Goal: Information Seeking & Learning: Find specific fact

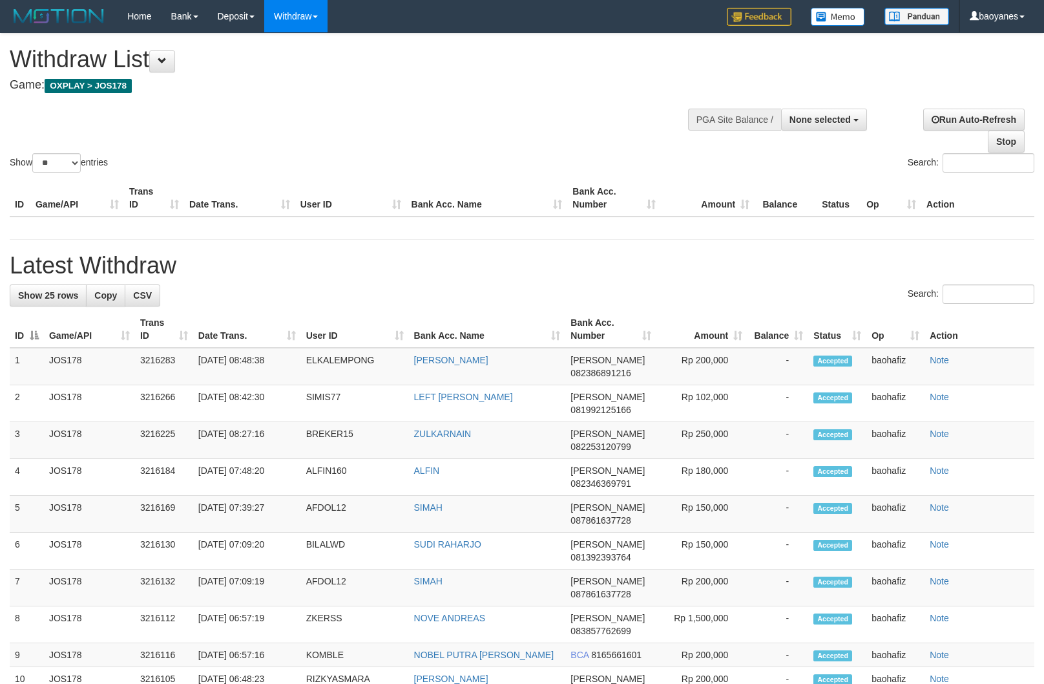
select select
select select "**"
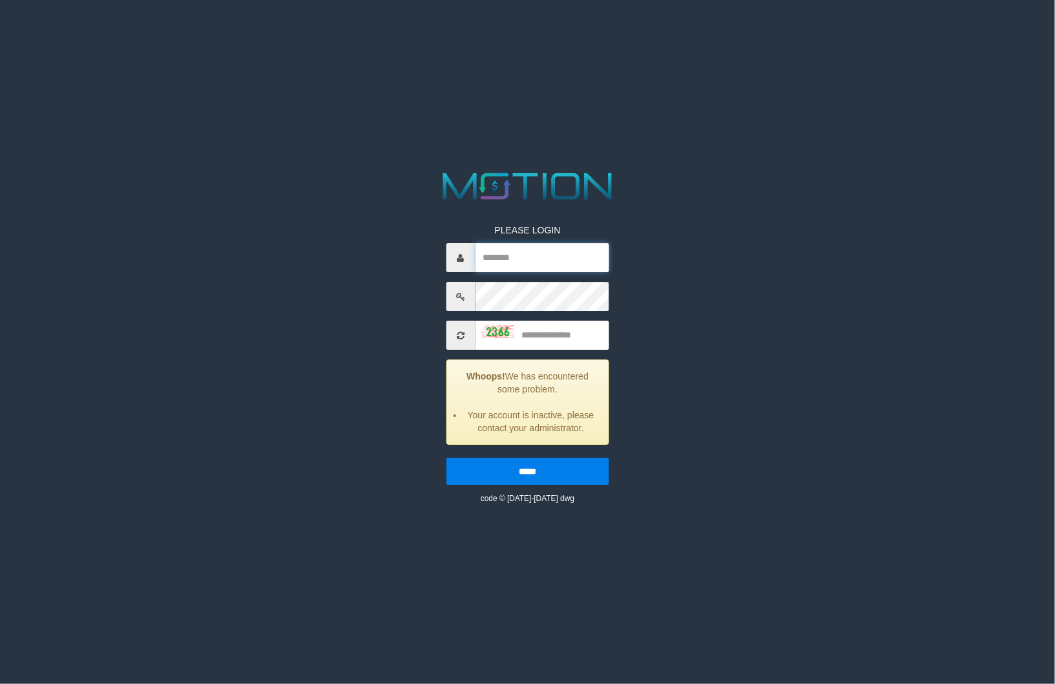
type input "********"
click at [550, 330] on input "text" at bounding box center [542, 335] width 134 height 29
type input "****"
click at [446, 458] on input "*****" at bounding box center [527, 471] width 163 height 27
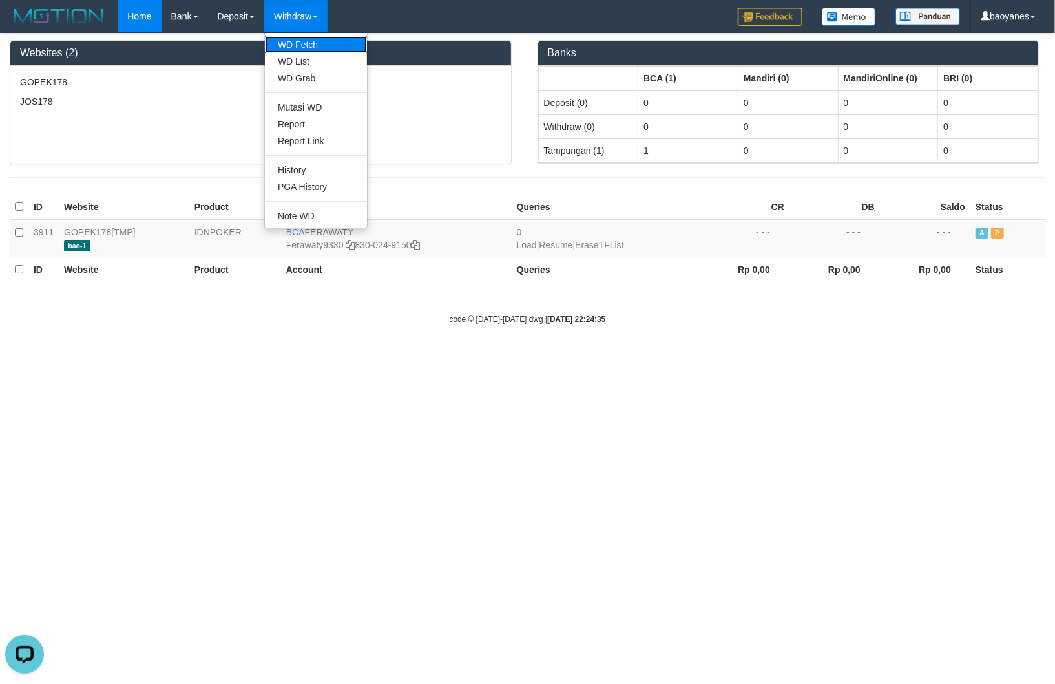
click at [311, 41] on link "WD Fetch" at bounding box center [316, 44] width 102 height 17
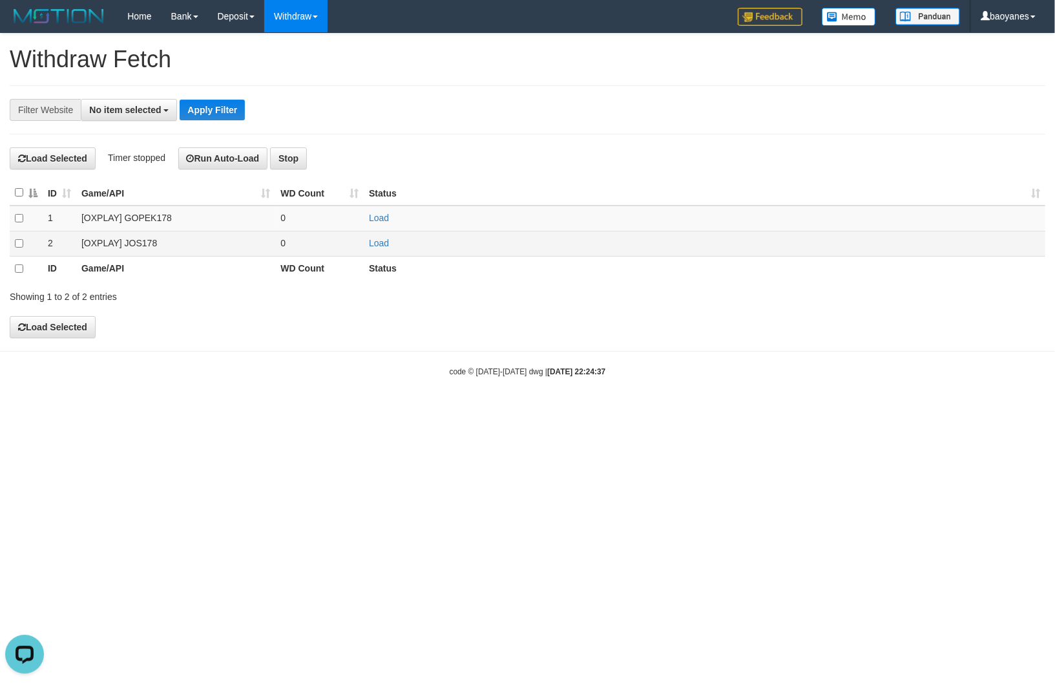
click at [145, 246] on td "[OXPLAY] JOS178" at bounding box center [175, 243] width 199 height 25
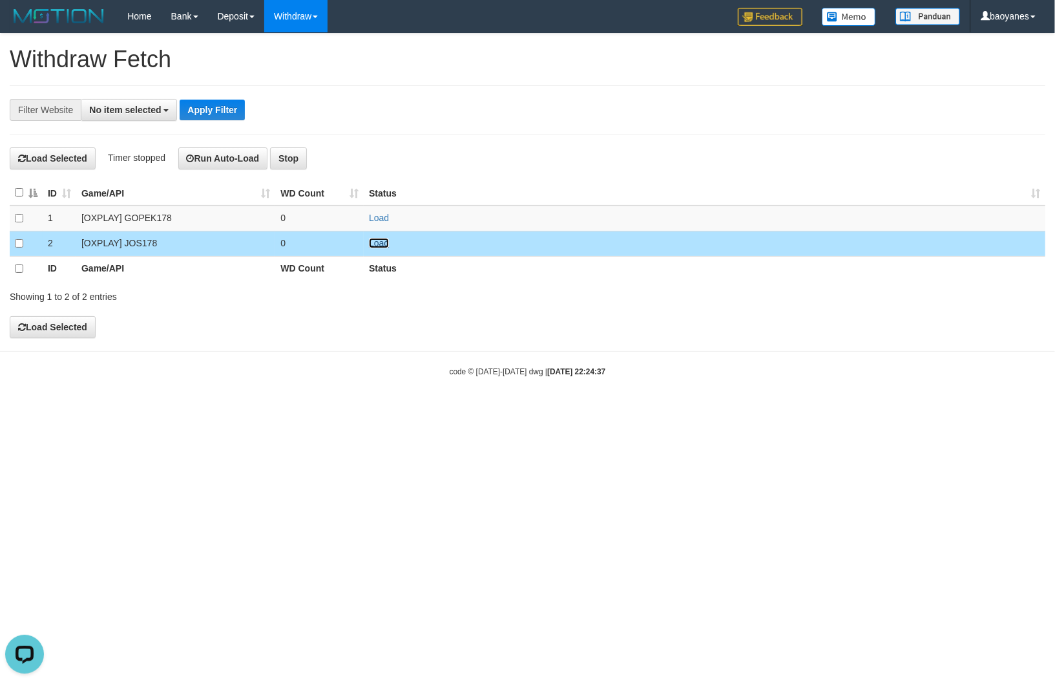
click at [376, 244] on link "Load" at bounding box center [379, 243] width 20 height 10
click at [151, 116] on button "No item selected" at bounding box center [129, 110] width 96 height 22
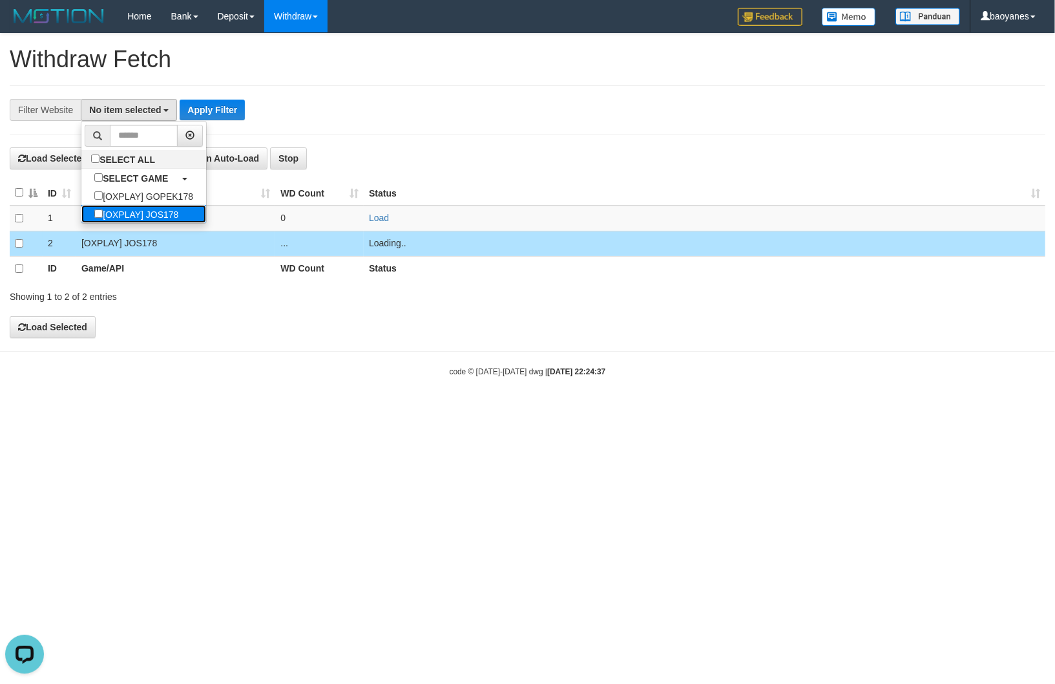
click at [159, 218] on label "[OXPLAY] JOS178" at bounding box center [136, 214] width 110 height 18
select select "****"
click at [227, 104] on button "Apply Filter" at bounding box center [218, 110] width 65 height 21
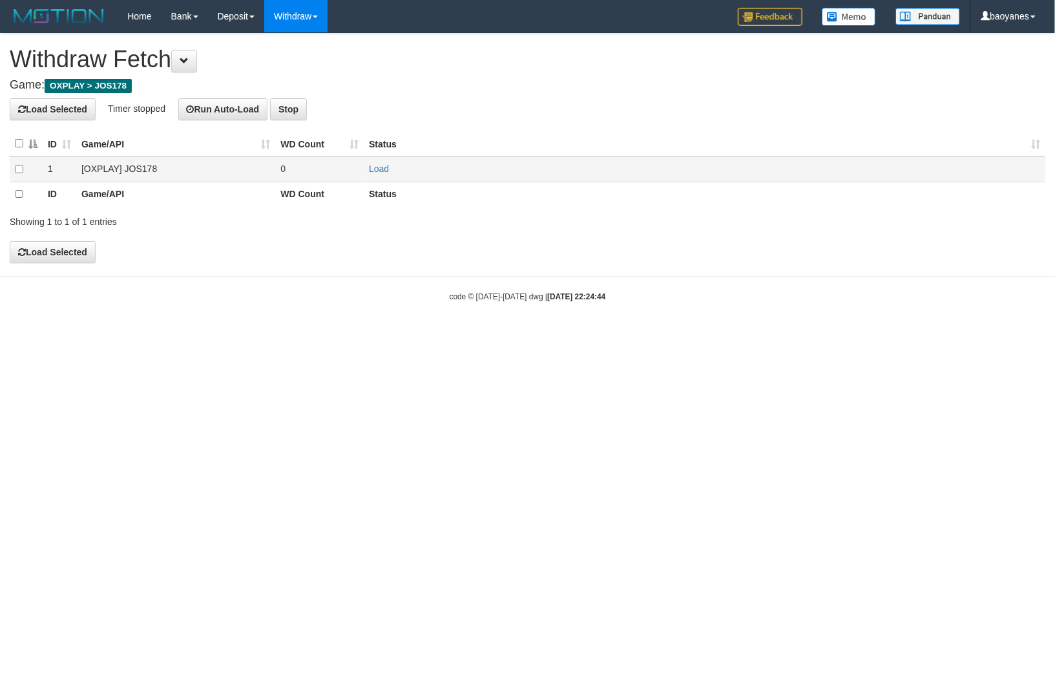
click at [132, 164] on td "[OXPLAY] JOS178" at bounding box center [175, 168] width 199 height 25
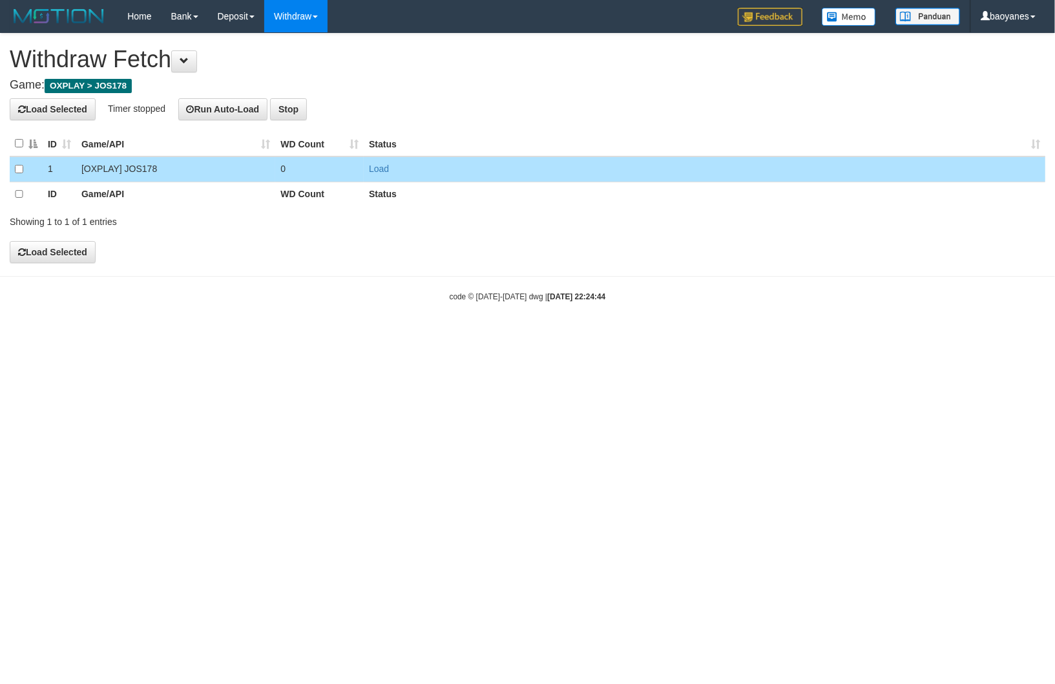
click at [386, 178] on td "Load" at bounding box center [705, 168] width 682 height 25
click at [386, 169] on link "Load" at bounding box center [379, 169] width 20 height 10
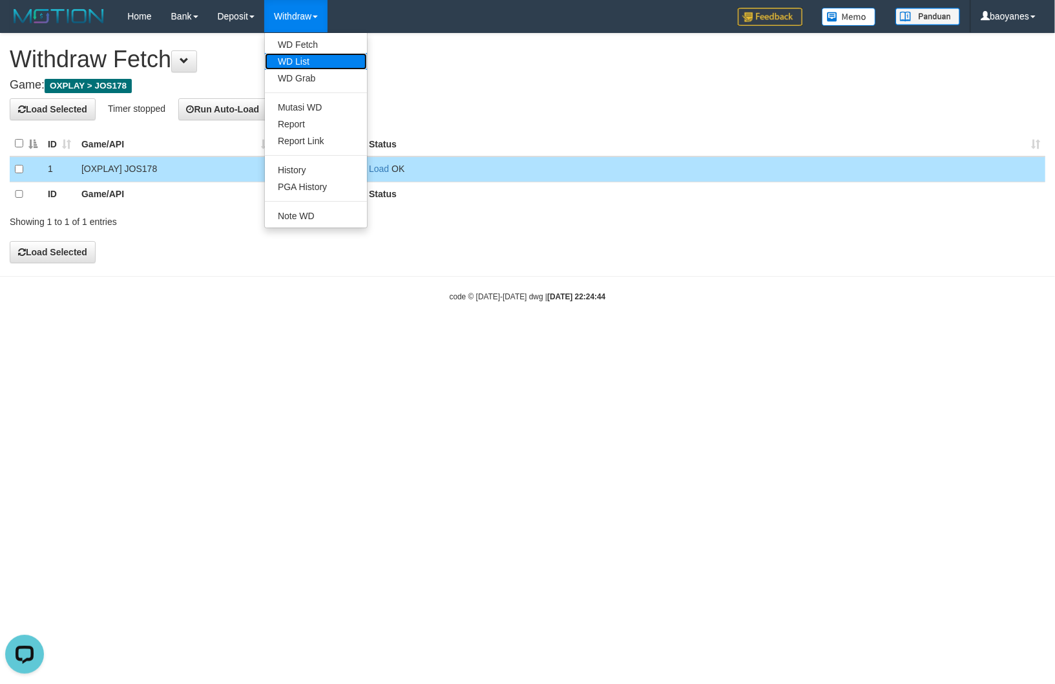
click at [304, 58] on link "WD List" at bounding box center [316, 61] width 102 height 17
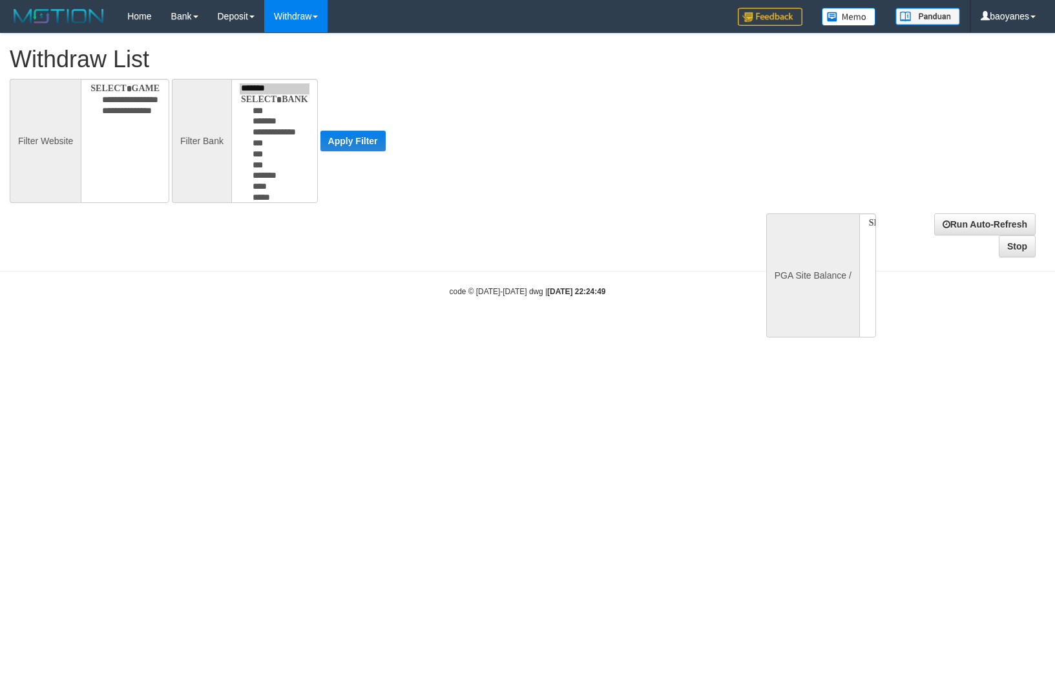
select select
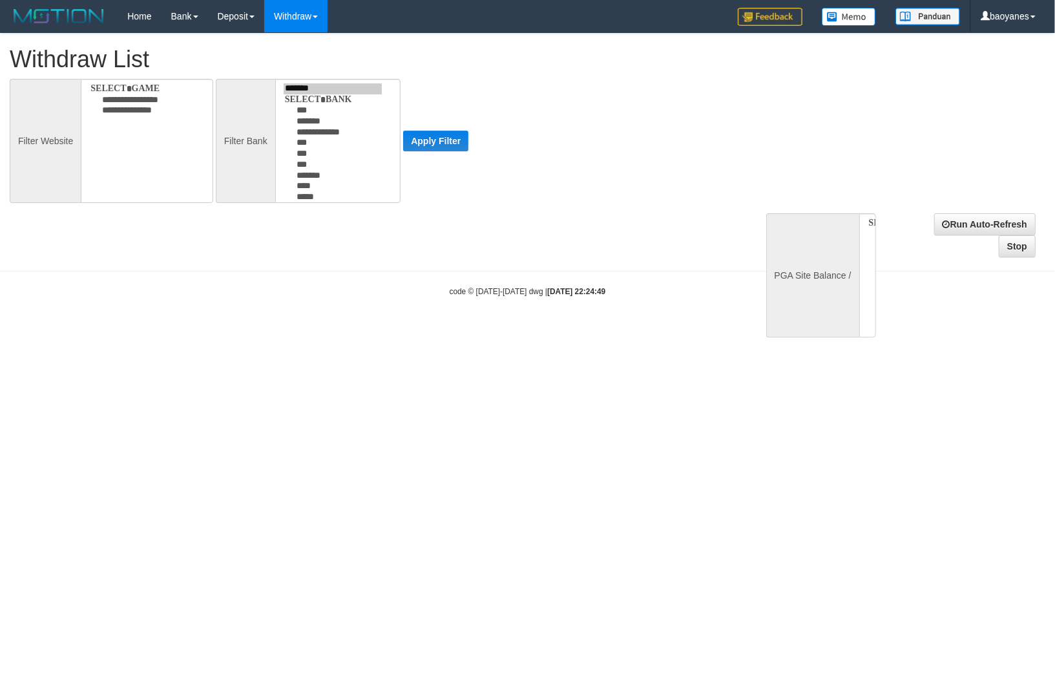
select select
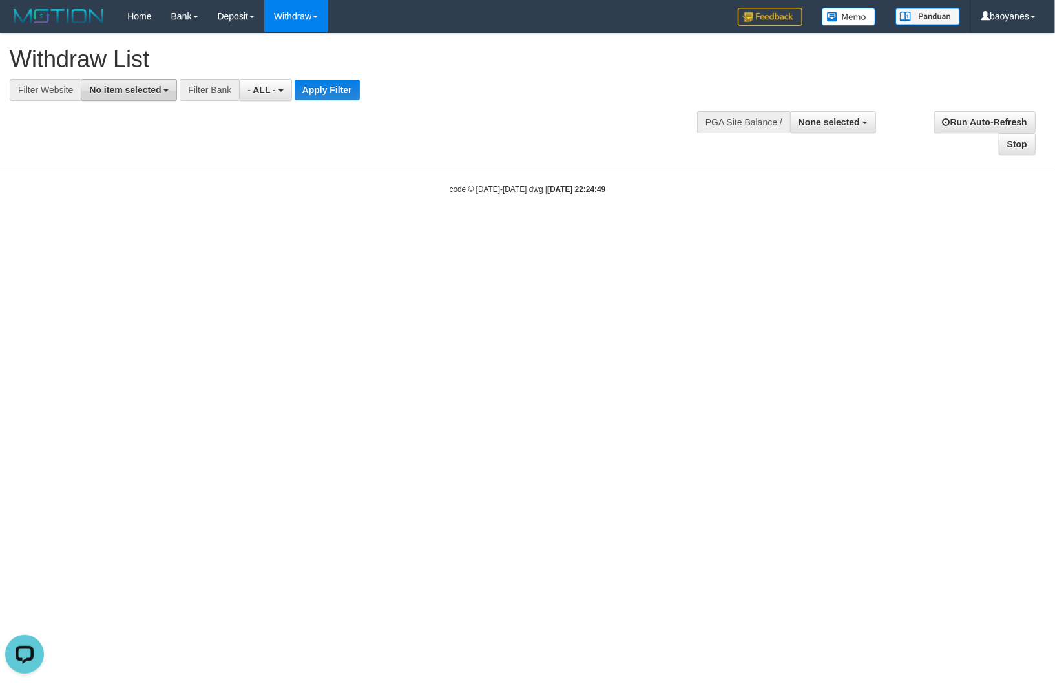
click at [130, 93] on span "No item selected" at bounding box center [125, 90] width 72 height 10
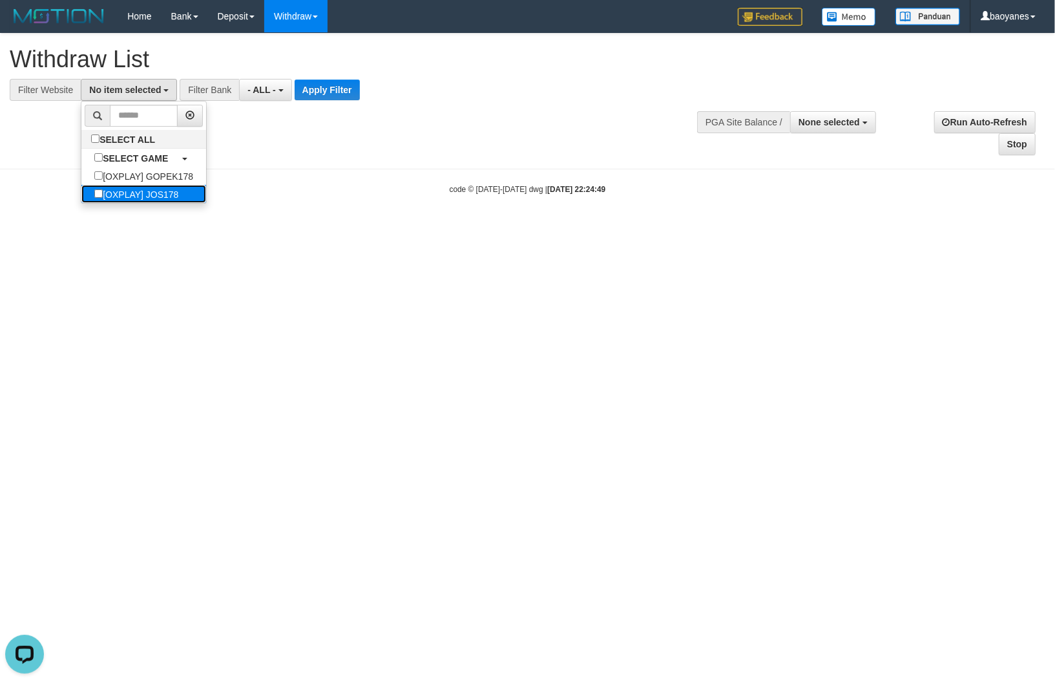
click at [147, 196] on label "[OXPLAY] JOS178" at bounding box center [136, 194] width 110 height 18
select select "****"
click at [326, 81] on button "Apply Filter" at bounding box center [333, 89] width 65 height 21
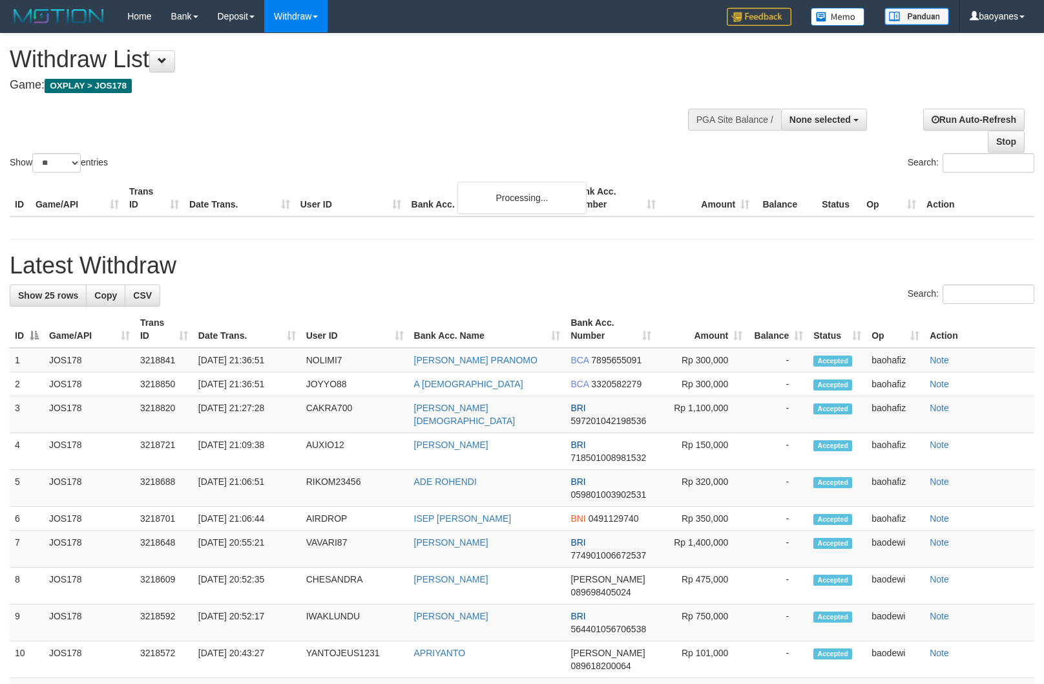
select select
select select "**"
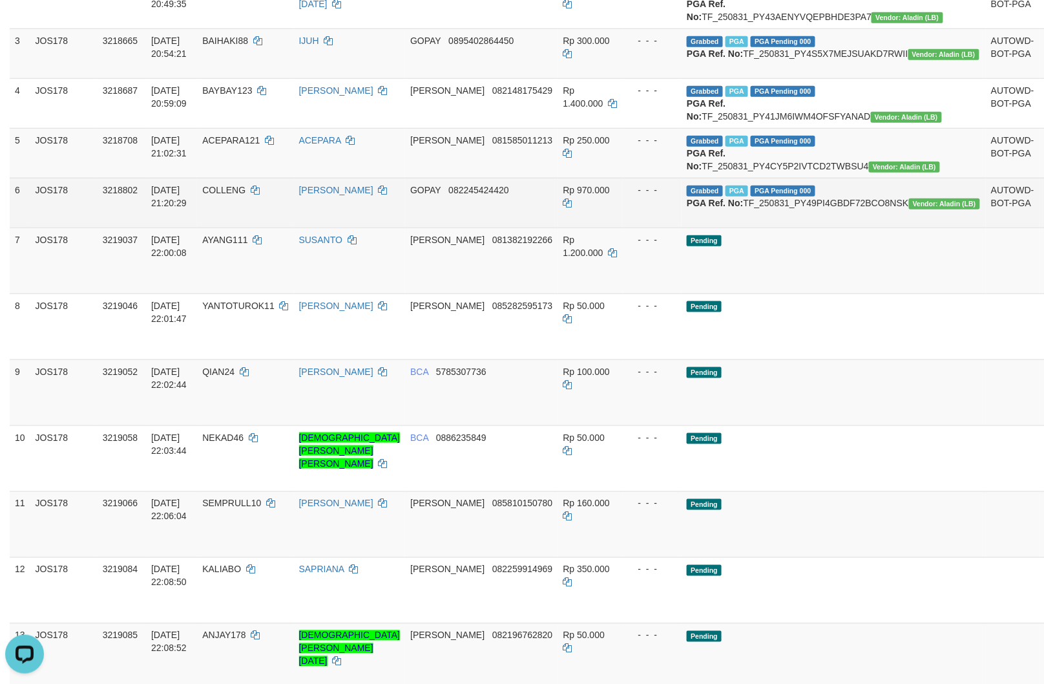
scroll to position [287, 0]
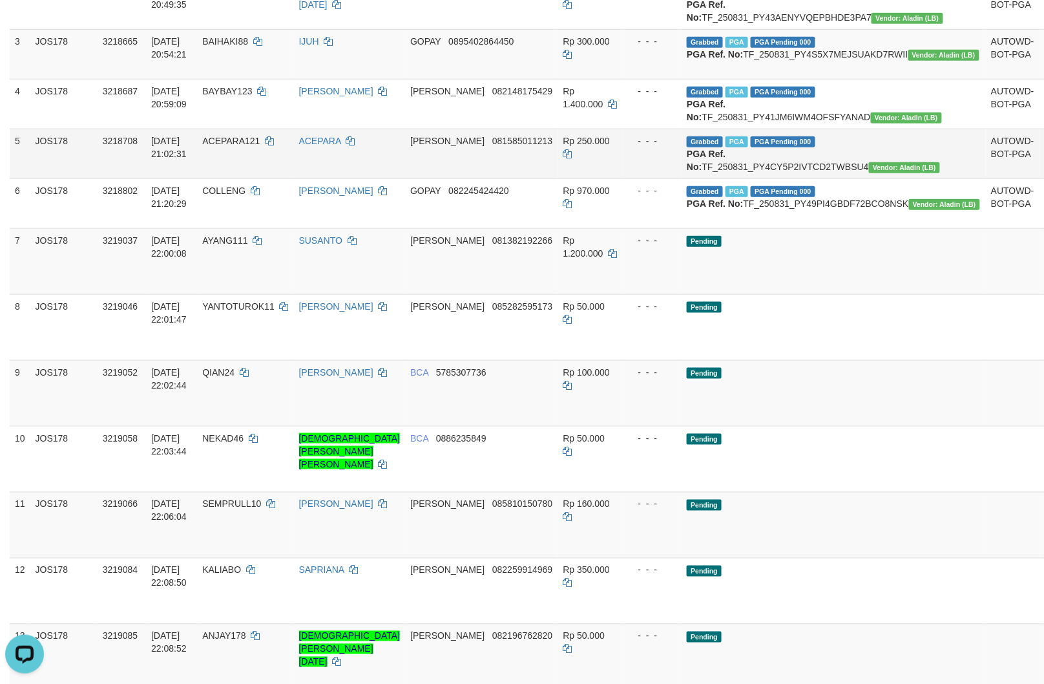
click at [809, 178] on td "Grabbed PGA PGA Pending 000 PGA Ref. No: TF_250831_PY4CY5P2IVTCD2TWBSU4 Vendor:…" at bounding box center [834, 154] width 304 height 50
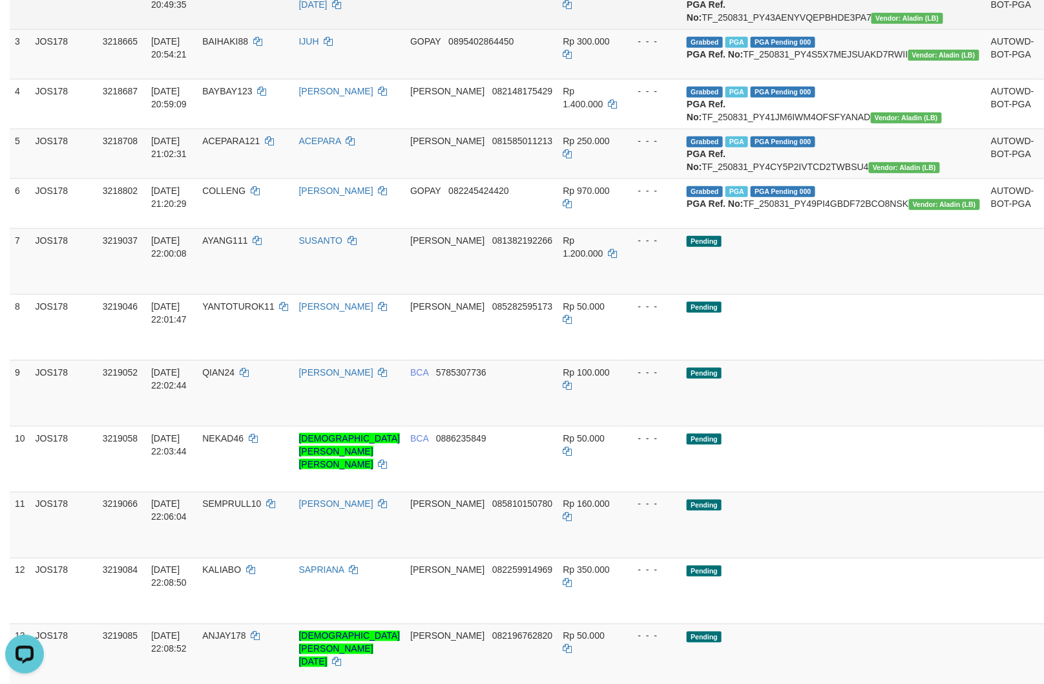
copy td "TF_250831_PY4CY5P2IVTCD2TWBSU4"
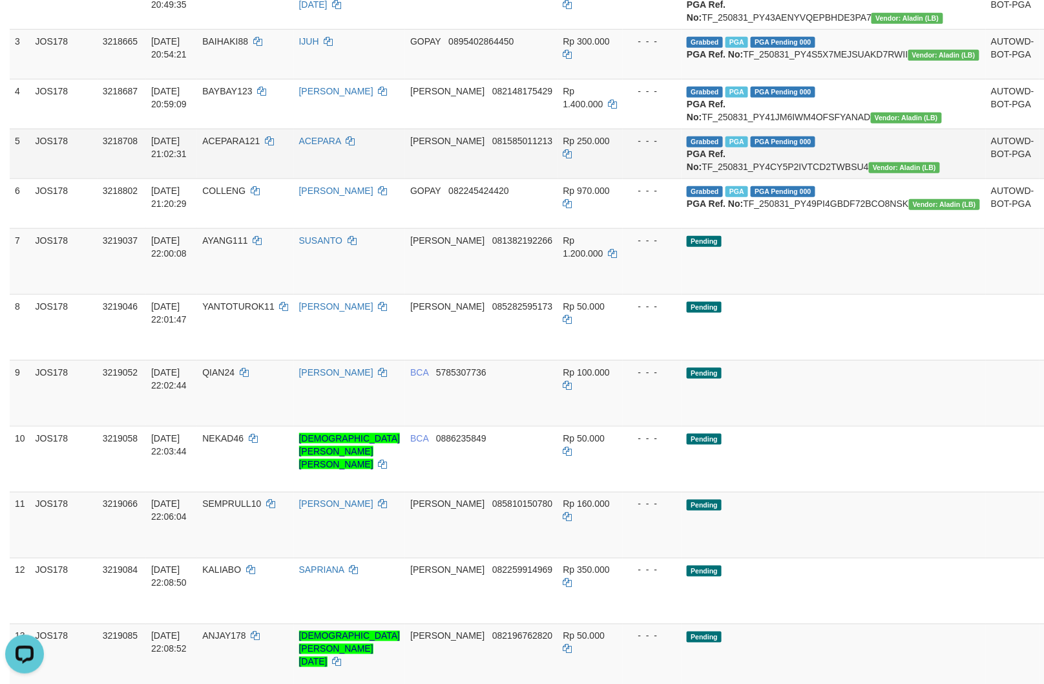
click at [275, 178] on td "ACEPARA121" at bounding box center [245, 154] width 96 height 50
copy span "ACEPARA121"
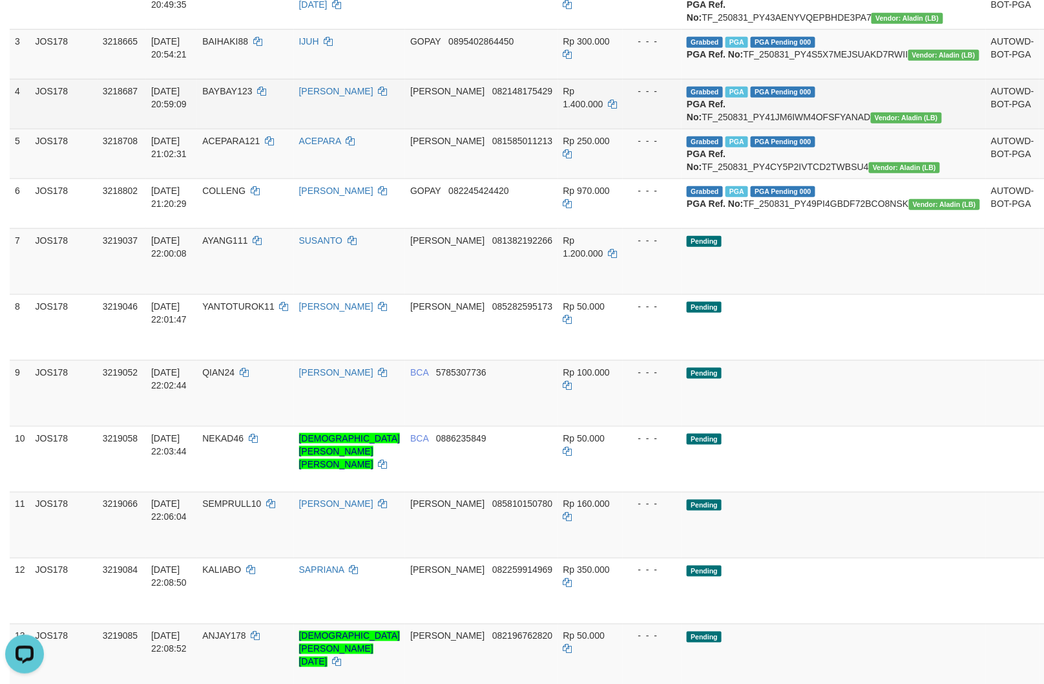
click at [842, 129] on td "Grabbed PGA PGA Pending 000 PGA Ref. No: TF_250831_PY41JM6IWM4OFSFYANAD Vendor:…" at bounding box center [834, 104] width 304 height 50
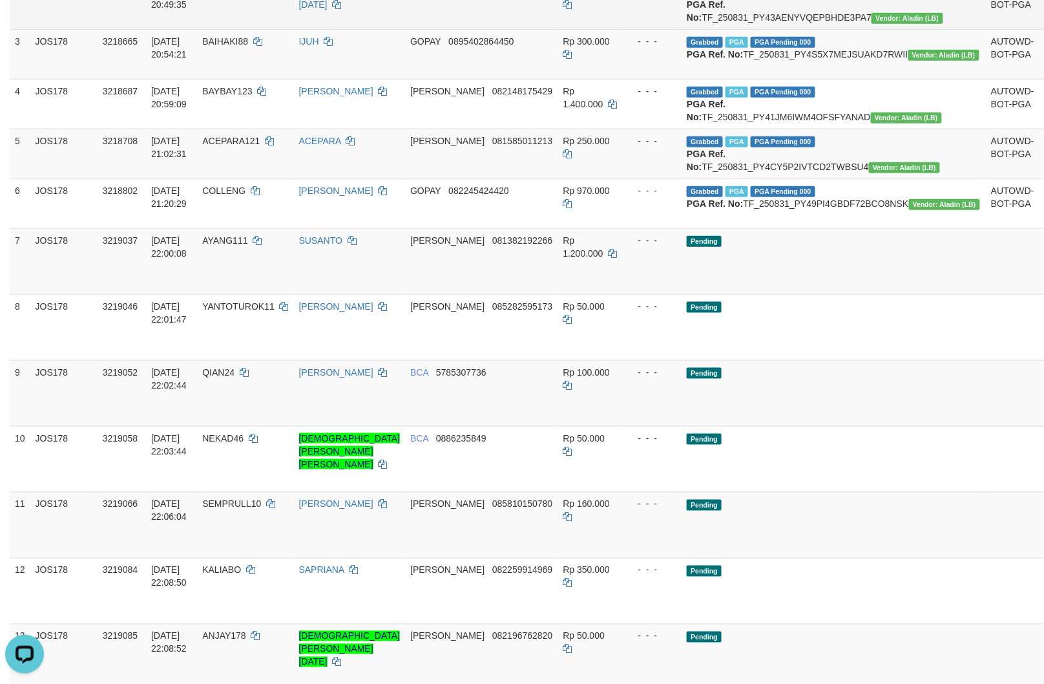
copy td "TF_250831_PY41JM6IWM4OFSFYANAD"
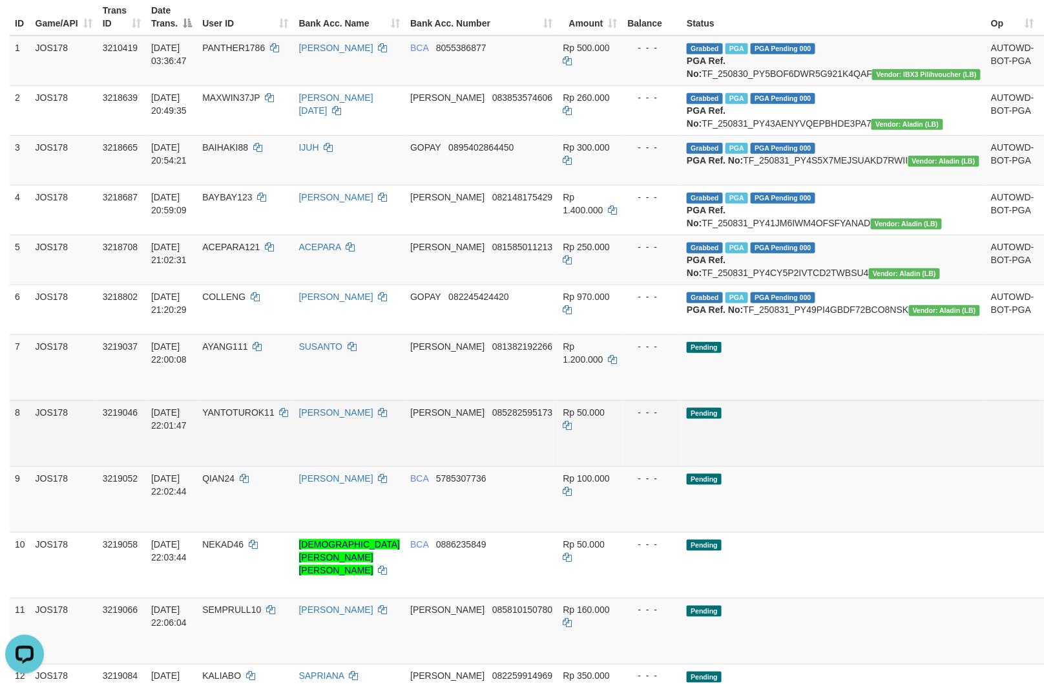
scroll to position [143, 0]
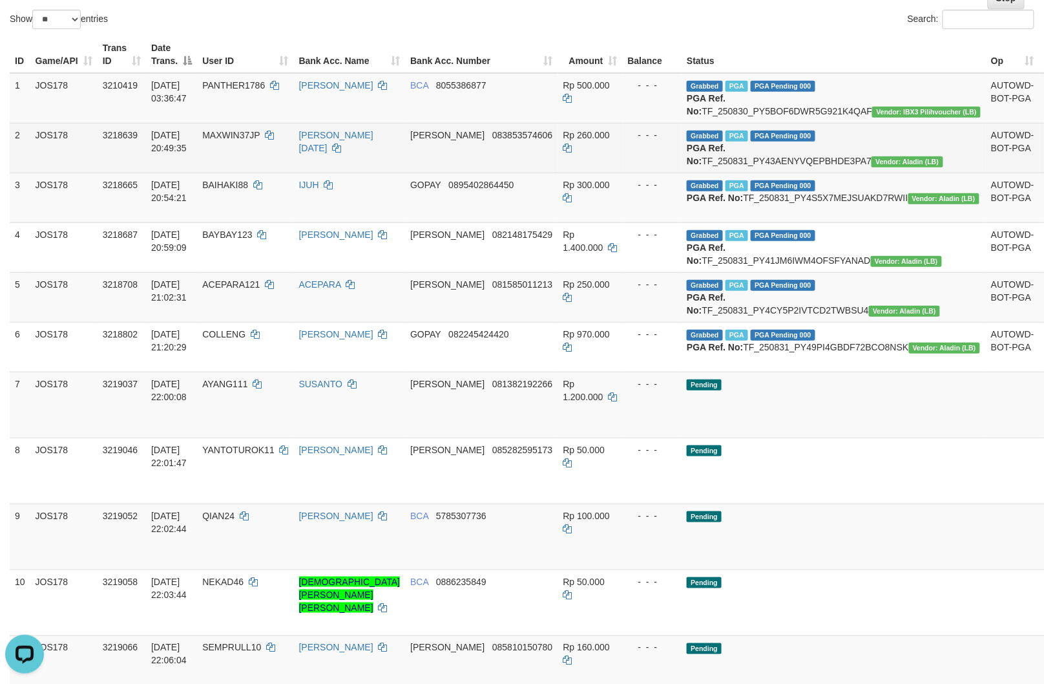
click at [813, 167] on td "Grabbed PGA PGA Pending 000 PGA Ref. No: TF_250831_PY43AENYVQEPBHDE3PA7 Vendor:…" at bounding box center [834, 148] width 304 height 50
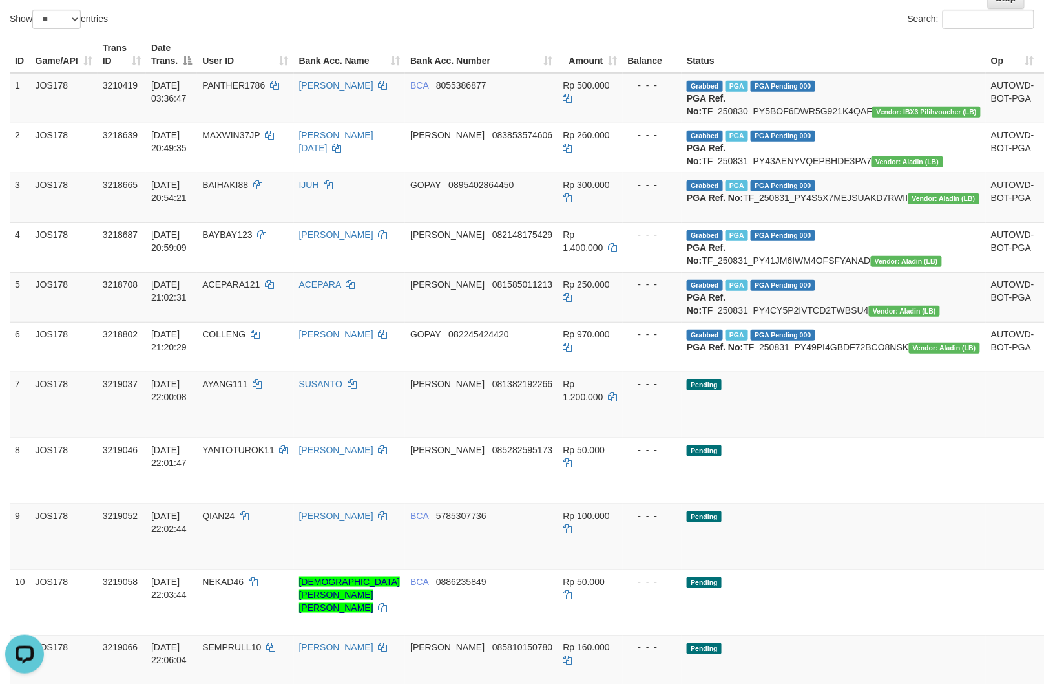
copy td "TF_250831_PY43AENYVQEPBHDE3PA7"
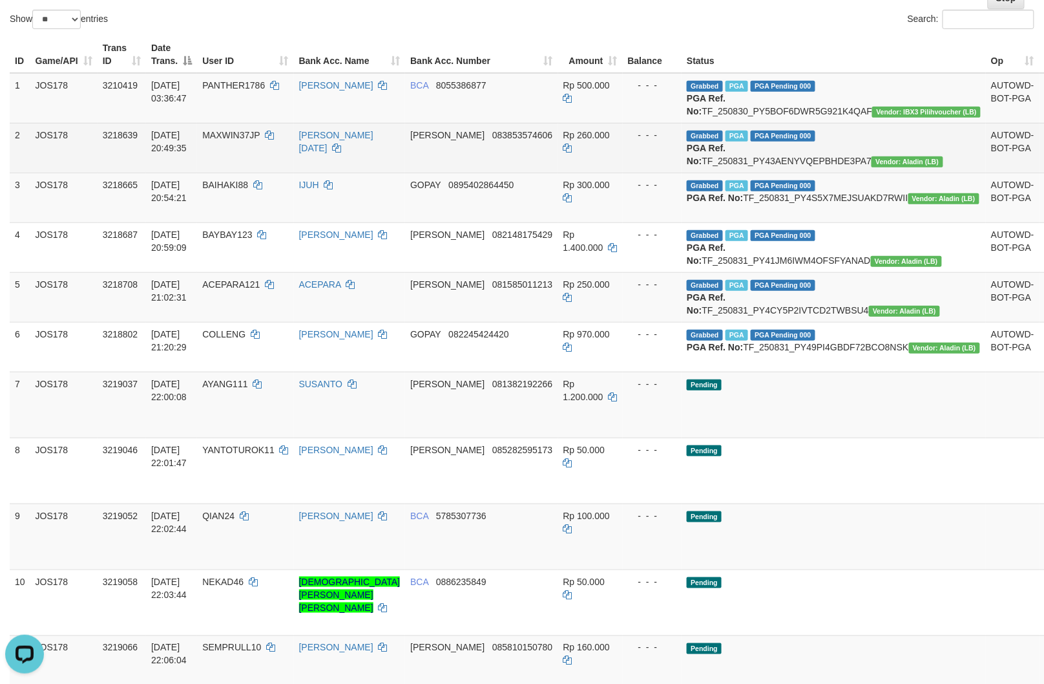
click at [266, 167] on td "MAXWIN37JP" at bounding box center [245, 148] width 96 height 50
click at [272, 171] on td "MAXWIN37JP" at bounding box center [245, 148] width 96 height 50
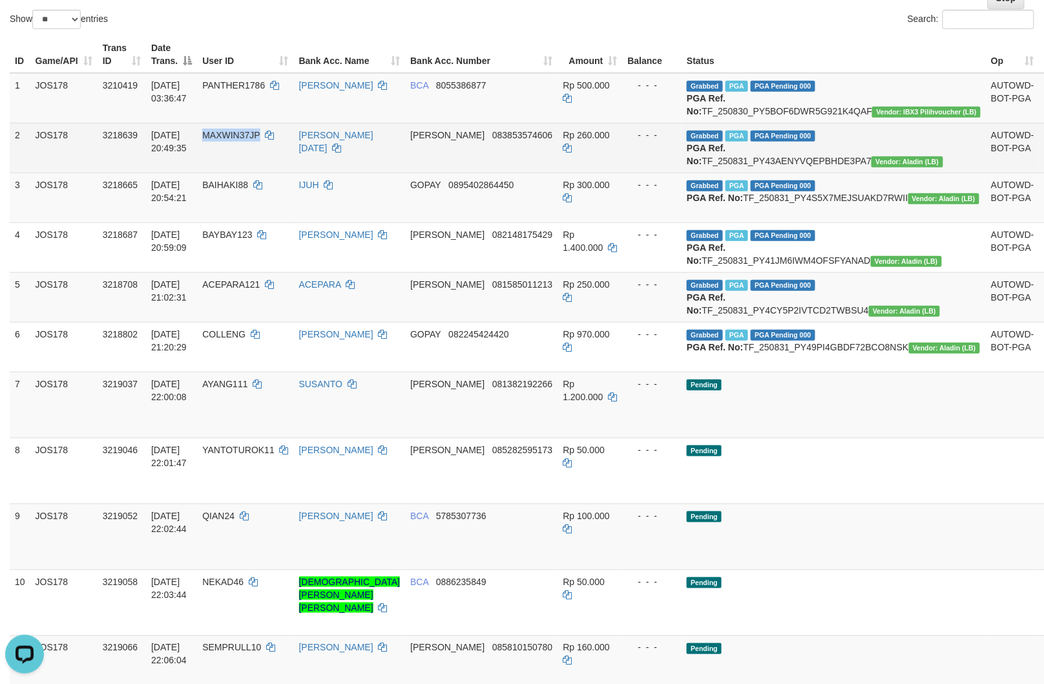
click at [272, 171] on td "MAXWIN37JP" at bounding box center [245, 148] width 96 height 50
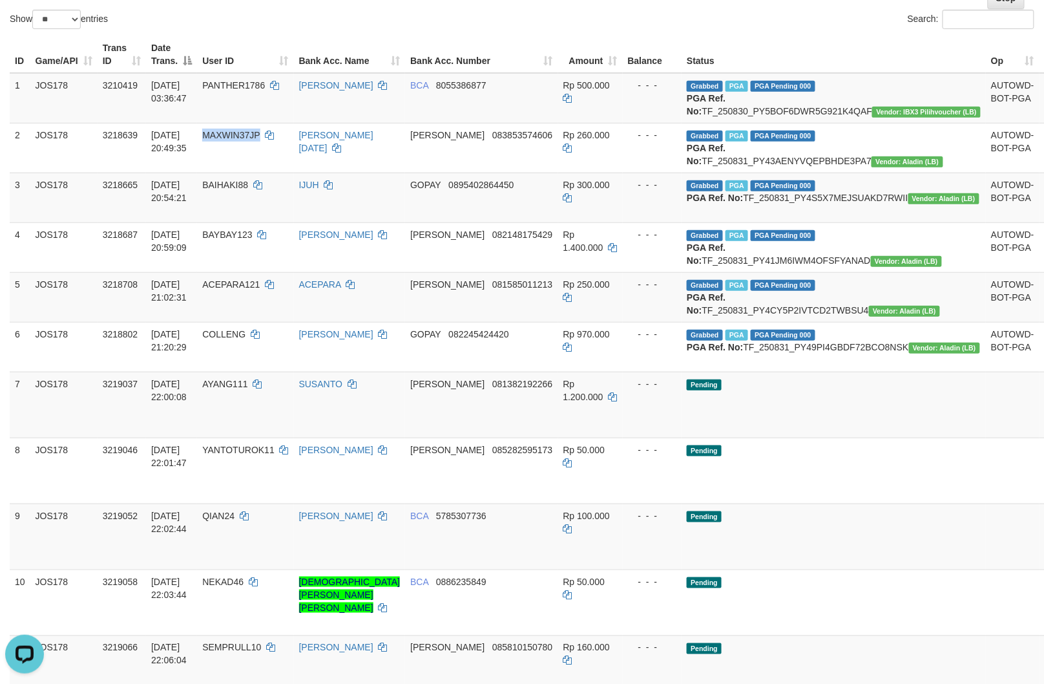
copy span "MAXWIN37JP"
click at [803, 222] on td "Grabbed PGA PGA Pending 000 PGA Ref. No: TF_250831_PY4S5X7MEJSUAKD7RWII Vendor:…" at bounding box center [834, 198] width 304 height 50
click at [799, 222] on td "Grabbed PGA PGA Pending 000 PGA Ref. No: TF_250831_PY4S5X7MEJSUAKD7RWII Vendor:…" at bounding box center [834, 198] width 304 height 50
copy td "TF_250831_PY4S5X7MEJSUAKD7RWII"
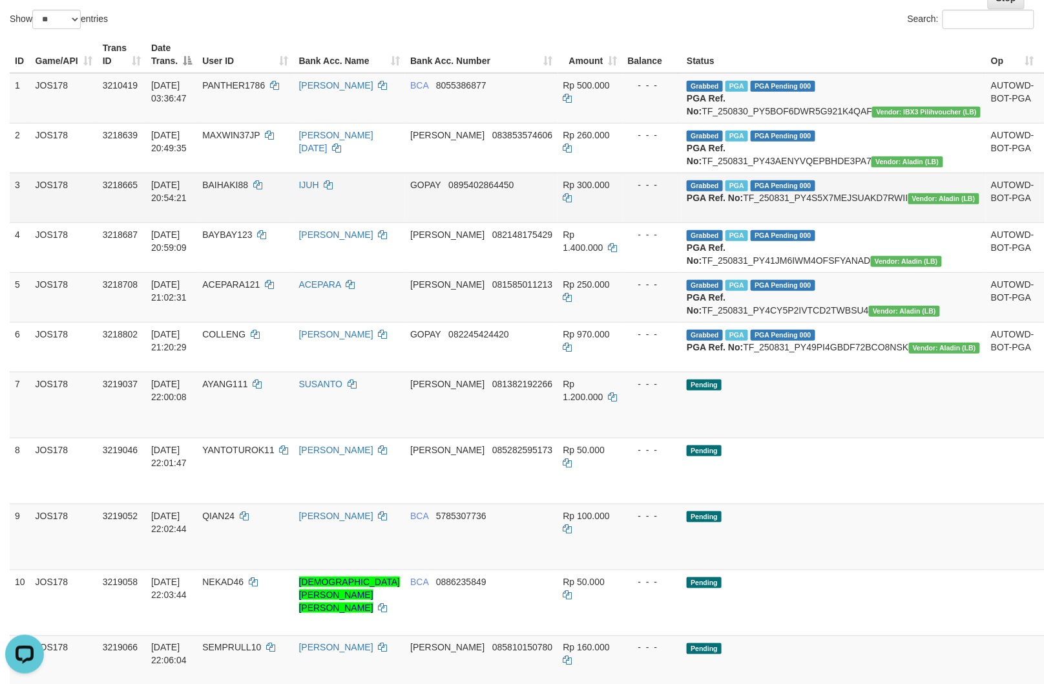
click at [282, 222] on td "BAIHAKI88" at bounding box center [245, 198] width 96 height 50
copy span "BAIHAKI88"
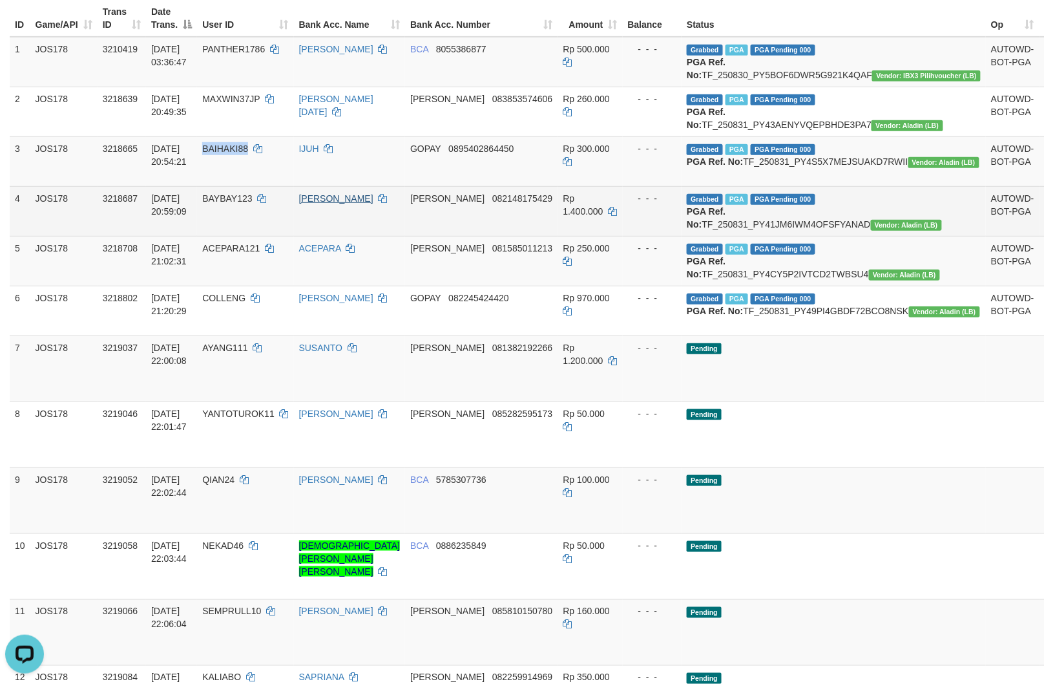
scroll to position [215, 0]
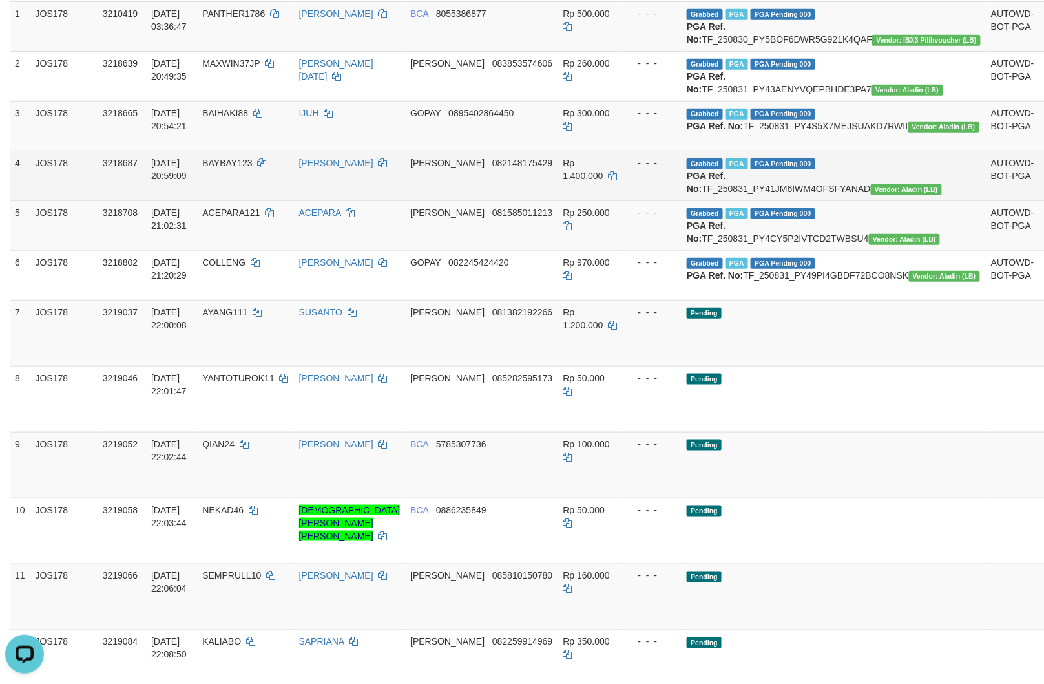
click at [806, 200] on td "Grabbed PGA PGA Pending 000 PGA Ref. No: TF_250831_PY41JM6IWM4OFSFYANAD Vendor:…" at bounding box center [834, 176] width 304 height 50
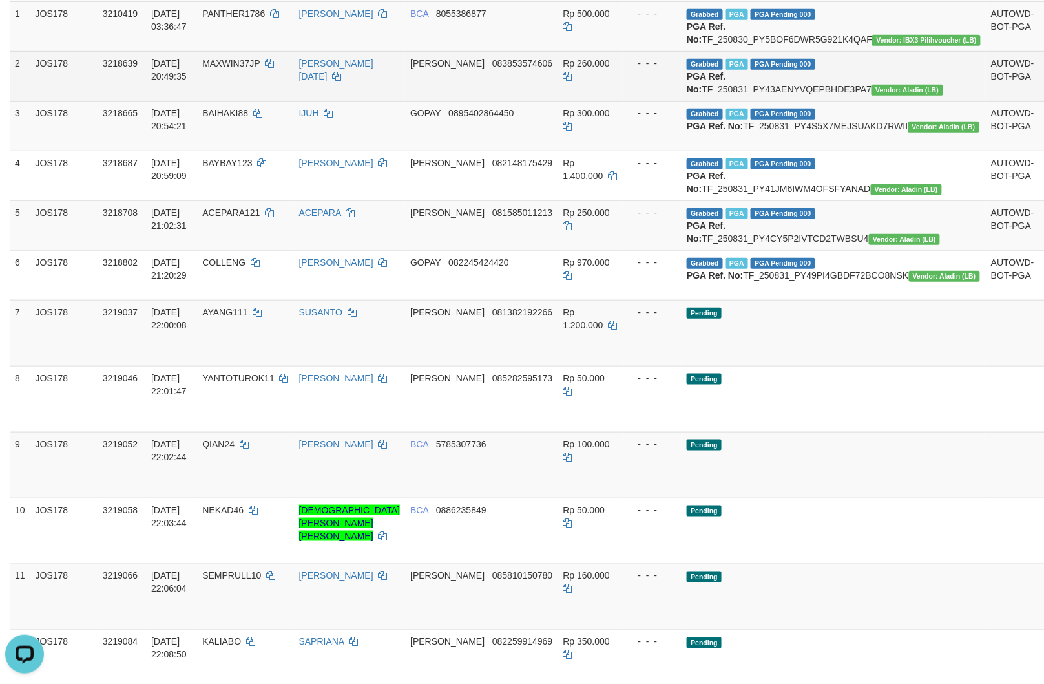
copy td "TF_250831_PY41JM6IWM4OFSFYANAD"
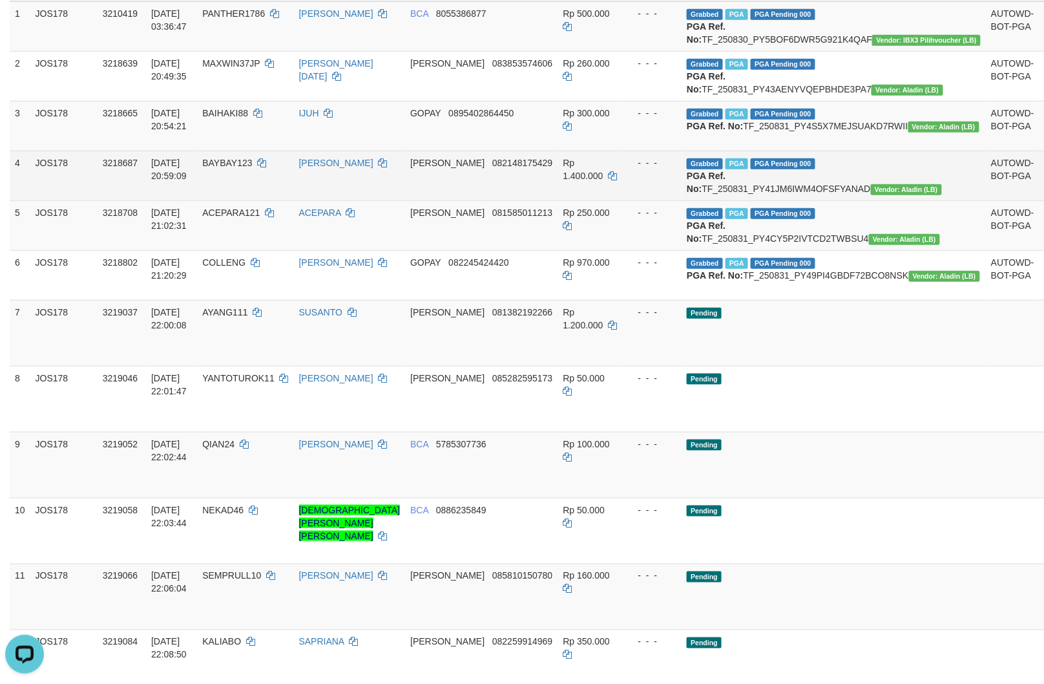
click at [264, 200] on td "BAYBAY123" at bounding box center [245, 176] width 96 height 50
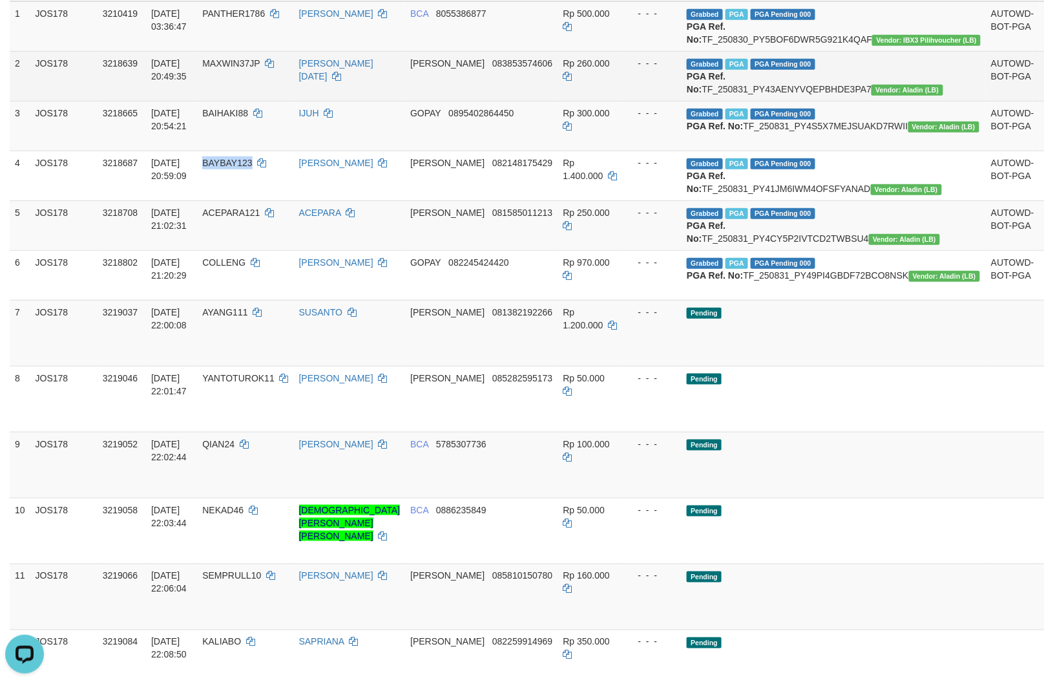
copy span "BAYBAY123"
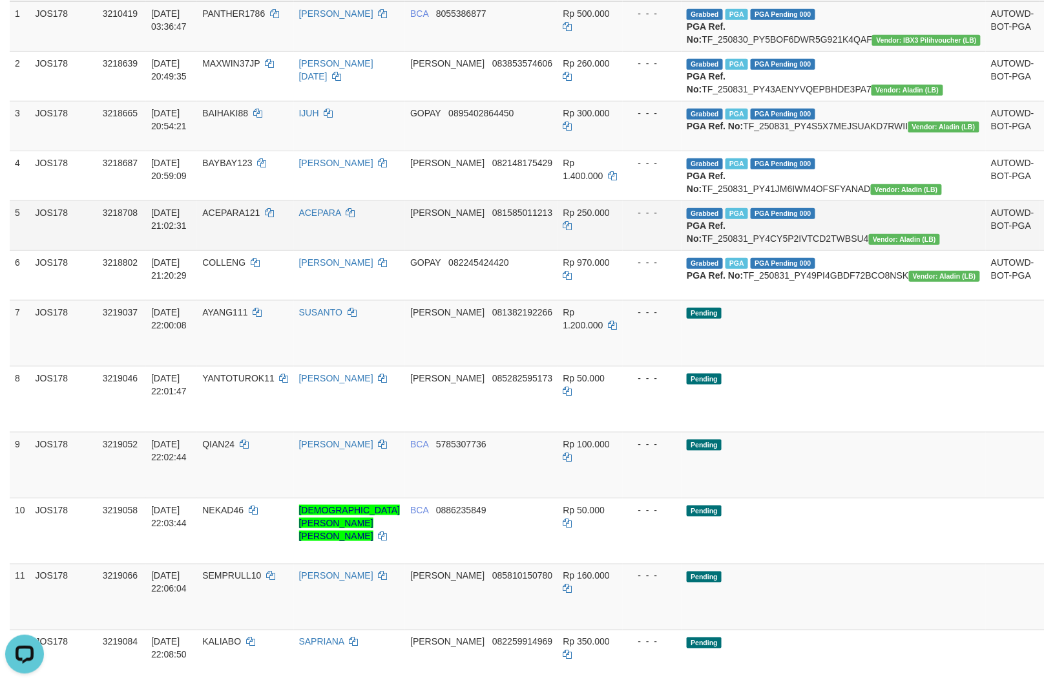
click at [799, 250] on td "Grabbed PGA PGA Pending 000 PGA Ref. No: TF_250831_PY4CY5P2IVTCD2TWBSU4 Vendor:…" at bounding box center [834, 225] width 304 height 50
click at [815, 250] on td "Grabbed PGA PGA Pending 000 PGA Ref. No: TF_250831_PY4CY5P2IVTCD2TWBSU4 Vendor:…" at bounding box center [834, 225] width 304 height 50
copy td "TF_250831_PY4CY5P2IVTCD2TWBSU4"
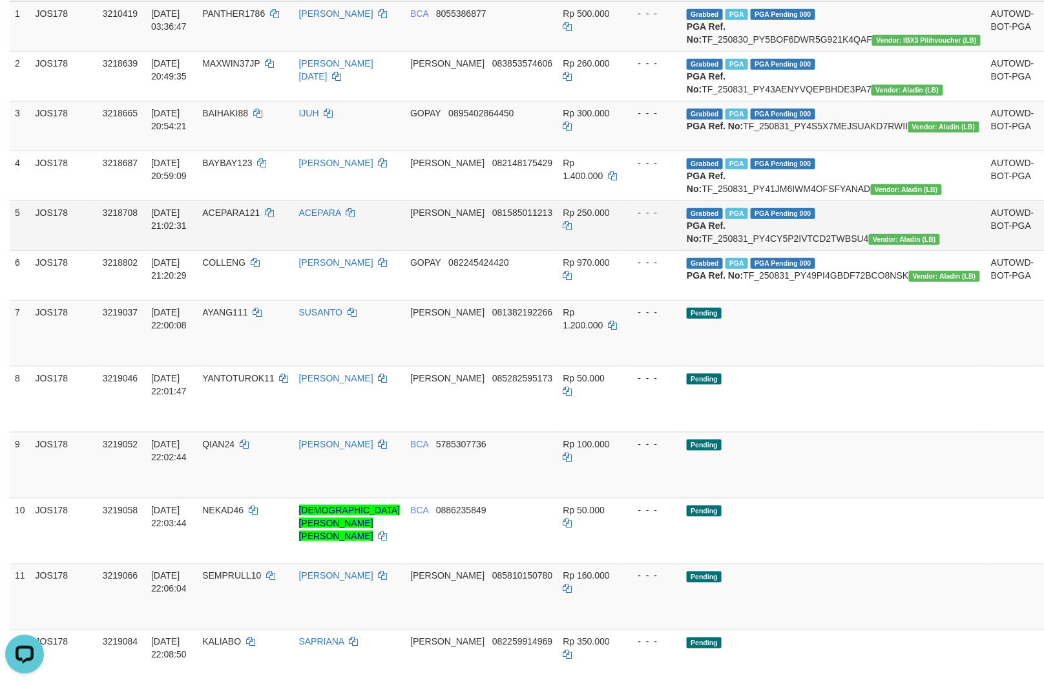
click at [289, 250] on td "ACEPARA121" at bounding box center [245, 225] width 96 height 50
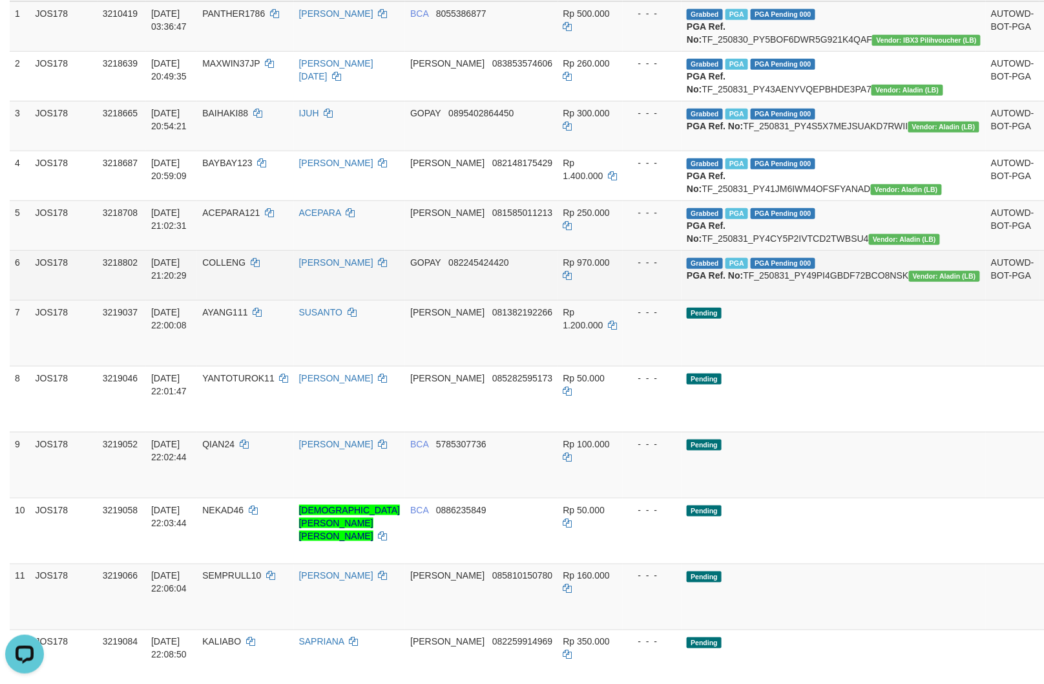
click at [836, 300] on td "Grabbed PGA PGA Pending 000 PGA Ref. No: TF_250831_PY49PI4GBDF72BCO8NSK Vendor:…" at bounding box center [834, 275] width 304 height 50
click at [278, 300] on td "COLLENG" at bounding box center [245, 275] width 96 height 50
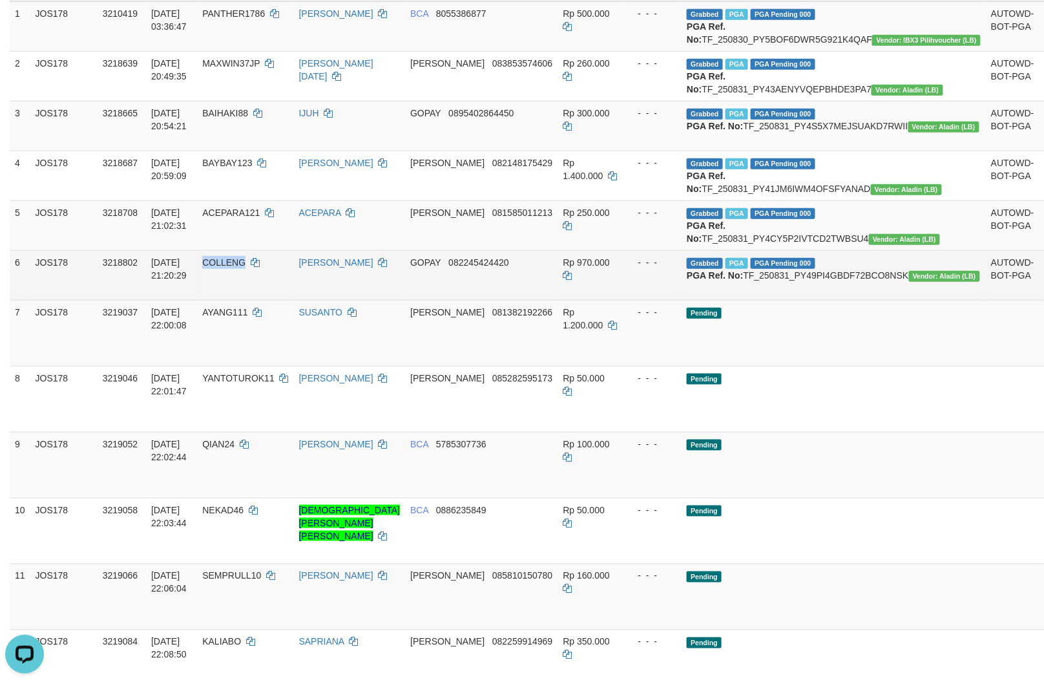
click at [278, 300] on td "COLLENG" at bounding box center [245, 275] width 96 height 50
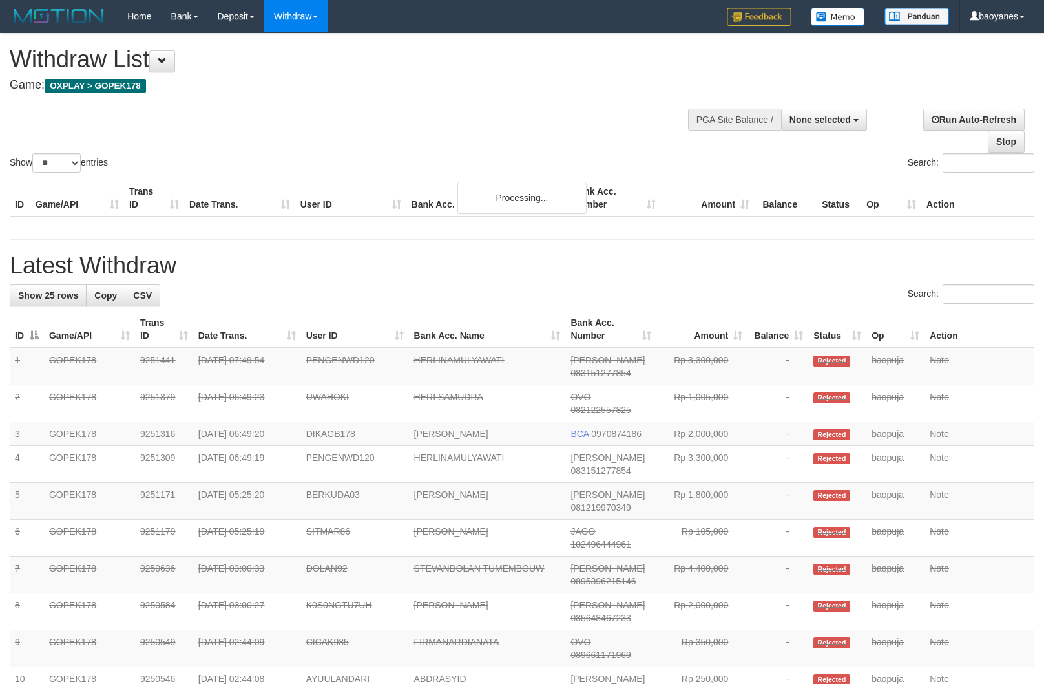
select select
select select "**"
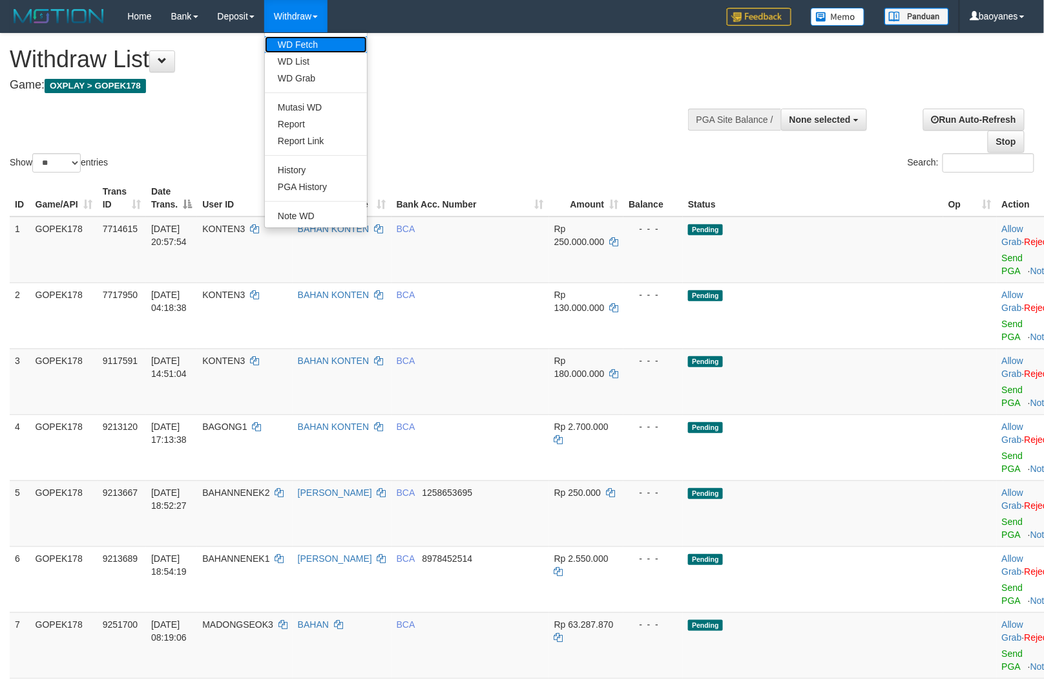
click at [319, 37] on link "WD Fetch" at bounding box center [316, 44] width 102 height 17
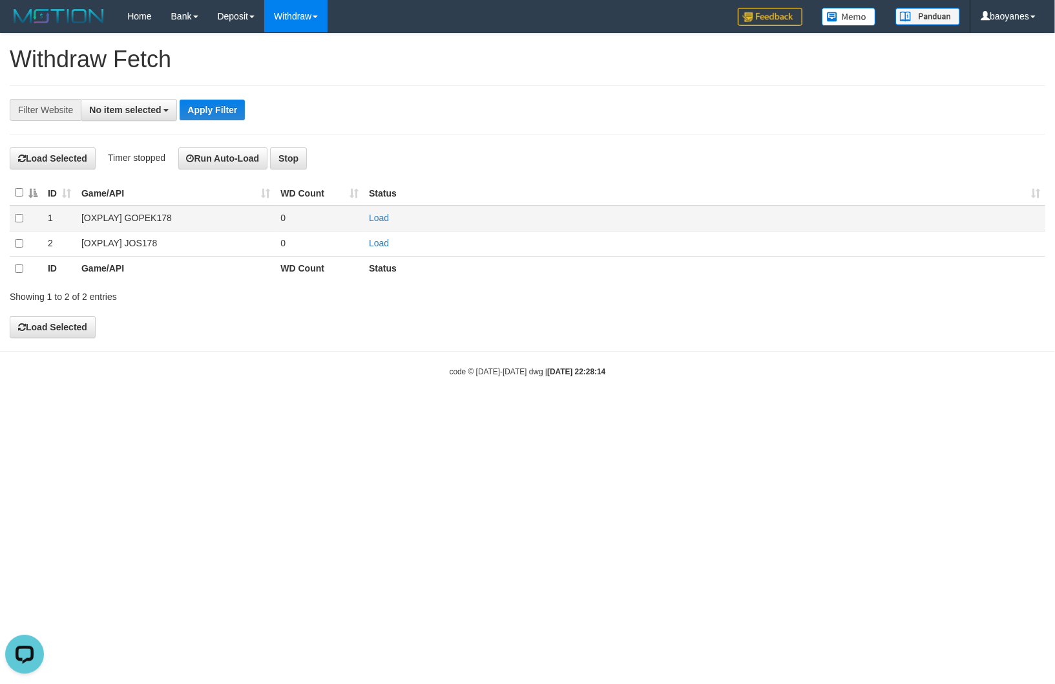
click at [169, 216] on td "[OXPLAY] GOPEK178" at bounding box center [175, 218] width 199 height 25
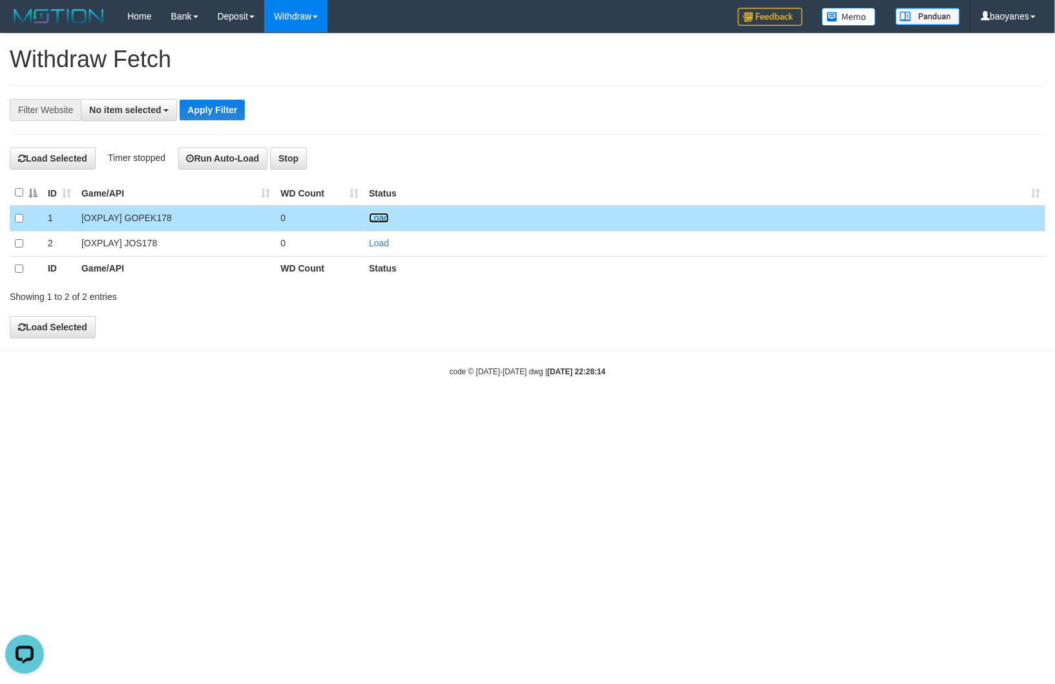
click at [385, 215] on link "Load" at bounding box center [379, 218] width 20 height 10
click at [144, 108] on span "No item selected" at bounding box center [125, 110] width 72 height 10
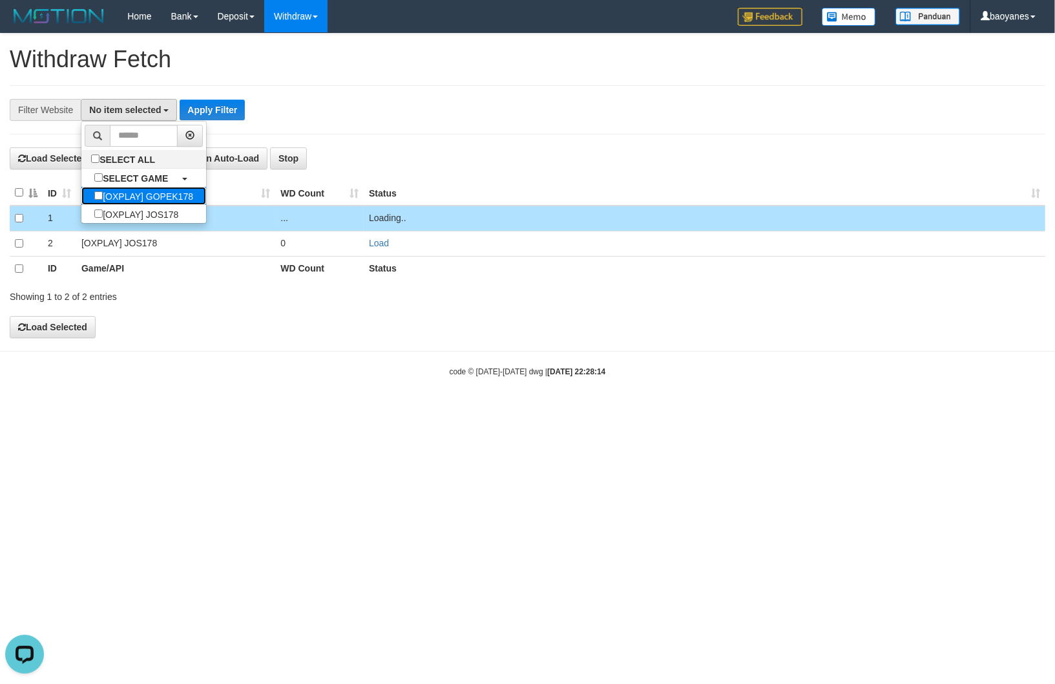
click at [169, 202] on label "[OXPLAY] GOPEK178" at bounding box center [143, 196] width 125 height 18
select select "***"
click at [259, 113] on button "Apply Filter" at bounding box center [233, 110] width 65 height 21
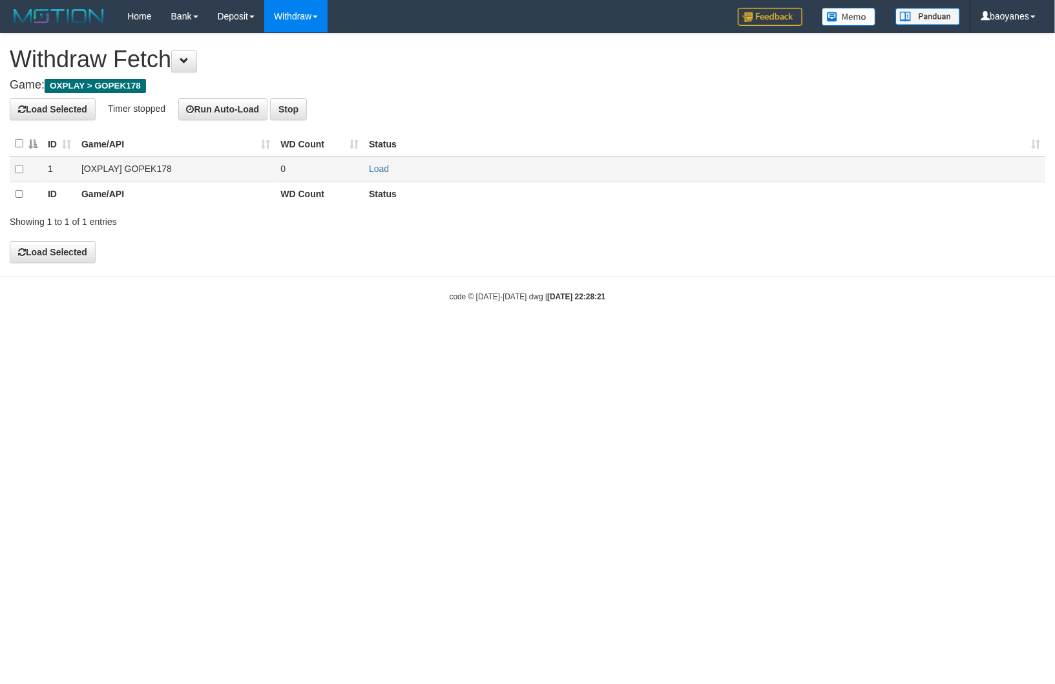
click at [151, 169] on td "[OXPLAY] GOPEK178" at bounding box center [175, 168] width 199 height 25
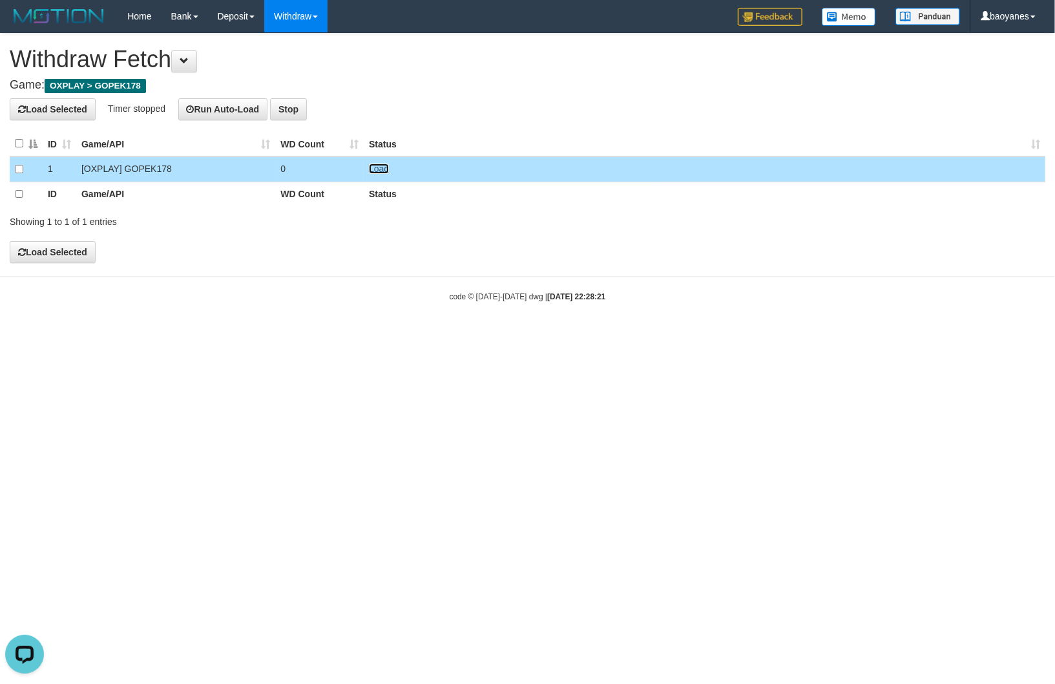
click at [380, 170] on link "Load" at bounding box center [379, 169] width 20 height 10
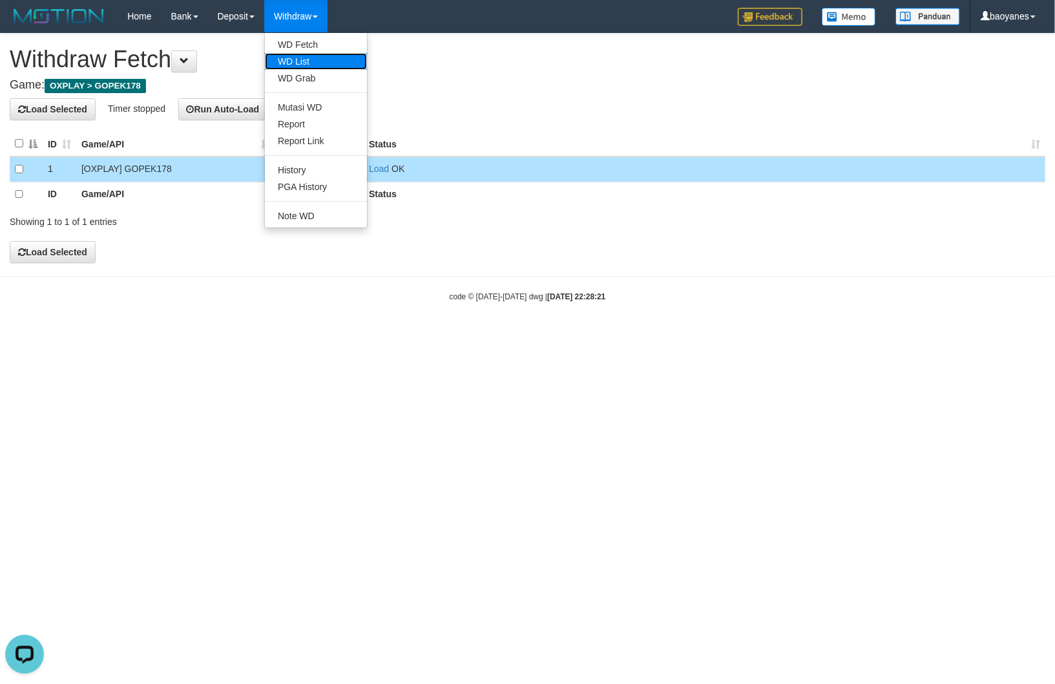
click at [302, 55] on link "WD List" at bounding box center [316, 61] width 102 height 17
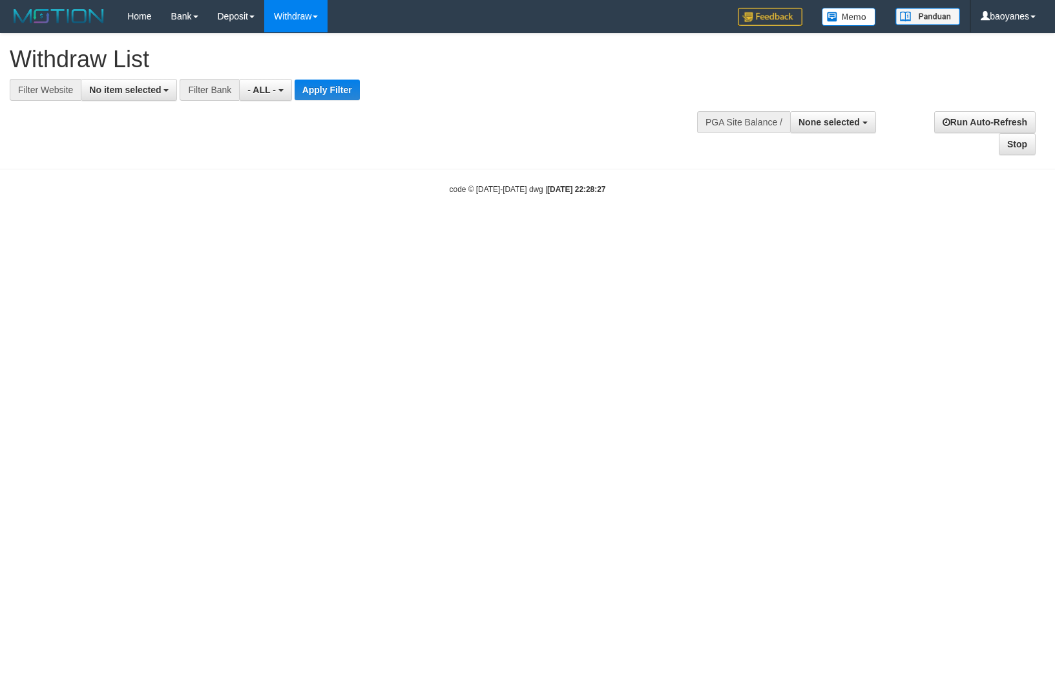
select select
click at [145, 92] on span "No item selected" at bounding box center [125, 90] width 72 height 10
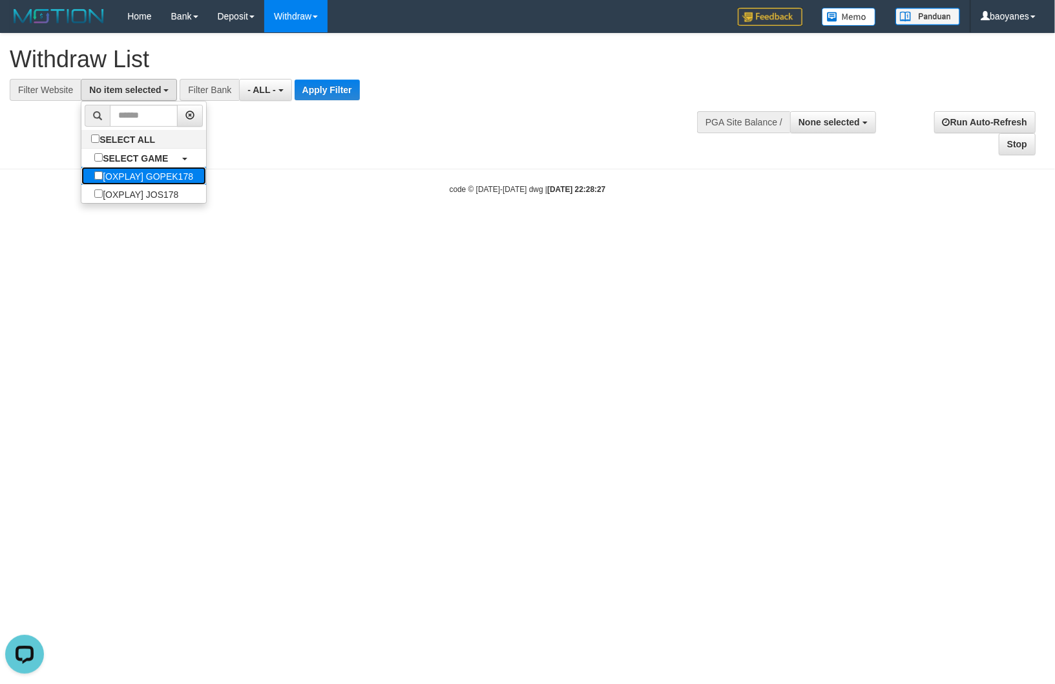
click at [182, 176] on label "[OXPLAY] GOPEK178" at bounding box center [143, 176] width 125 height 18
select select "***"
click at [356, 89] on button "Apply Filter" at bounding box center [347, 89] width 65 height 21
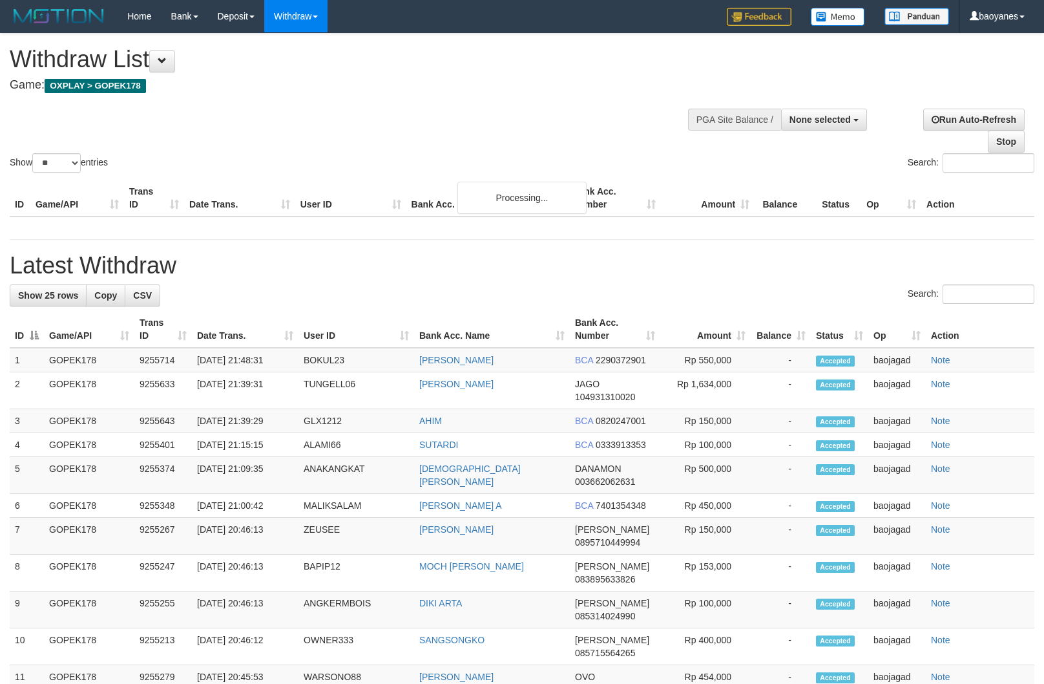
select select
select select "**"
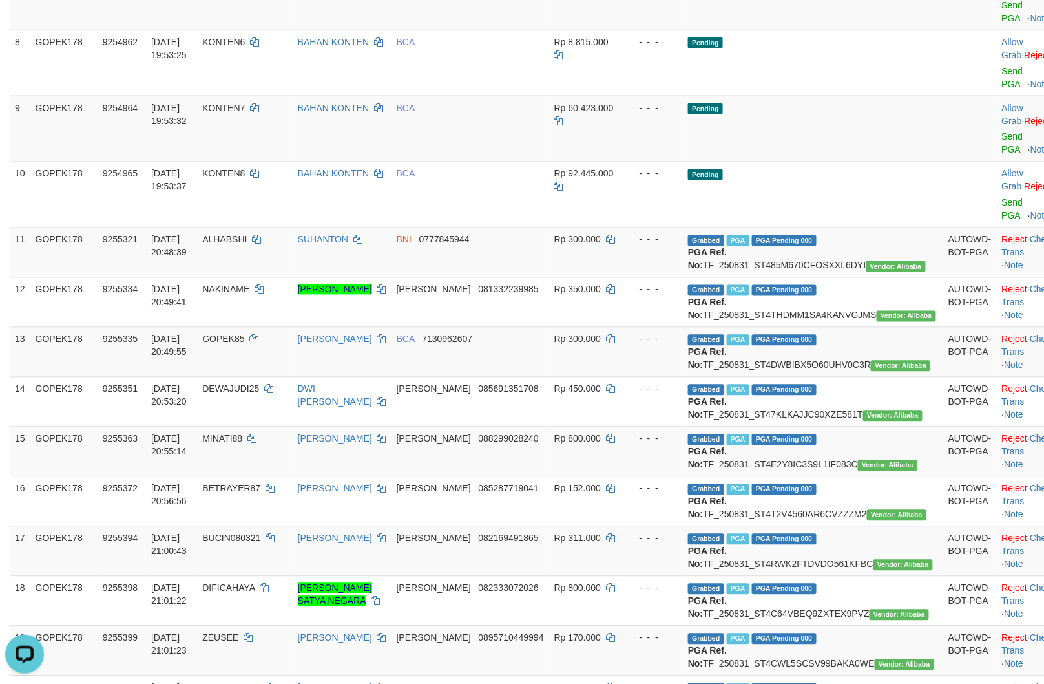
scroll to position [574, 0]
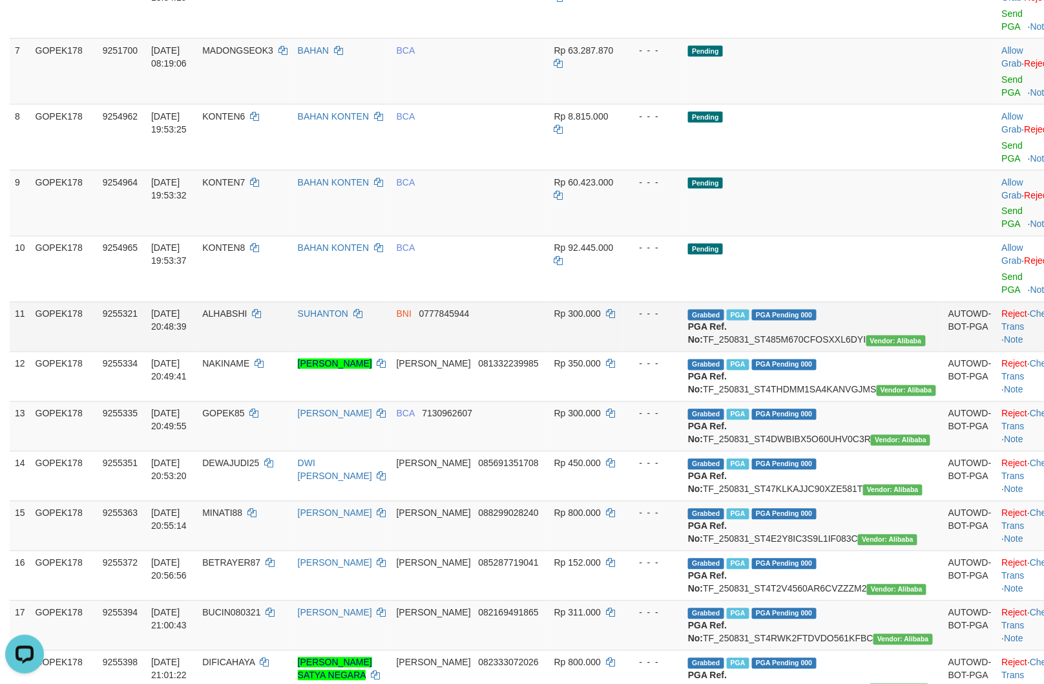
click at [807, 302] on td "Grabbed PGA PGA Pending 000 {"status":"000","data":{"unique_id":"805-9255321-20…" at bounding box center [813, 327] width 260 height 50
copy td "TF_250831_ST485M670CFOSXXL6DYI"
click at [260, 302] on td "ALHABSHI" at bounding box center [244, 327] width 95 height 50
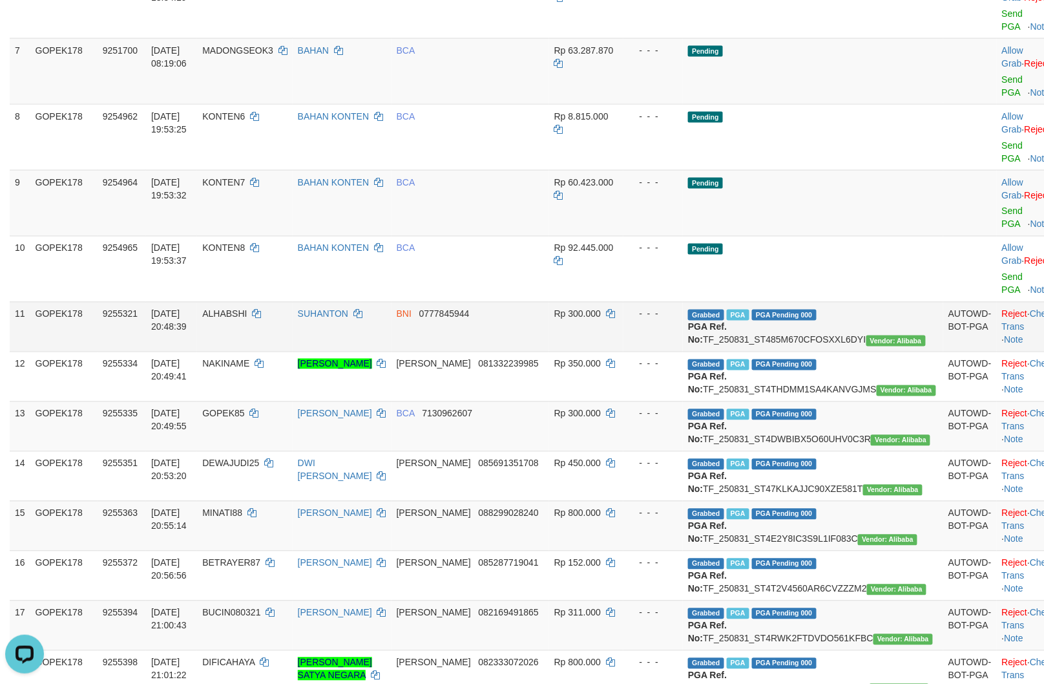
click at [262, 302] on td "ALHABSHI" at bounding box center [244, 327] width 95 height 50
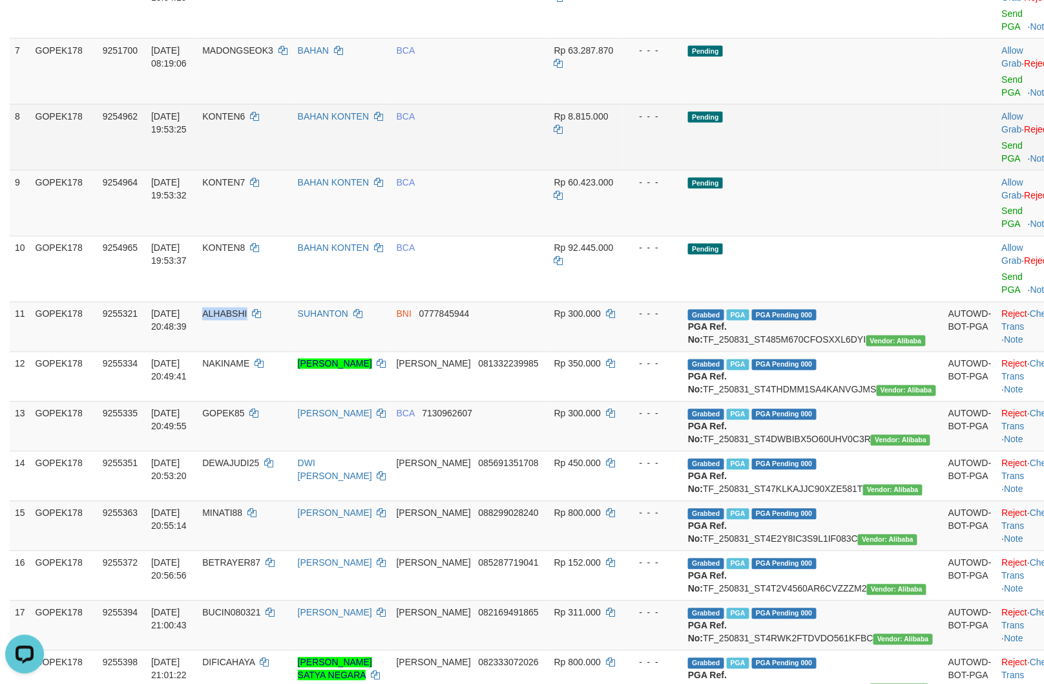
copy span "ALHABSHI"
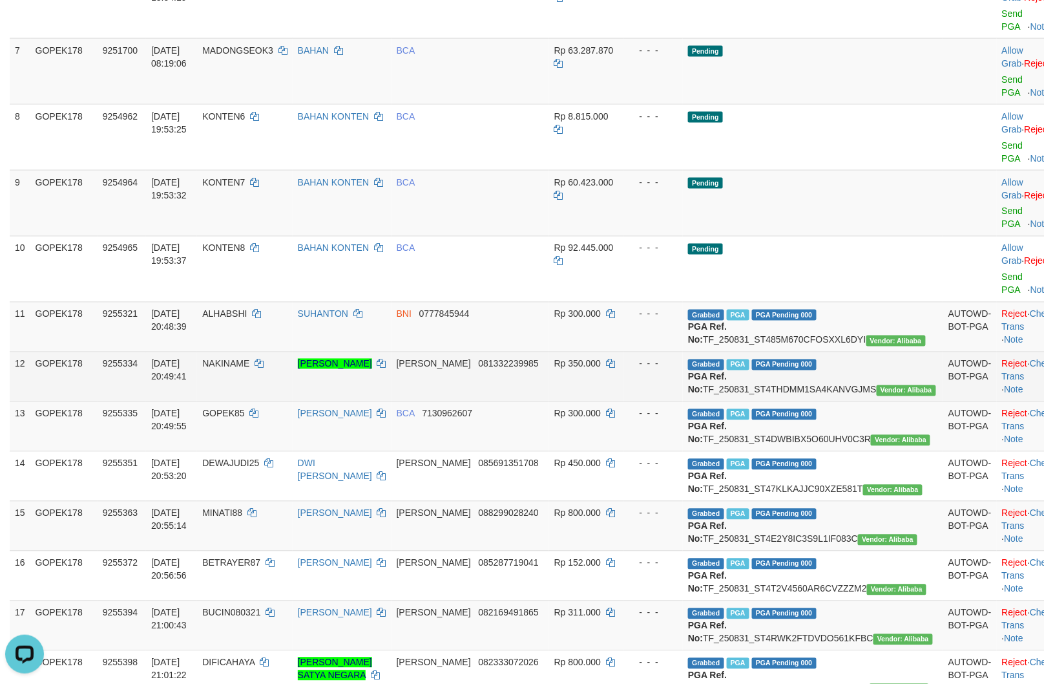
click at [847, 352] on td "Grabbed PGA PGA Pending 000 {"status":"000","data":{"unique_id":"805-9255334-20…" at bounding box center [813, 377] width 260 height 50
click at [845, 352] on td "Grabbed PGA PGA Pending 000 {"status":"000","data":{"unique_id":"805-9255334-20…" at bounding box center [813, 377] width 260 height 50
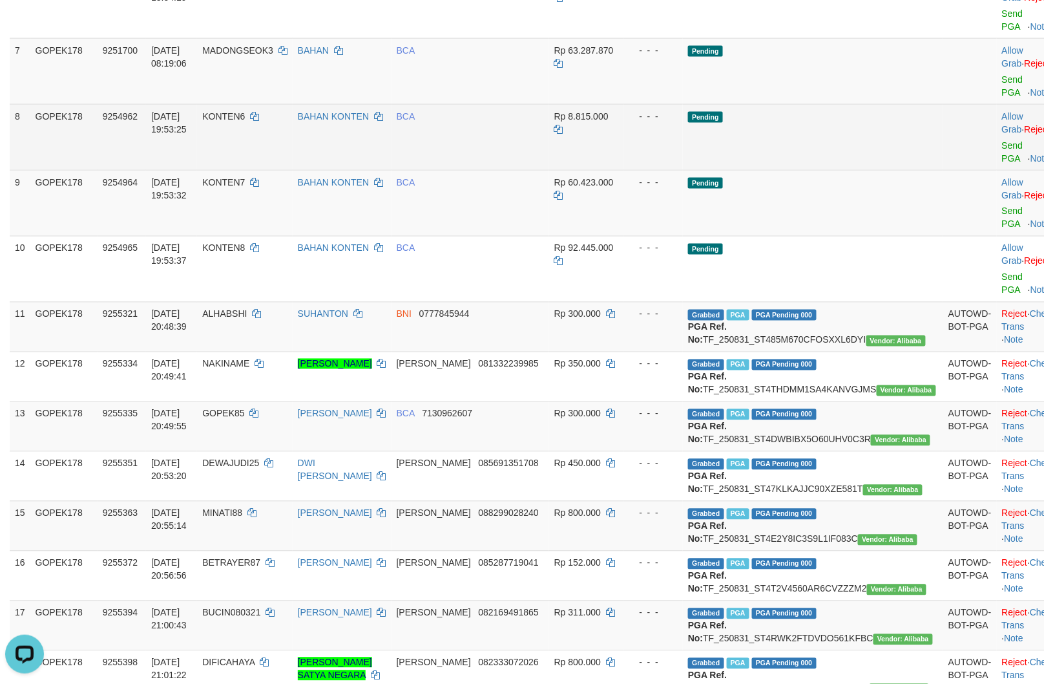
copy td "TF_250831_ST4THDMM1SA4KANVGJMS"
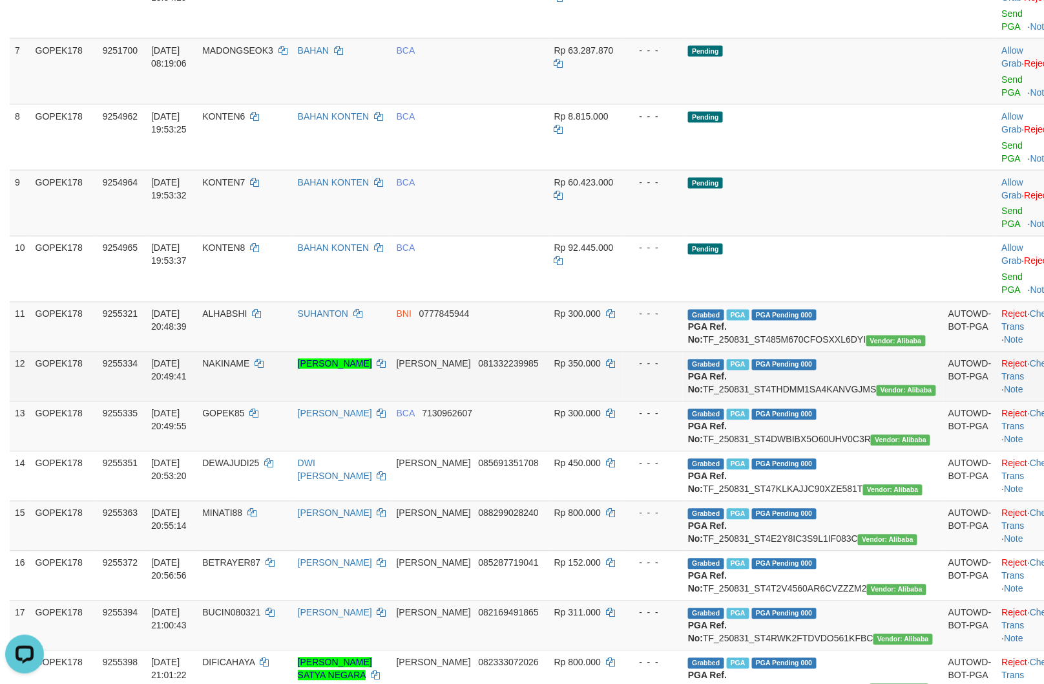
click at [277, 352] on td "NAKINAME" at bounding box center [244, 377] width 95 height 50
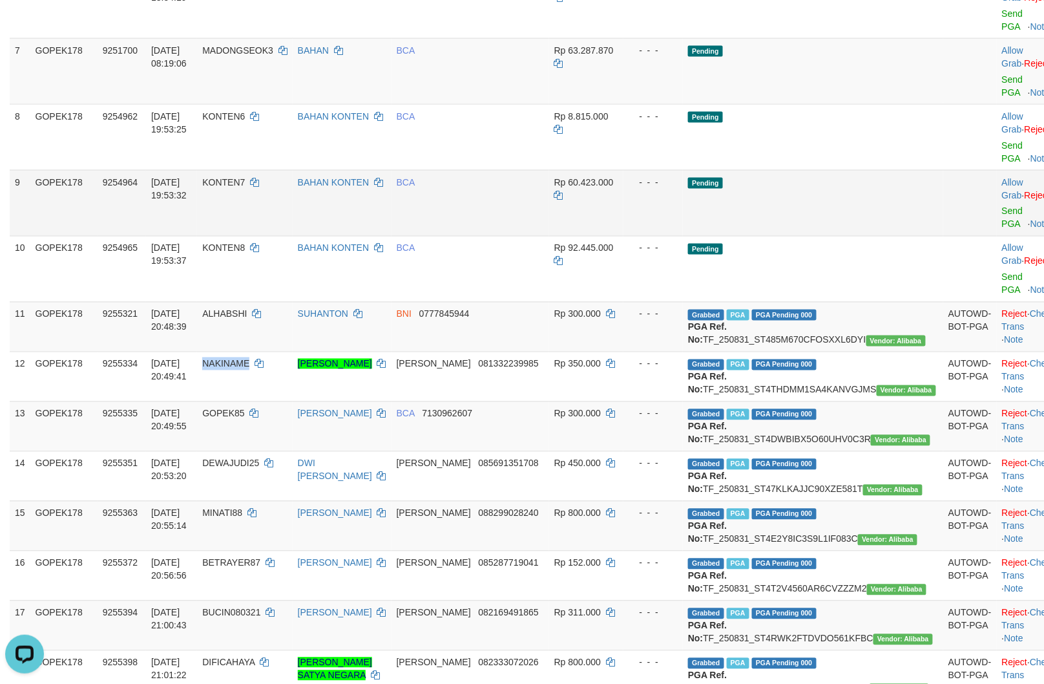
copy span "NAKINAME"
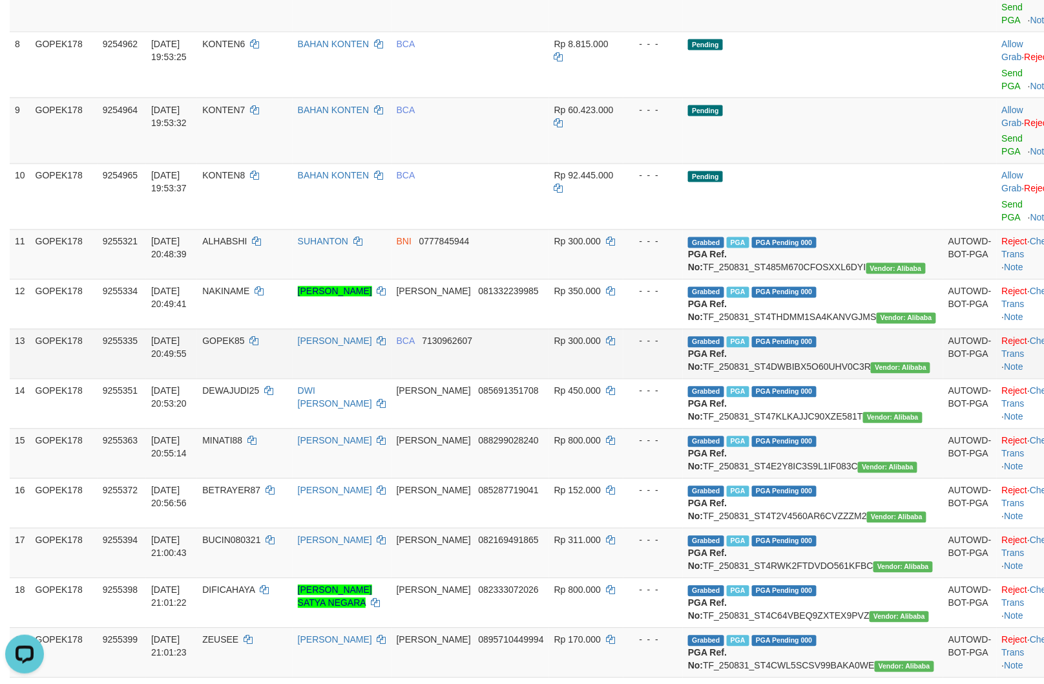
click at [821, 329] on td "Grabbed PGA PGA Pending 000 {"status":"000","data":{"unique_id":"805-9255335-20…" at bounding box center [813, 354] width 260 height 50
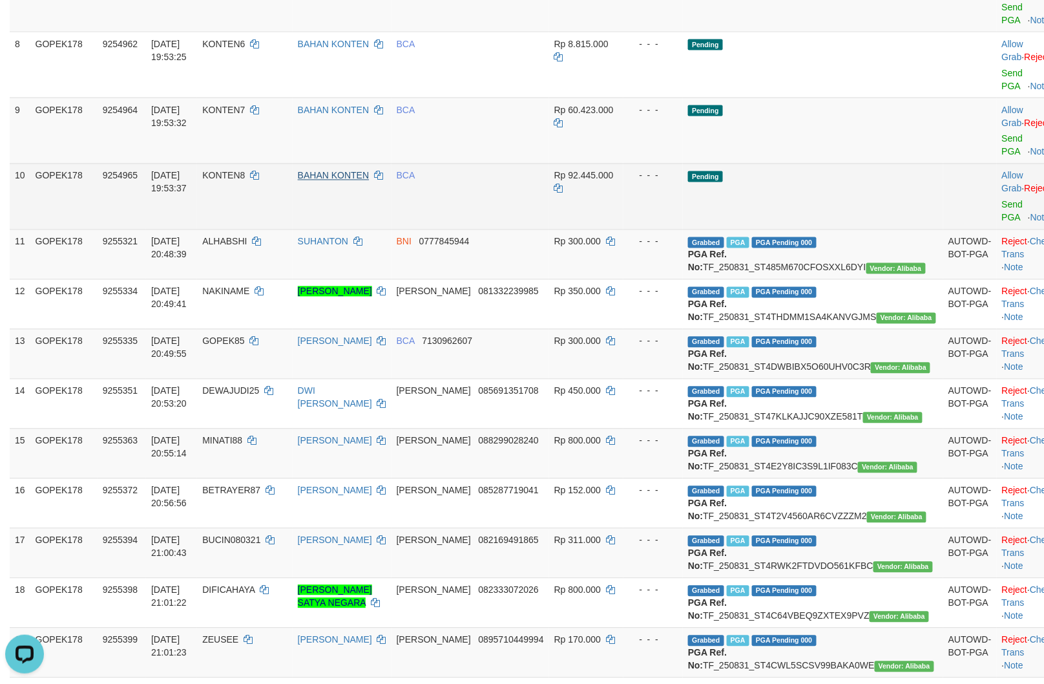
copy td "TF_250831_ST4DWBIBX5O60UHV0C3R"
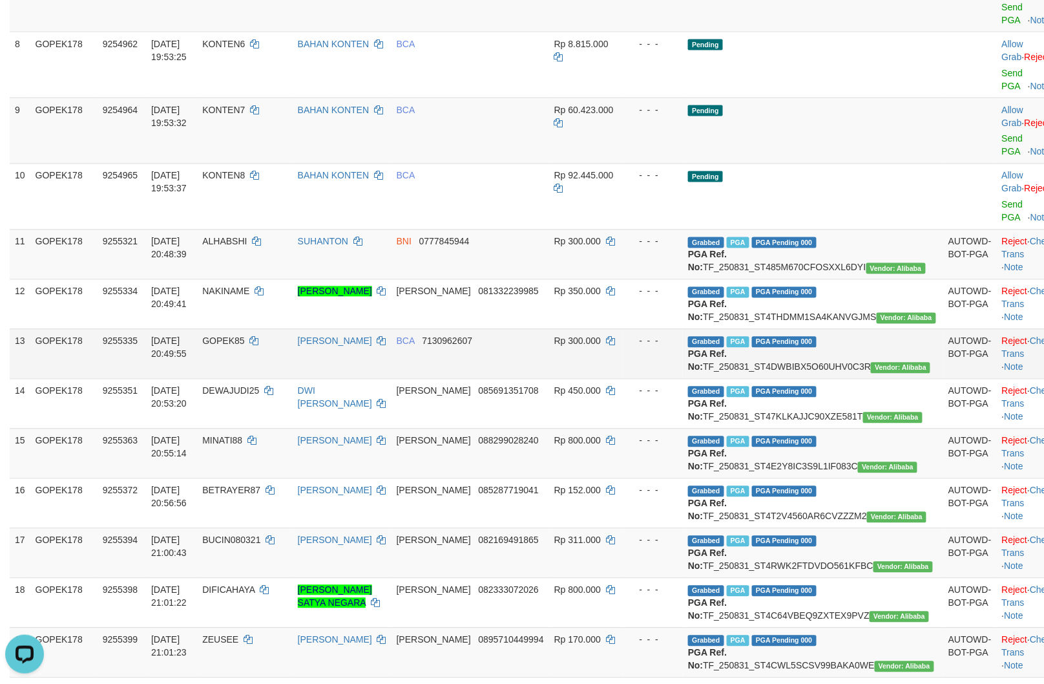
click at [268, 329] on td "GOPEK85" at bounding box center [244, 354] width 95 height 50
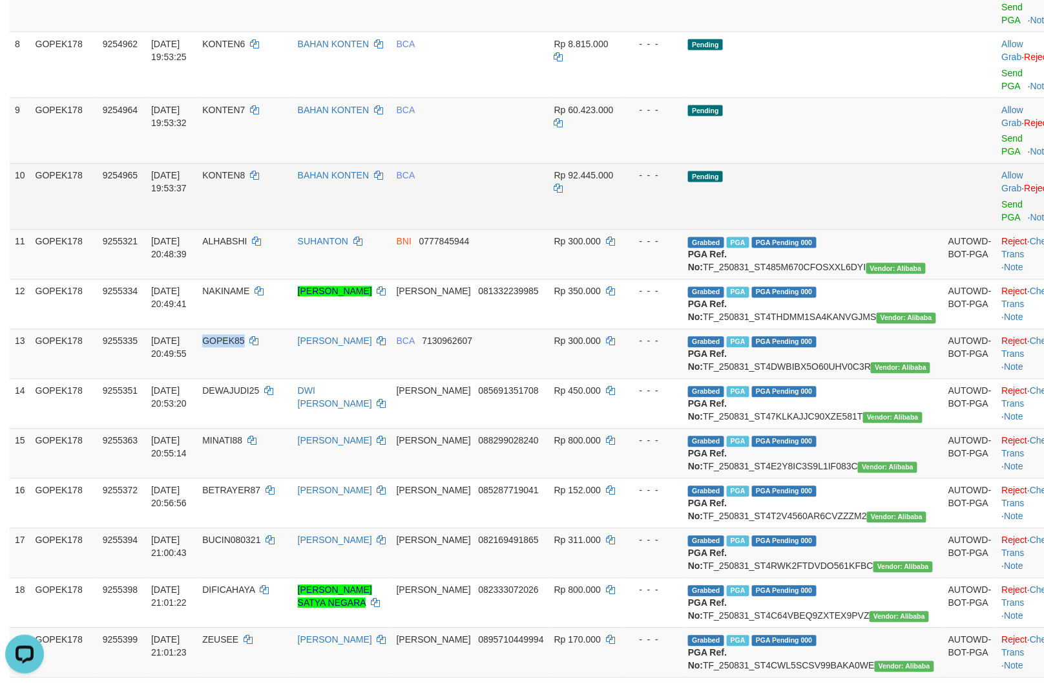
copy span "GOPEK85"
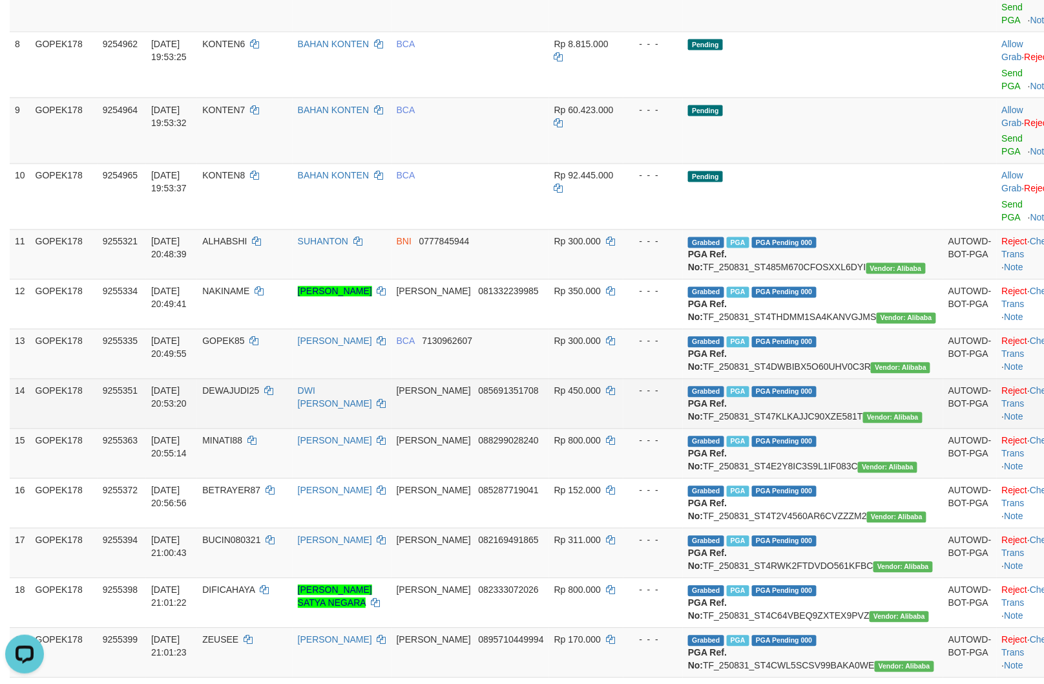
click at [800, 379] on td "Grabbed PGA PGA Pending 000 {"status":"000","data":{"unique_id":"805-9255351-20…" at bounding box center [813, 404] width 260 height 50
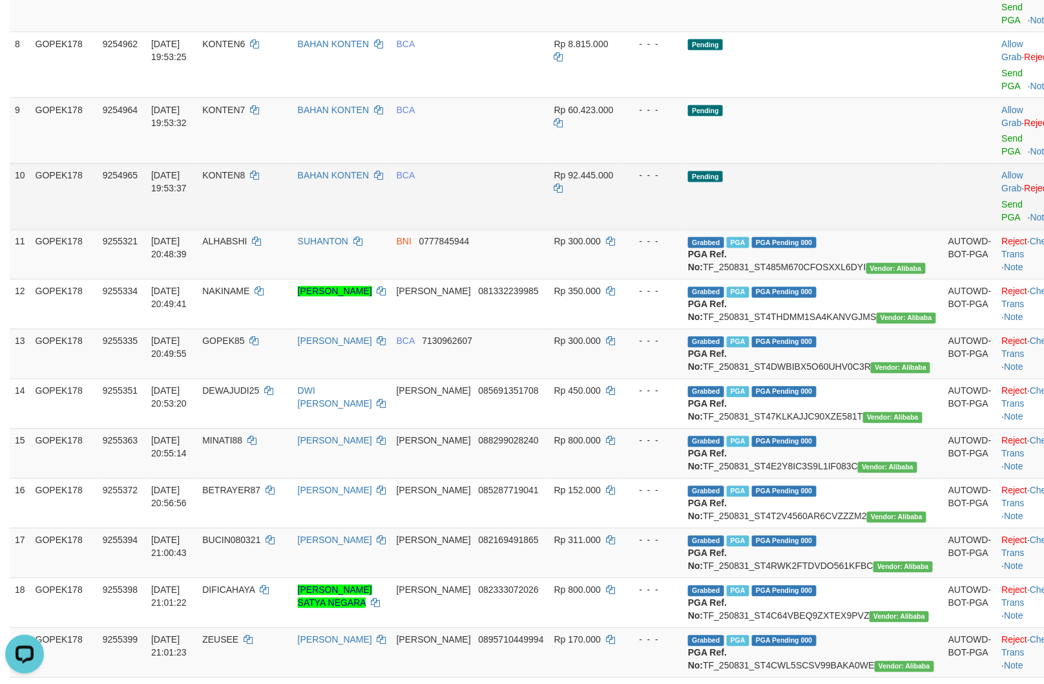
copy td "TF_250831_ST47KLKAJJC90XZE581T"
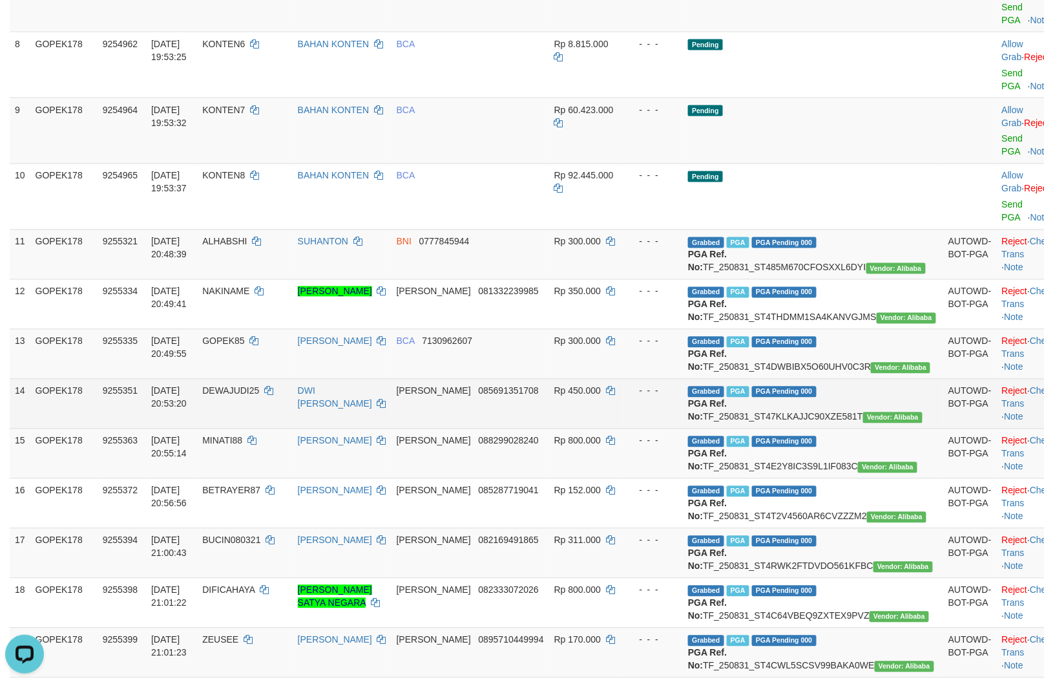
click at [281, 379] on td "DEWAJUDI25" at bounding box center [244, 404] width 95 height 50
click at [287, 379] on td "DEWAJUDI25" at bounding box center [244, 404] width 95 height 50
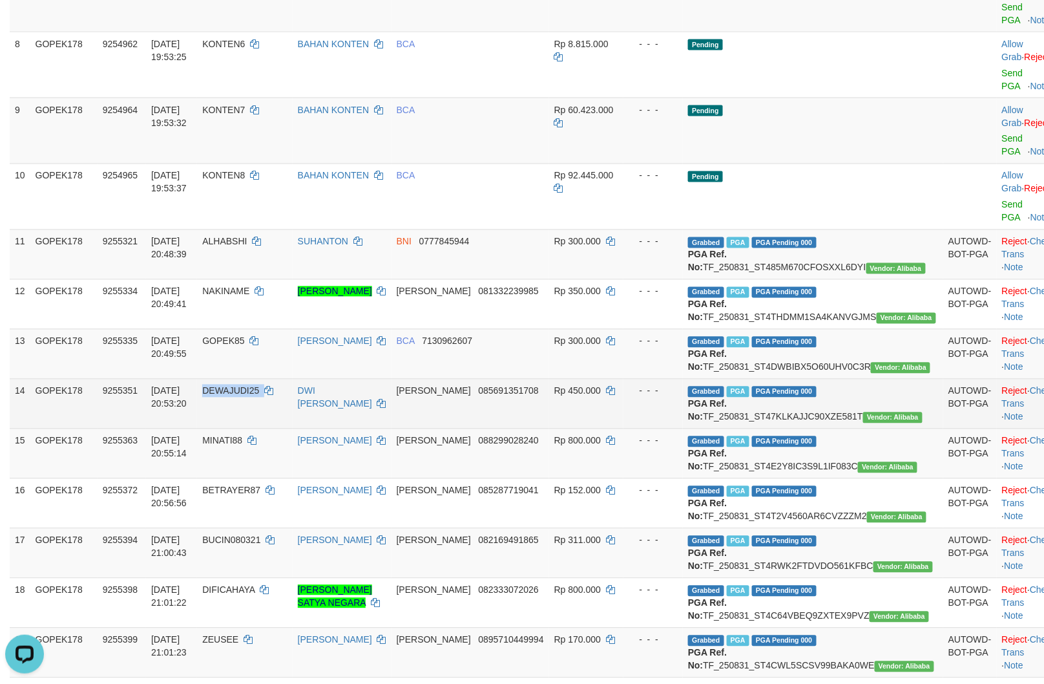
click at [287, 379] on td "DEWAJUDI25" at bounding box center [244, 404] width 95 height 50
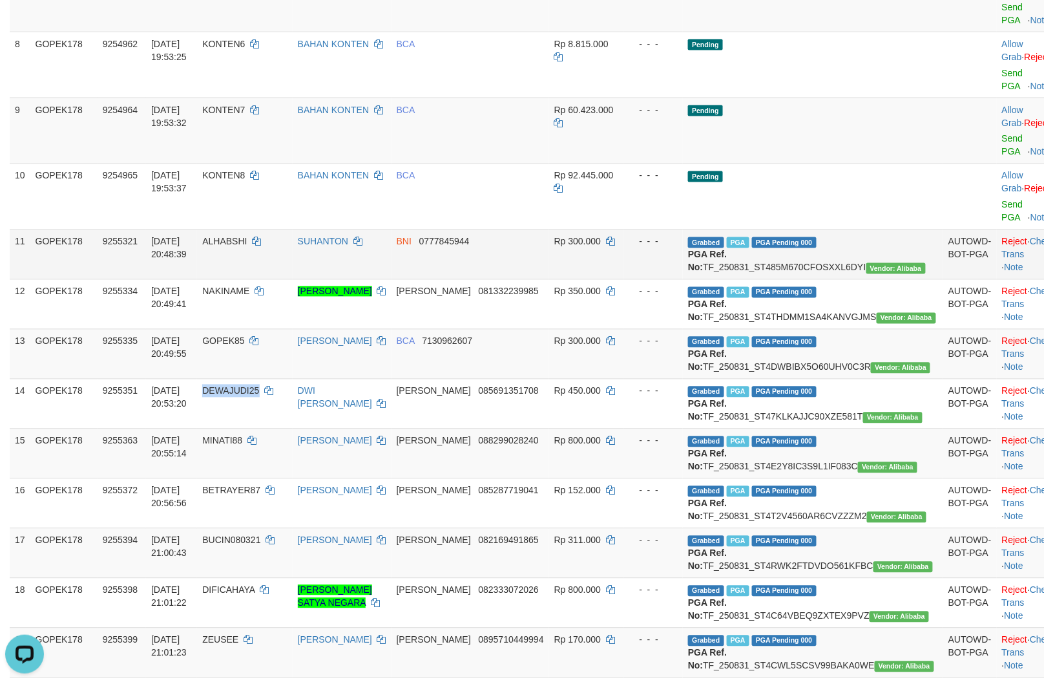
copy span "DEWAJUDI25"
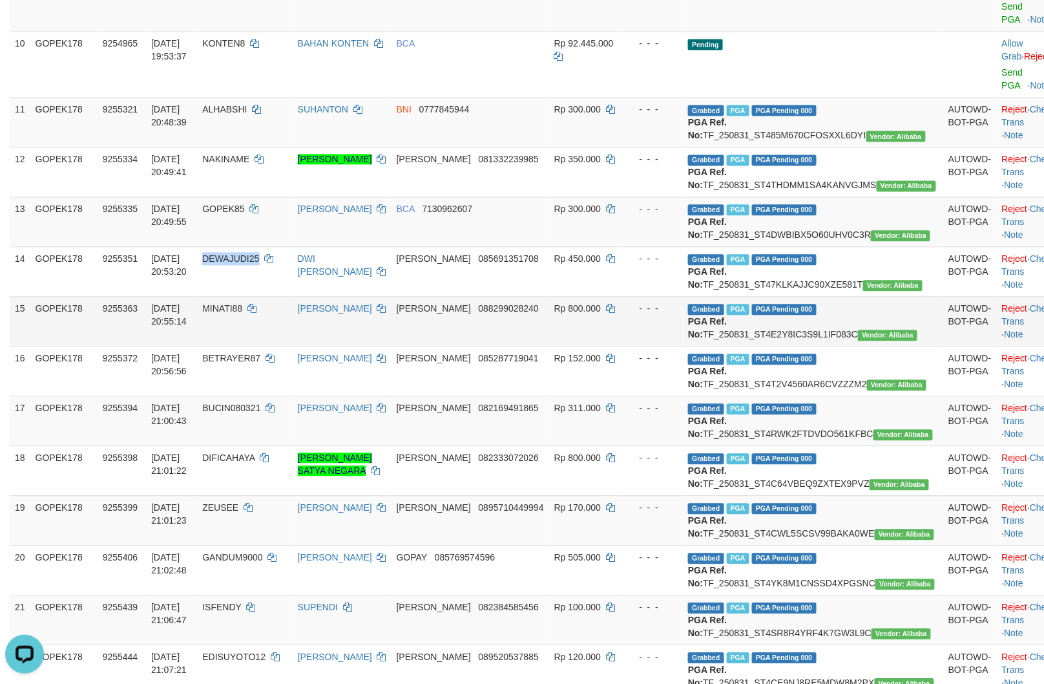
scroll to position [790, 0]
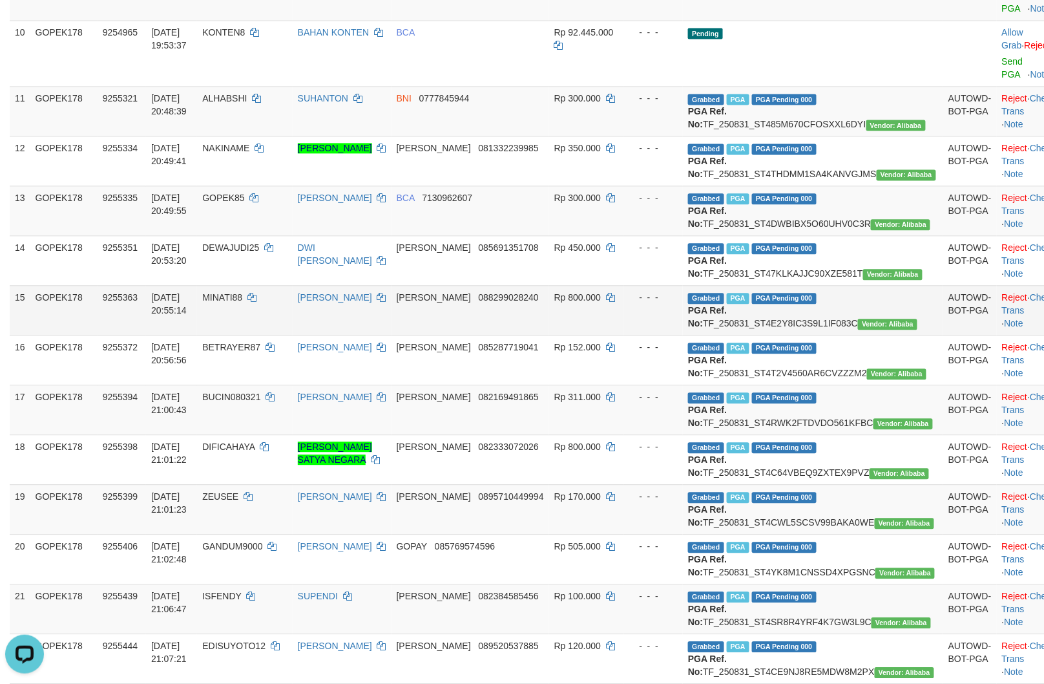
click at [807, 285] on td "Grabbed PGA PGA Pending 000 {"status":"000","data":{"unique_id":"805-9255363-20…" at bounding box center [813, 310] width 260 height 50
copy td "TF_250831_ST4E2Y8IC3S9L1IF083C"
click at [273, 285] on td "MINATI88" at bounding box center [244, 310] width 95 height 50
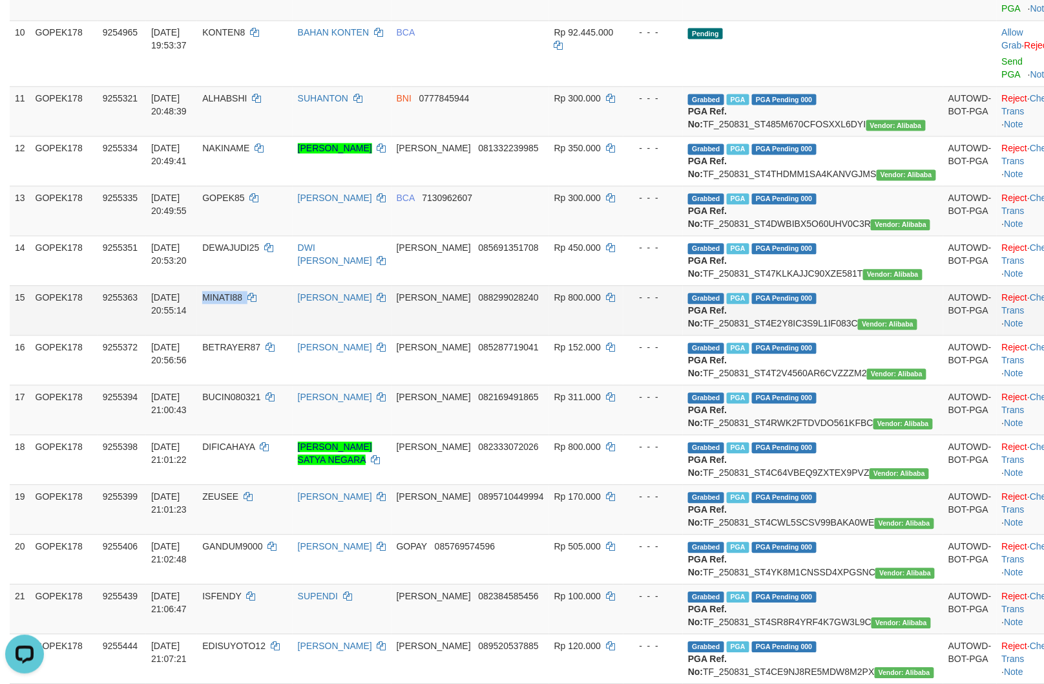
click at [273, 285] on td "MINATI88" at bounding box center [244, 310] width 95 height 50
click at [268, 285] on td "MINATI88" at bounding box center [244, 310] width 95 height 50
click at [242, 292] on span "MINATI88" at bounding box center [222, 297] width 40 height 10
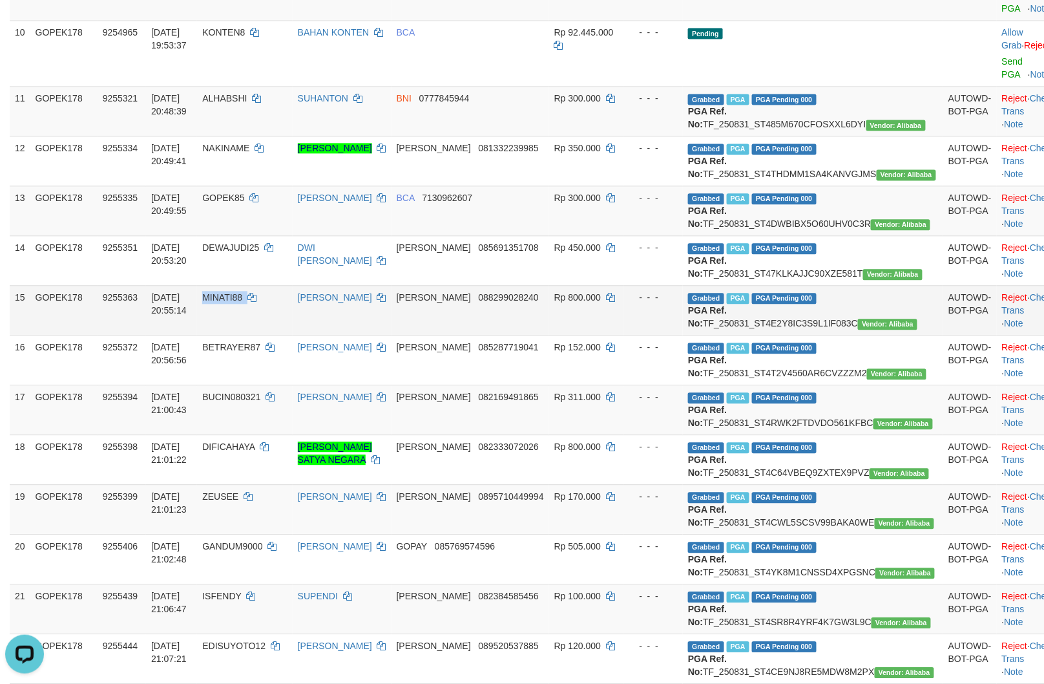
click at [242, 292] on span "MINATI88" at bounding box center [222, 297] width 40 height 10
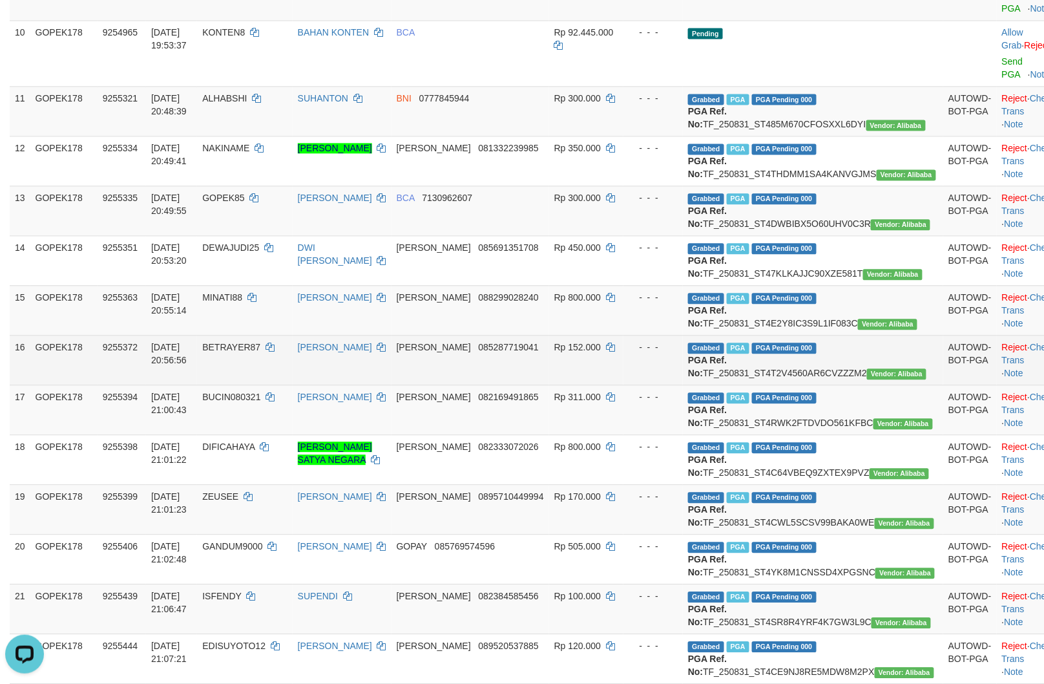
click at [819, 335] on td "Grabbed PGA PGA Pending 000 {"status":"000","data":{"unique_id":"805-9255372-20…" at bounding box center [813, 360] width 260 height 50
click at [818, 335] on td "Grabbed PGA PGA Pending 000 {"status":"000","data":{"unique_id":"805-9255372-20…" at bounding box center [813, 360] width 260 height 50
click at [814, 335] on td "Grabbed PGA PGA Pending 000 {"status":"000","data":{"unique_id":"805-9255372-20…" at bounding box center [813, 360] width 260 height 50
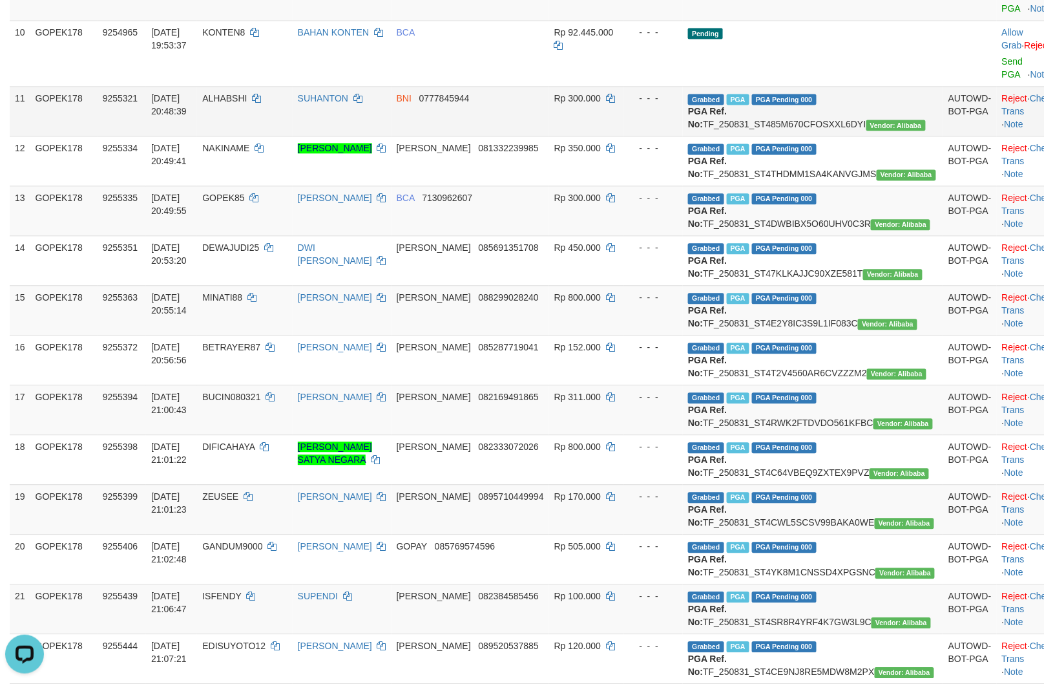
copy td "TF_250831_ST4T2V4560AR6CVZZZM2"
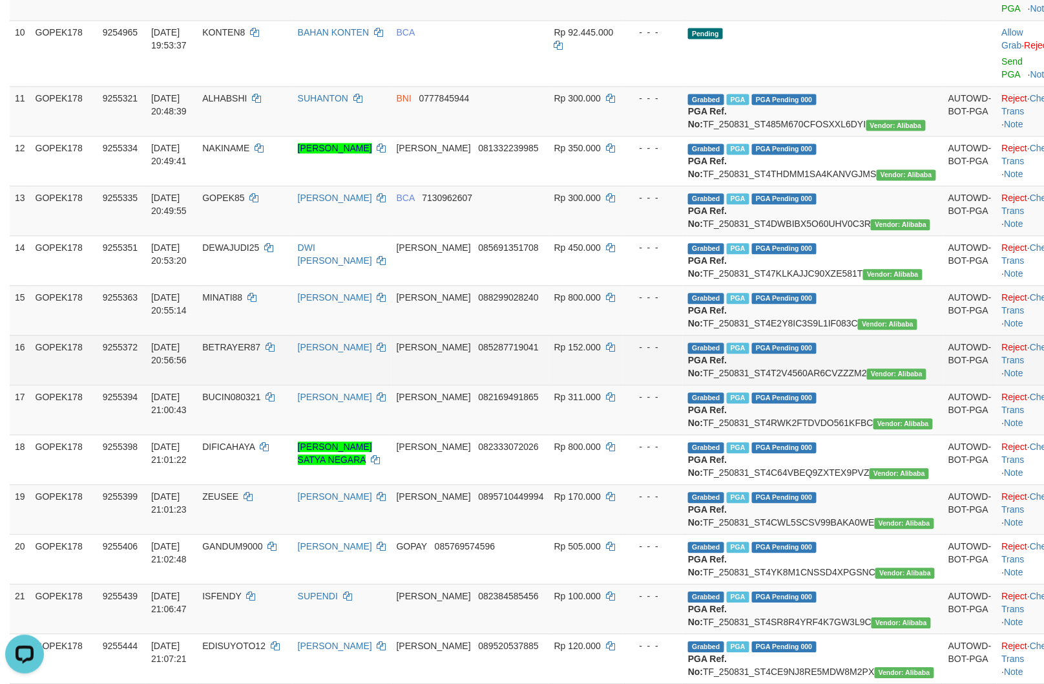
click at [284, 335] on td "BETRAYER87" at bounding box center [244, 360] width 95 height 50
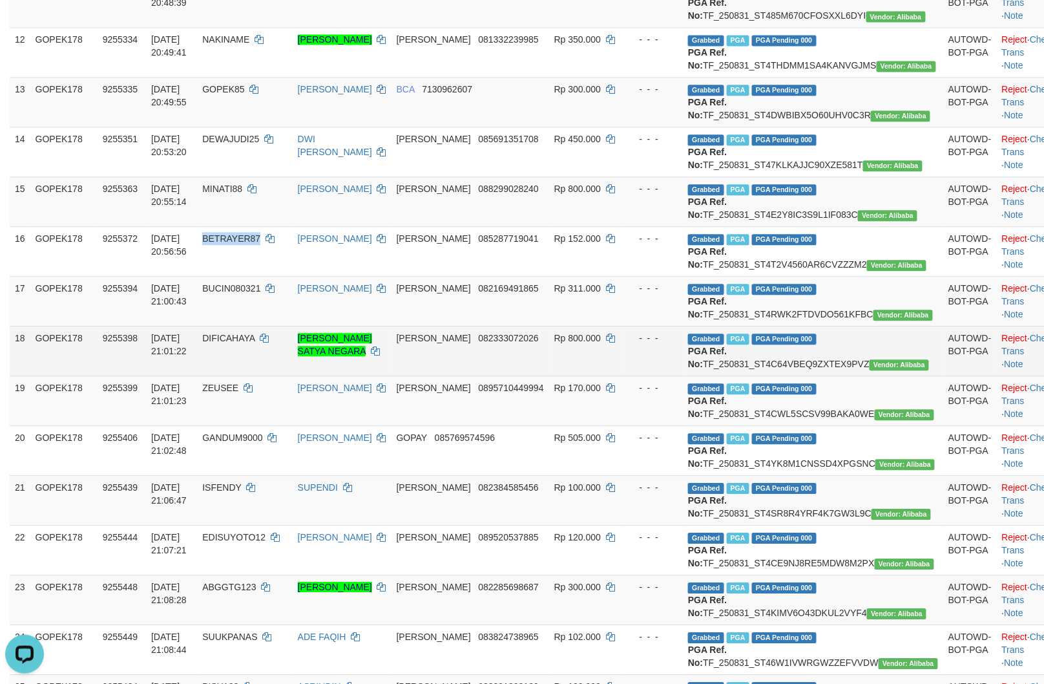
scroll to position [933, 0]
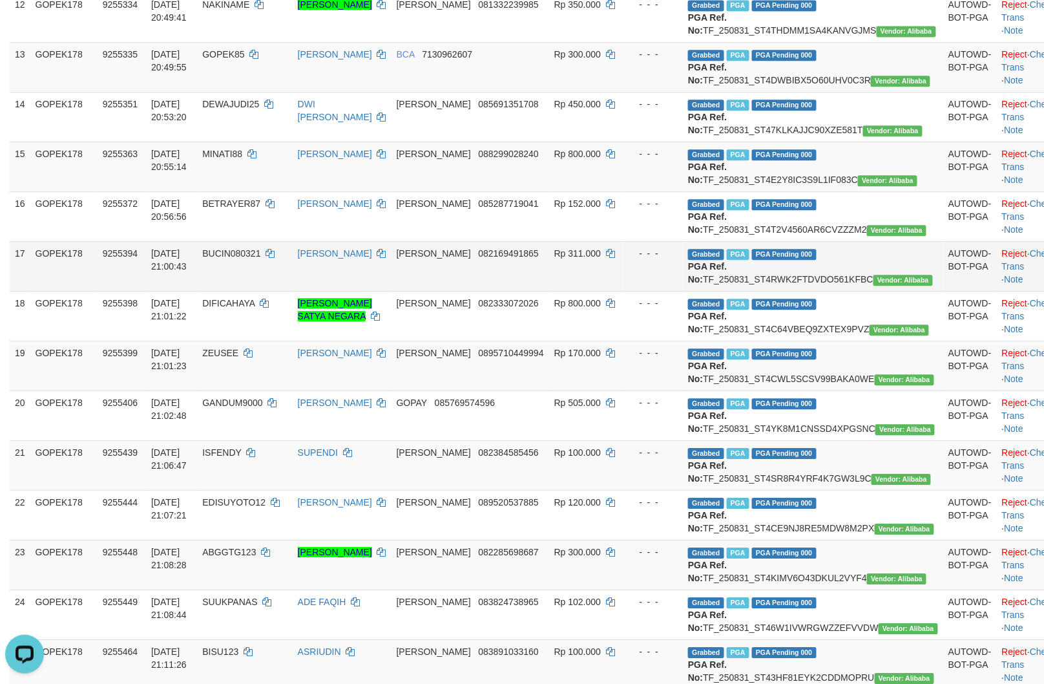
click at [803, 241] on td "Grabbed PGA PGA Pending 000 {"status":"000","data":{"unique_id":"805-9255394-20…" at bounding box center [813, 266] width 260 height 50
click at [266, 241] on td "BUCIN080321" at bounding box center [244, 266] width 95 height 50
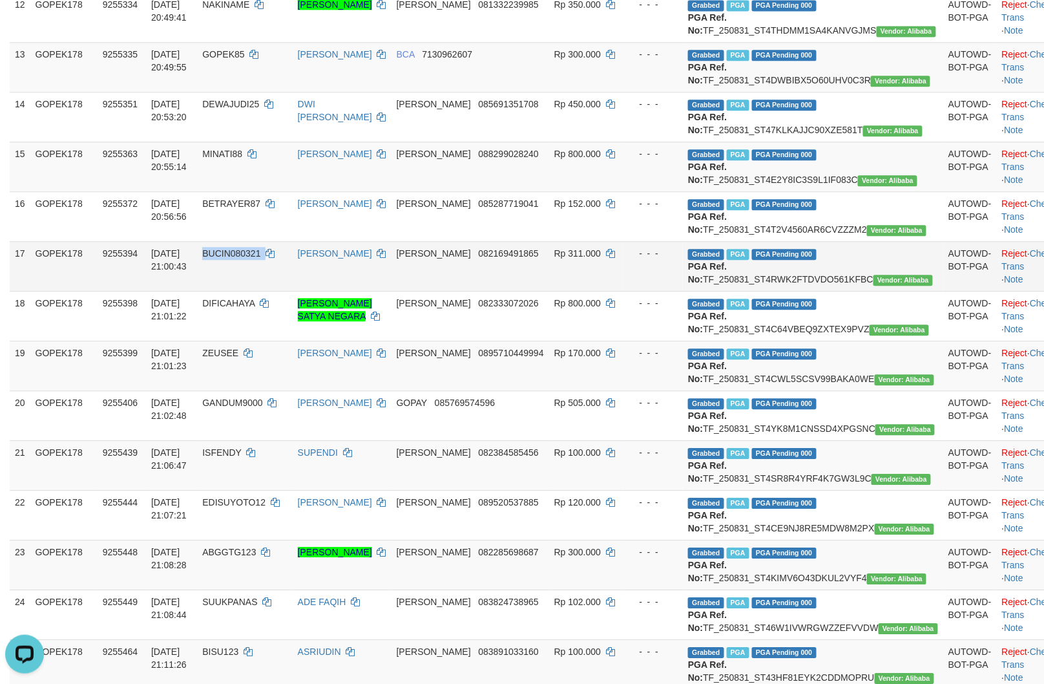
click at [268, 241] on td "BUCIN080321" at bounding box center [244, 266] width 95 height 50
click at [260, 248] on span "BUCIN080321" at bounding box center [231, 253] width 58 height 10
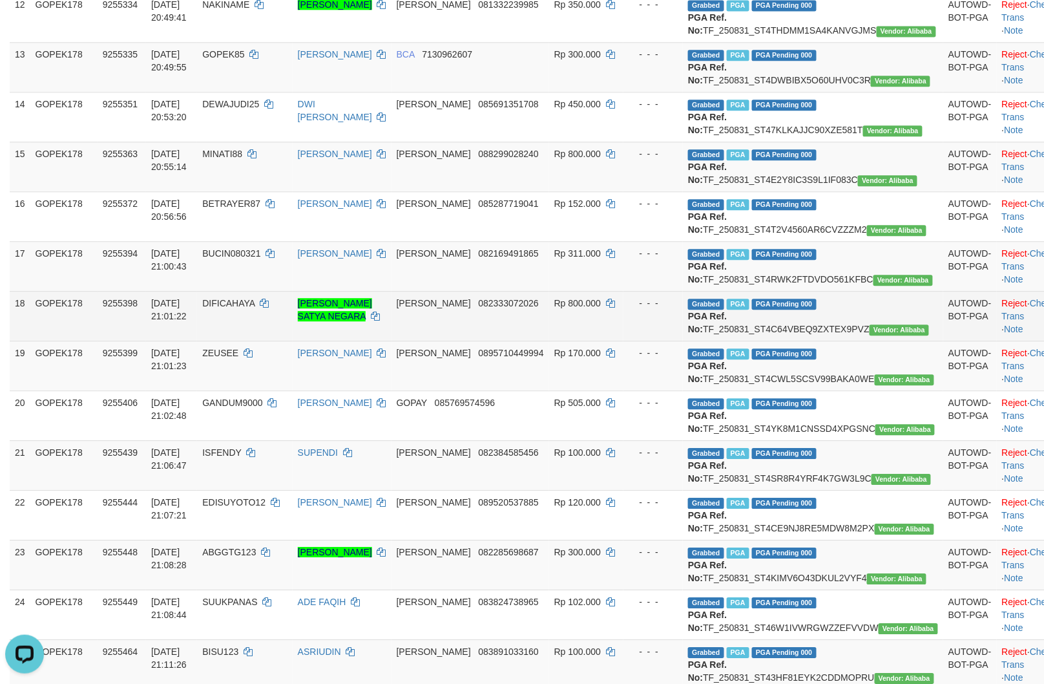
click at [818, 291] on td "Grabbed PGA PGA Pending 000 {"status":"000","data":{"unique_id":"805-9255398-20…" at bounding box center [813, 316] width 260 height 50
click at [267, 291] on td "DIFICAHAYA" at bounding box center [244, 316] width 95 height 50
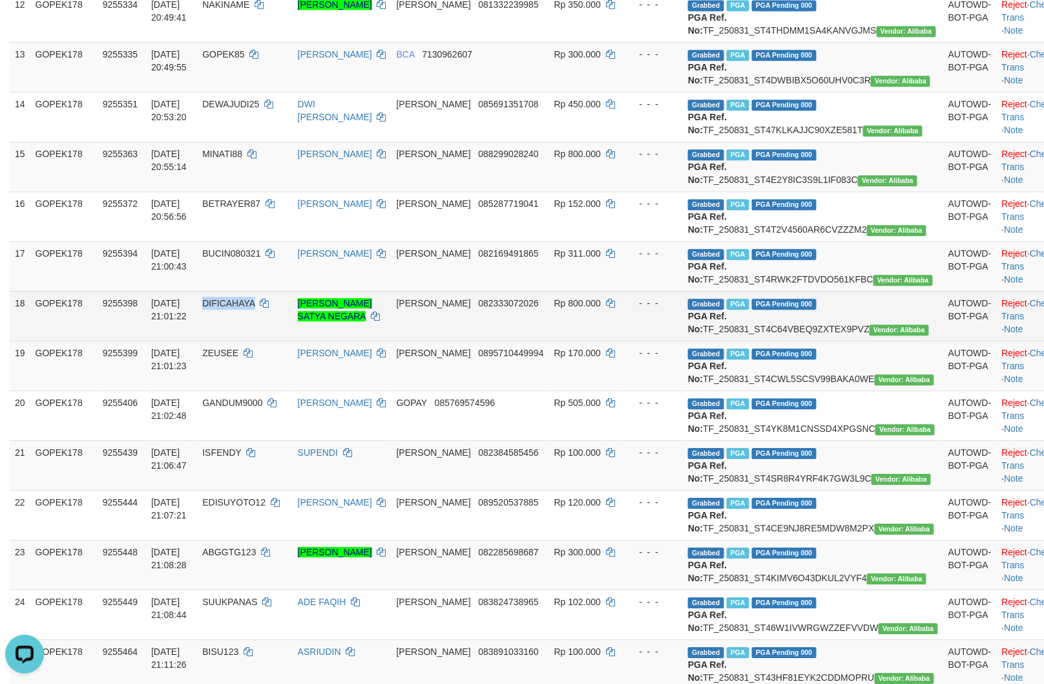
click at [267, 291] on td "DIFICAHAYA" at bounding box center [244, 316] width 95 height 50
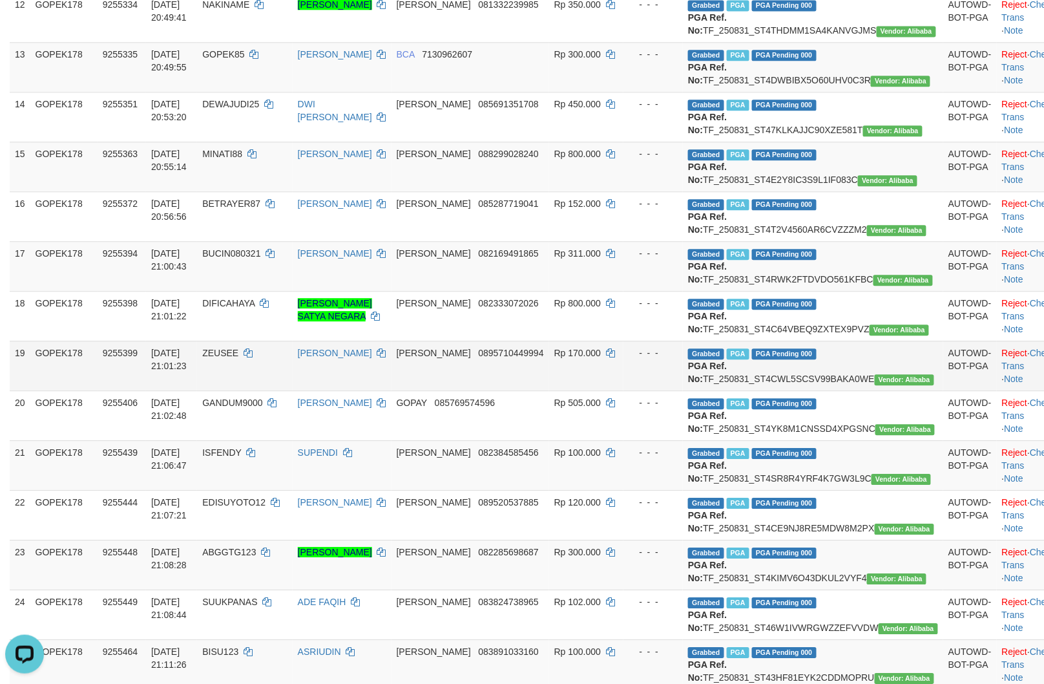
click at [818, 357] on td "Grabbed PGA PGA Pending 000 {"status":"000","data":{"unique_id":"805-9255399-20…" at bounding box center [813, 366] width 260 height 50
click at [817, 348] on td "Grabbed PGA PGA Pending 000 {"status":"000","data":{"unique_id":"805-9255399-20…" at bounding box center [813, 366] width 260 height 50
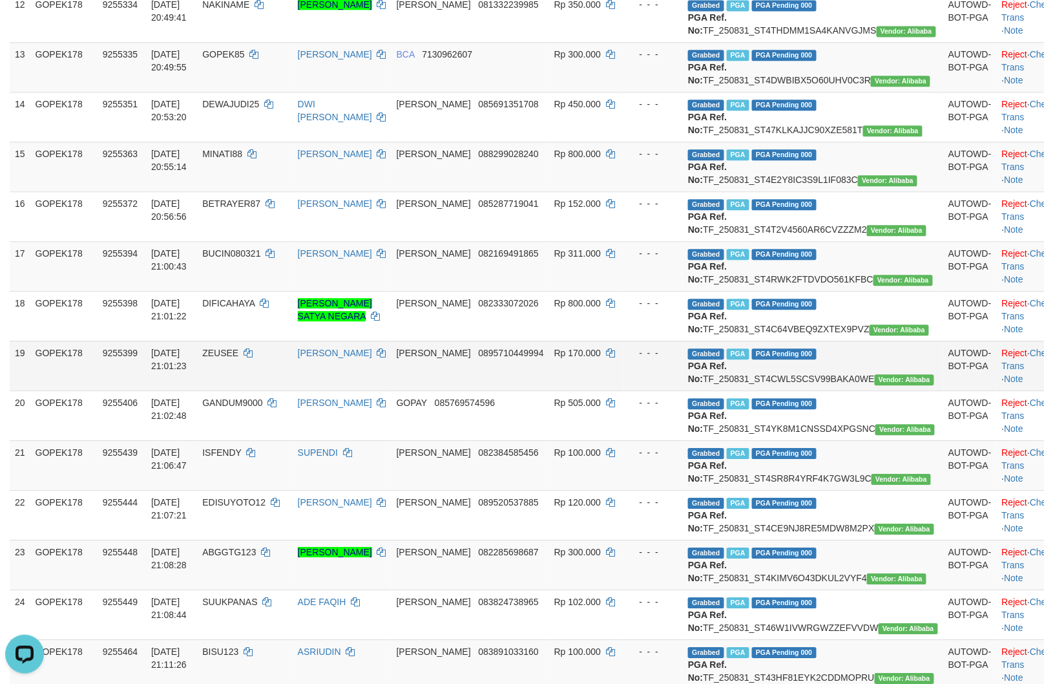
click at [276, 341] on td "ZEUSEE" at bounding box center [244, 366] width 95 height 50
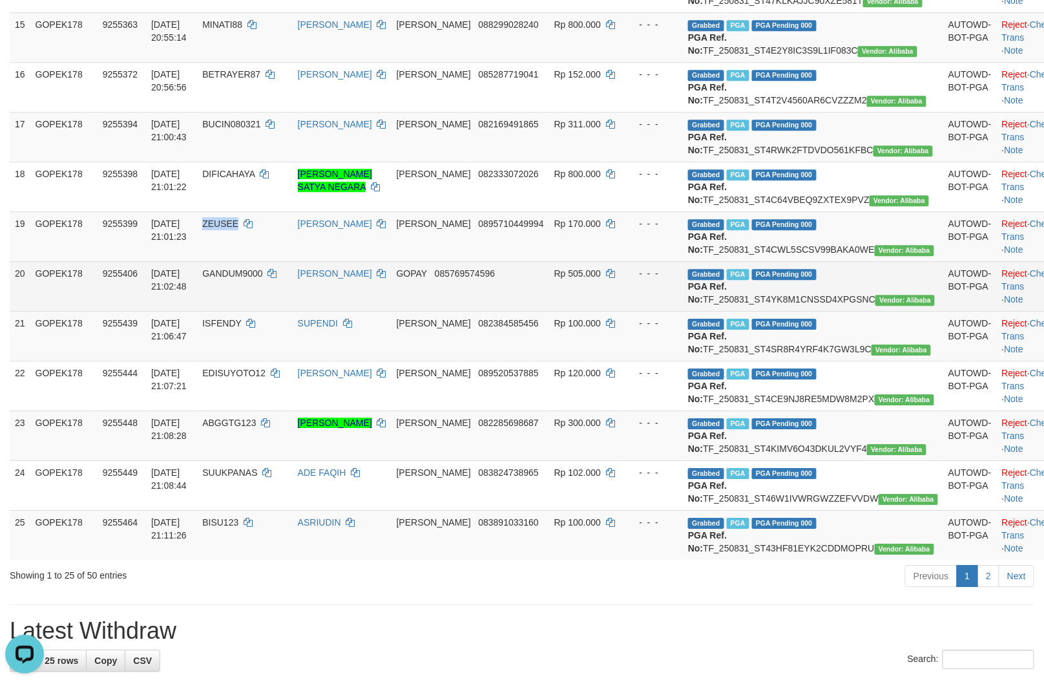
scroll to position [1077, 0]
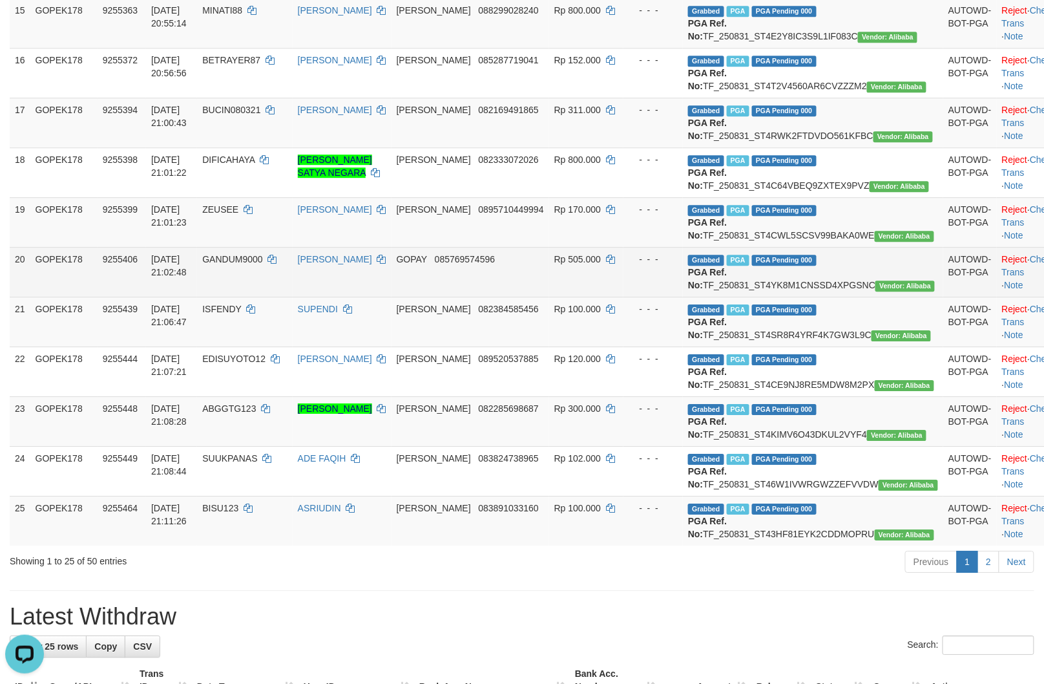
click at [773, 264] on td "Grabbed PGA PGA Pending 000 {"status":"000","data":{"unique_id":"805-9255406-20…" at bounding box center [813, 272] width 260 height 50
click at [790, 269] on td "Grabbed PGA PGA Pending 000 {"status":"000","data":{"unique_id":"805-9255406-20…" at bounding box center [813, 272] width 260 height 50
click at [789, 269] on td "Grabbed PGA PGA Pending 000 {"status":"000","data":{"unique_id":"805-9255406-20…" at bounding box center [813, 272] width 260 height 50
click at [259, 274] on td "GANDUM9000" at bounding box center [244, 272] width 95 height 50
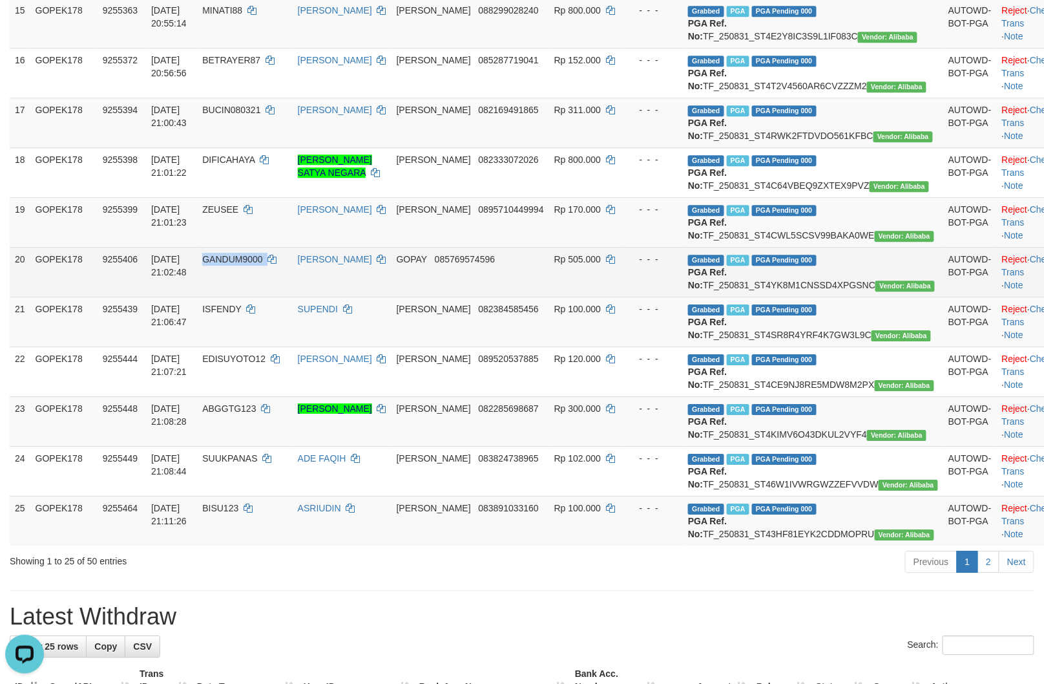
click at [259, 274] on td "GANDUM9000" at bounding box center [244, 272] width 95 height 50
click at [261, 270] on td "GANDUM9000" at bounding box center [244, 272] width 95 height 50
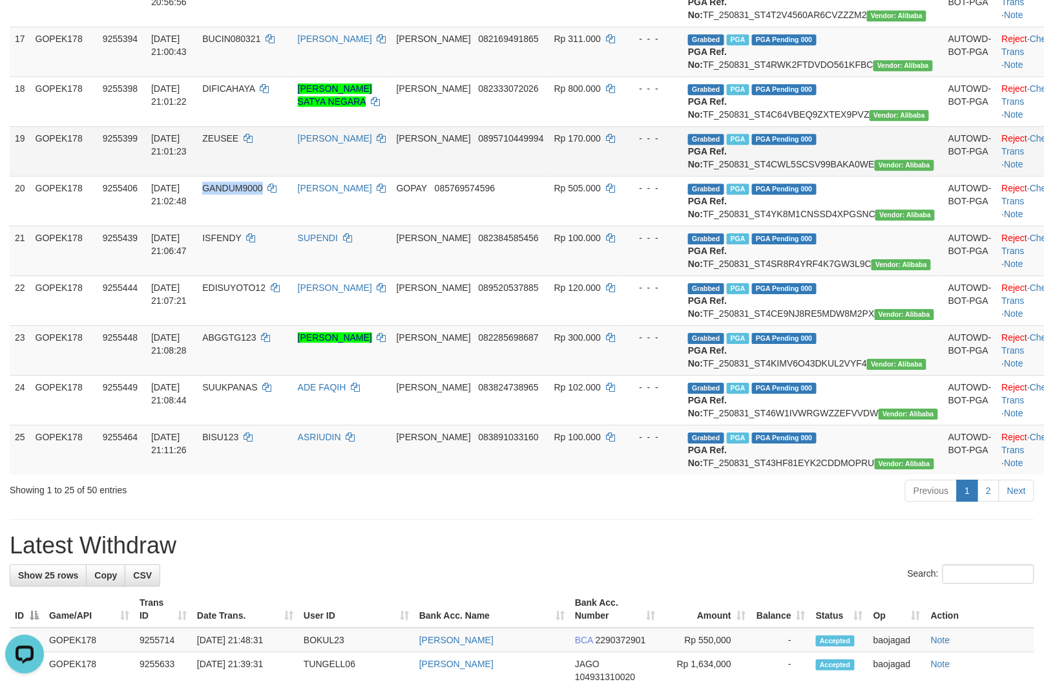
scroll to position [1148, 0]
click at [829, 257] on td "Grabbed PGA PGA Pending 000 {"status":"000","data":{"unique_id":"805-9255439-20…" at bounding box center [813, 250] width 260 height 50
click at [828, 261] on td "Grabbed PGA PGA Pending 000 {"status":"000","data":{"unique_id":"805-9255439-20…" at bounding box center [813, 250] width 260 height 50
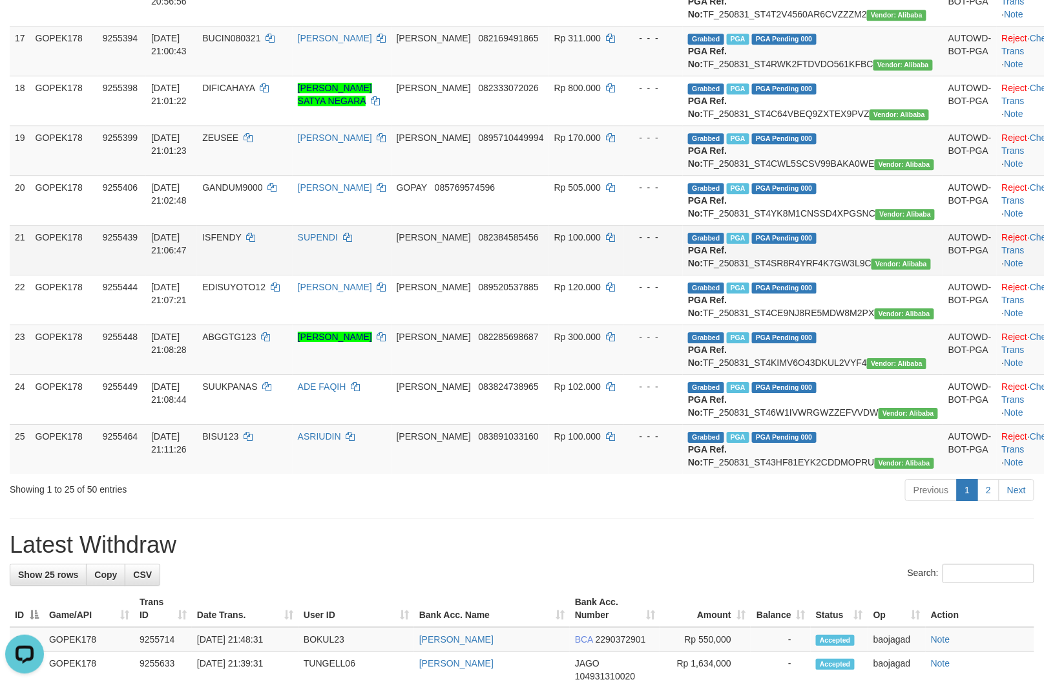
click at [276, 249] on td "ISFENDY" at bounding box center [244, 250] width 95 height 50
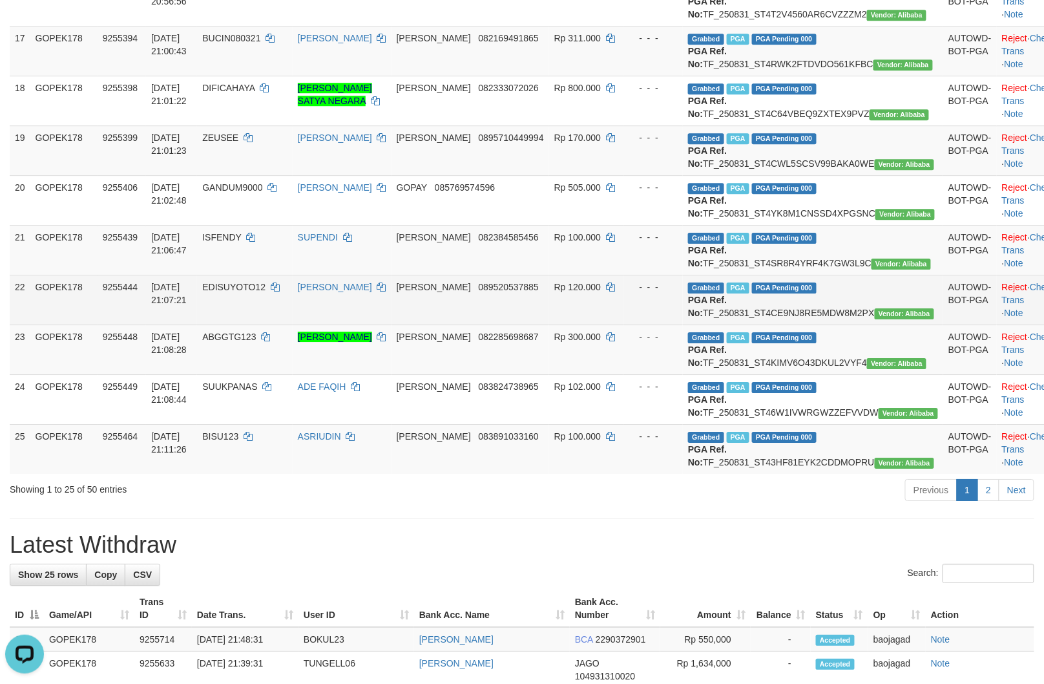
click at [826, 324] on td "Grabbed PGA PGA Pending 000 {"status":"000","data":{"unique_id":"805-9255444-20…" at bounding box center [813, 300] width 260 height 50
click at [823, 324] on td "Grabbed PGA PGA Pending 000 {"status":"000","data":{"unique_id":"805-9255444-20…" at bounding box center [813, 300] width 260 height 50
click at [276, 319] on td "EDISUYOTO12" at bounding box center [244, 300] width 95 height 50
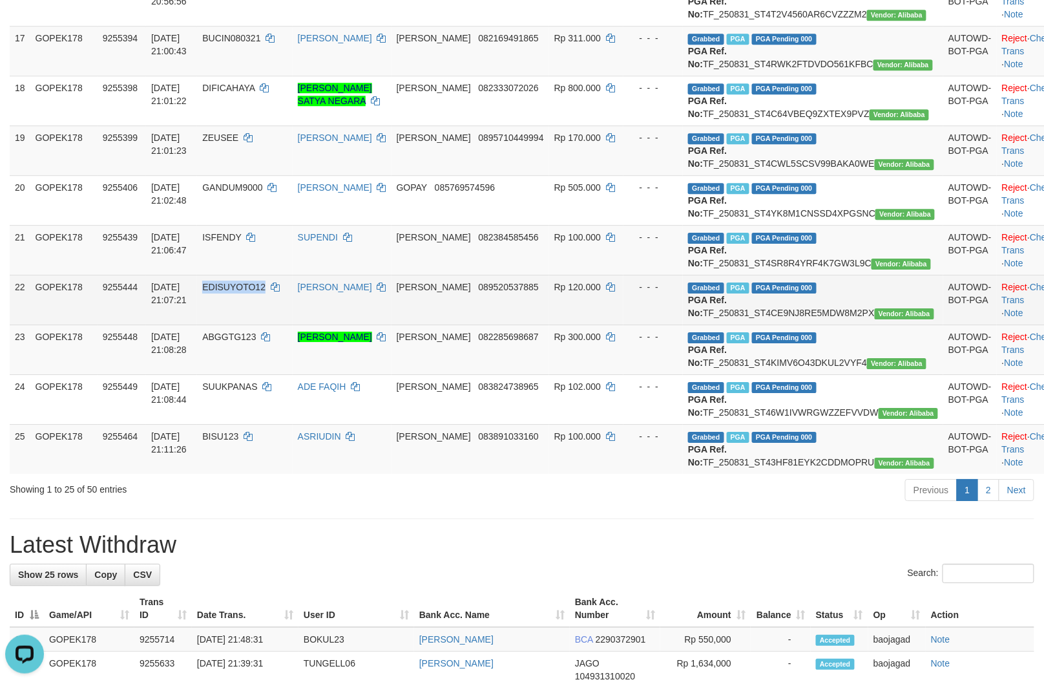
click at [276, 319] on td "EDISUYOTO12" at bounding box center [244, 300] width 95 height 50
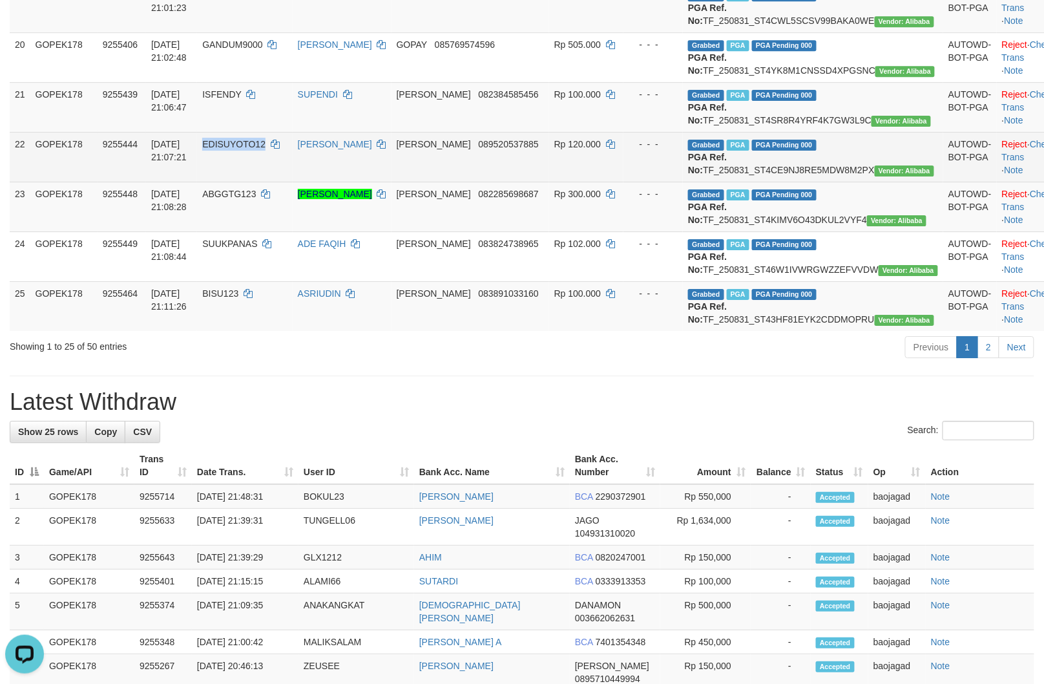
scroll to position [1293, 0]
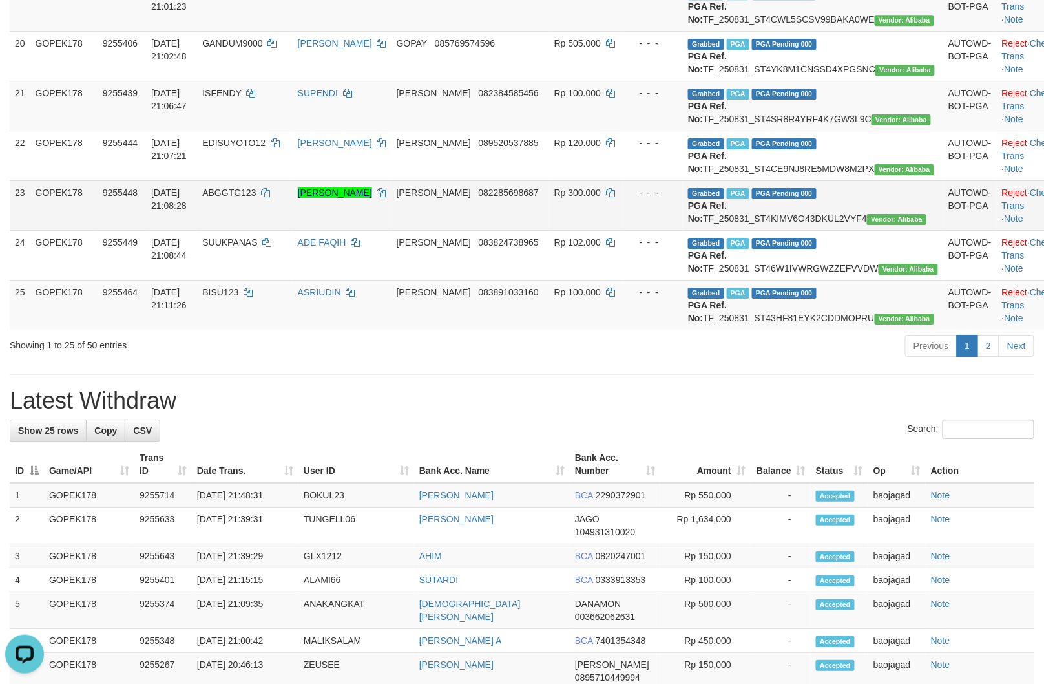
click at [767, 230] on td "Grabbed PGA PGA Pending 000 {"status":"000","data":{"unique_id":"805-9255448-20…" at bounding box center [813, 205] width 260 height 50
click at [271, 230] on td "ABGGTG123" at bounding box center [244, 205] width 95 height 50
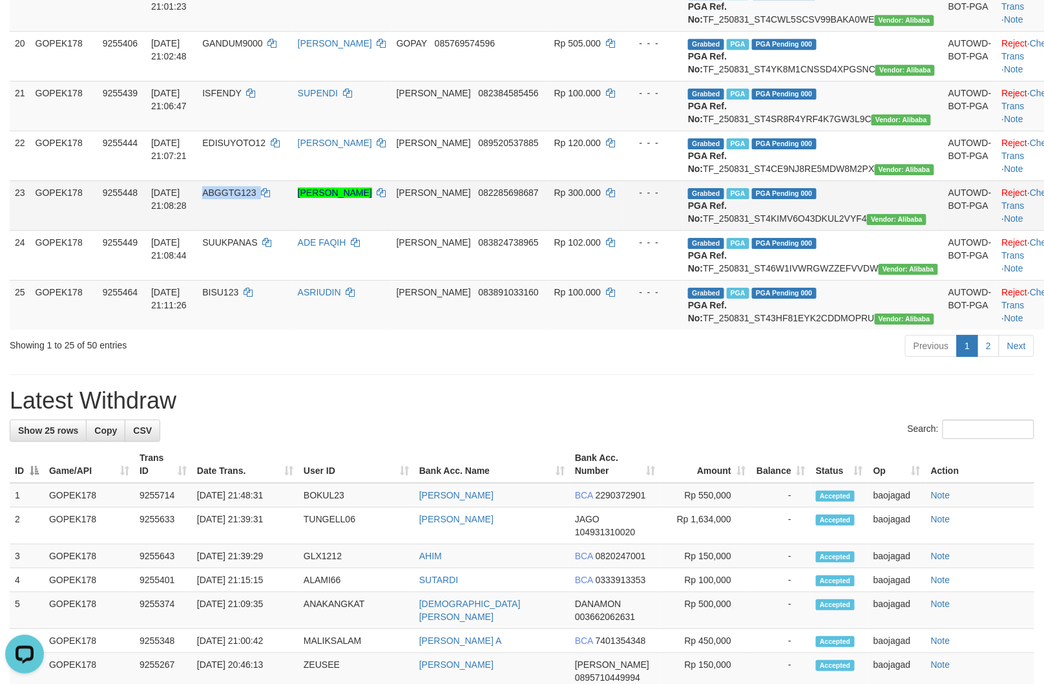
click at [271, 230] on td "ABGGTG123" at bounding box center [244, 205] width 95 height 50
click at [256, 198] on span "ABGGTG123" at bounding box center [229, 192] width 54 height 10
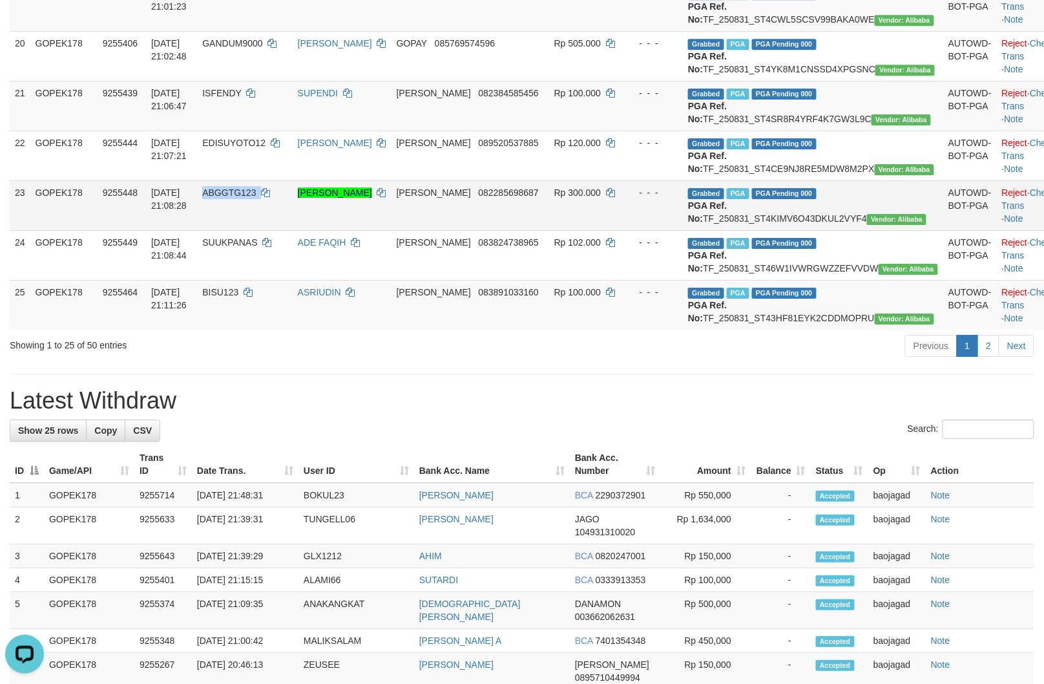
click at [256, 198] on span "ABGGTG123" at bounding box center [229, 192] width 54 height 10
click at [285, 224] on td "ABGGTG123" at bounding box center [244, 205] width 95 height 50
click at [256, 198] on span "ABGGTG123" at bounding box center [229, 192] width 54 height 10
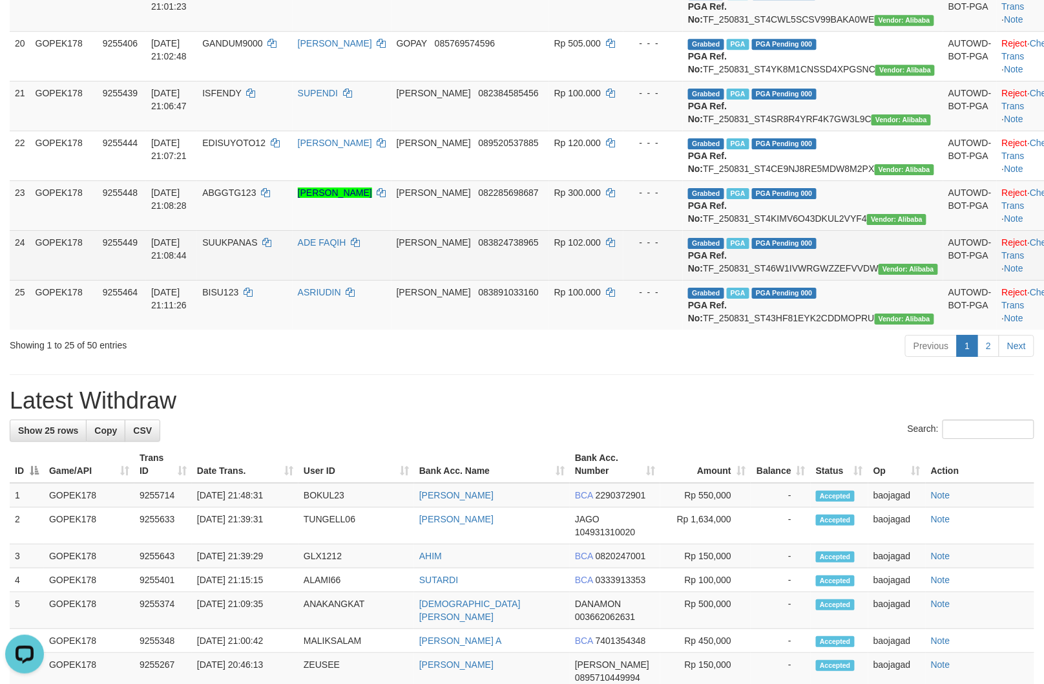
click at [803, 280] on td "Grabbed PGA PGA Pending 000 {"status":"000","data":{"unique_id":"805-9255449-20…" at bounding box center [813, 255] width 260 height 50
click at [800, 280] on td "Grabbed PGA PGA Pending 000 {"status":"000","data":{"unique_id":"805-9255449-20…" at bounding box center [813, 255] width 260 height 50
click at [292, 280] on td "SUUKPANAS" at bounding box center [244, 255] width 95 height 50
click at [284, 280] on td "SUUKPANAS" at bounding box center [244, 255] width 95 height 50
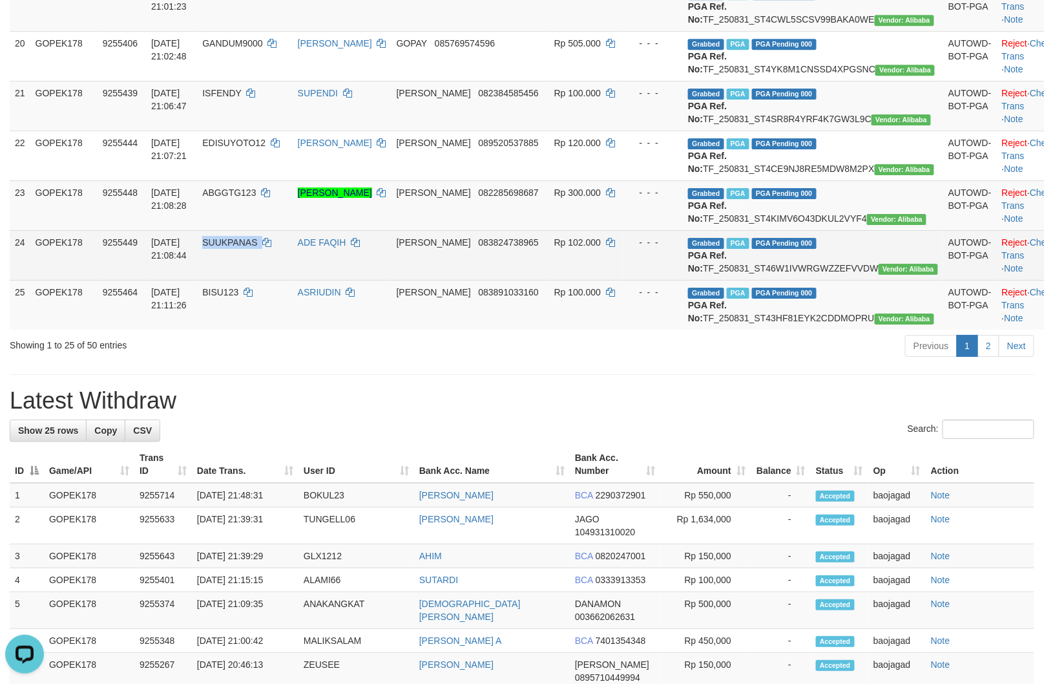
click at [284, 280] on td "SUUKPANAS" at bounding box center [244, 255] width 95 height 50
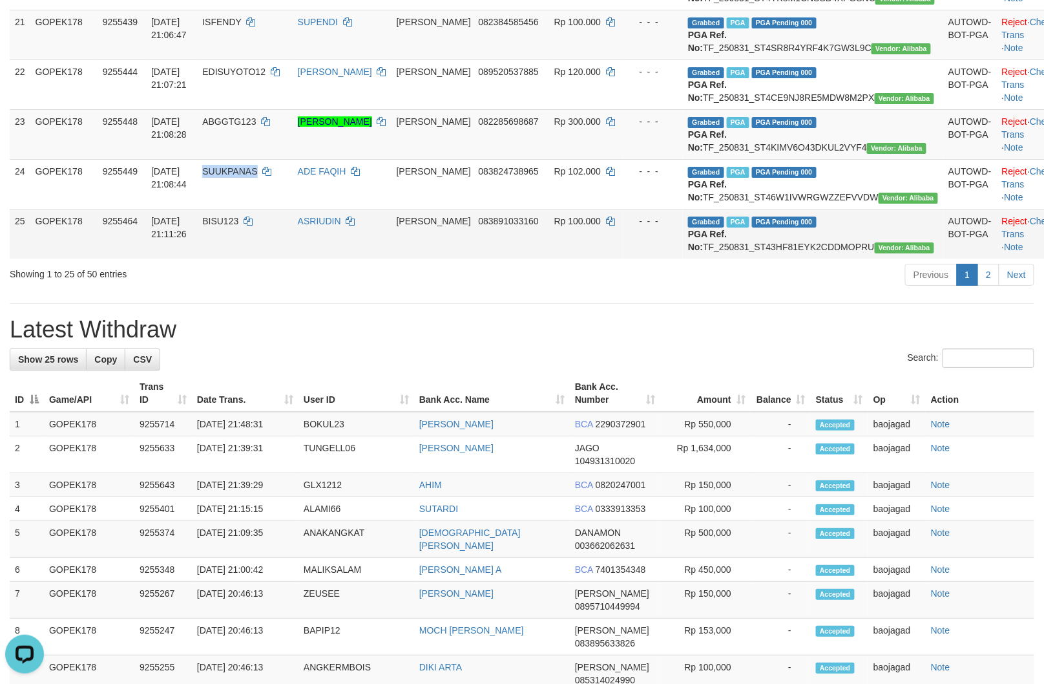
scroll to position [1364, 0]
click at [847, 258] on td "Grabbed PGA PGA Pending 000 {"status":"000","data":{"unique_id":"805-9255464-20…" at bounding box center [813, 233] width 260 height 50
click at [255, 258] on td "BISU123" at bounding box center [244, 233] width 95 height 50
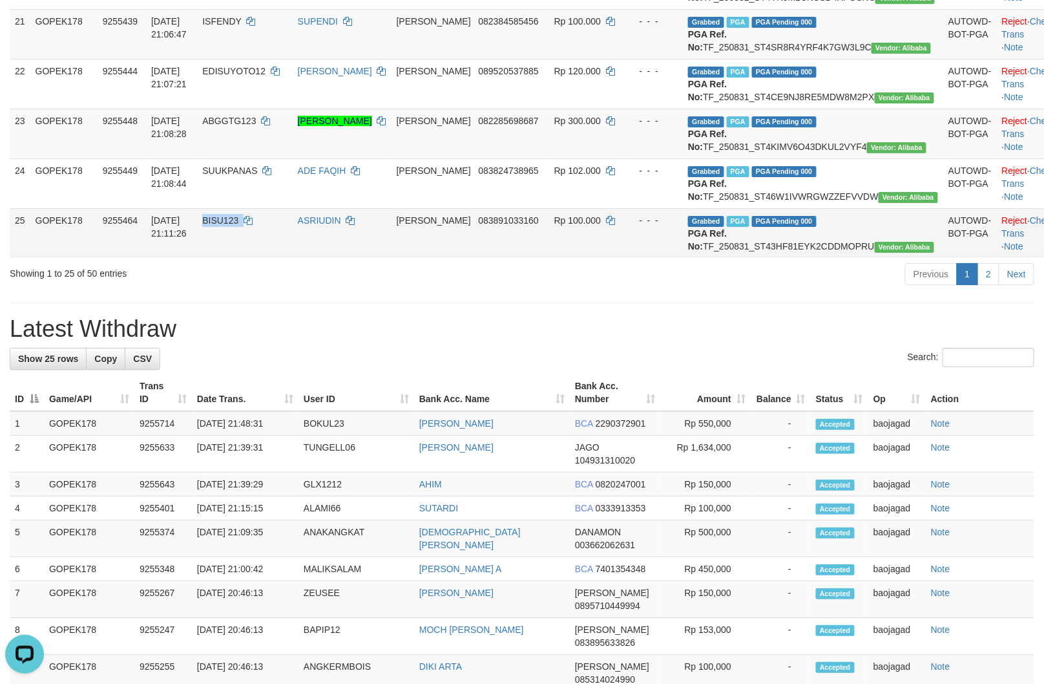
click at [255, 258] on td "BISU123" at bounding box center [244, 233] width 95 height 50
click at [986, 285] on link "2" at bounding box center [989, 274] width 22 height 22
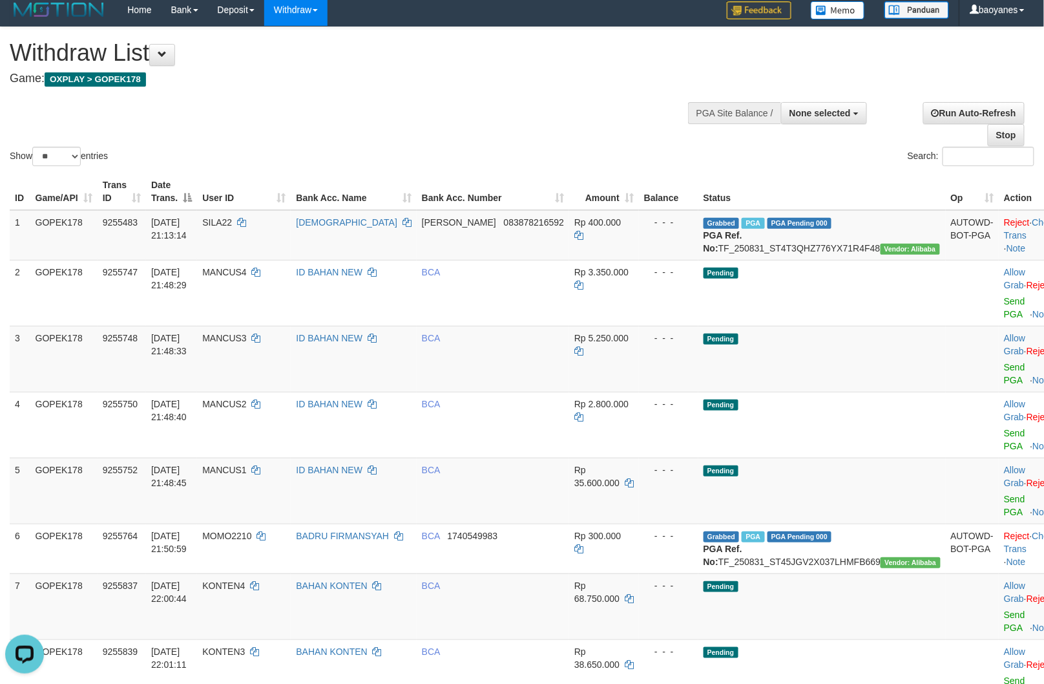
scroll to position [0, 0]
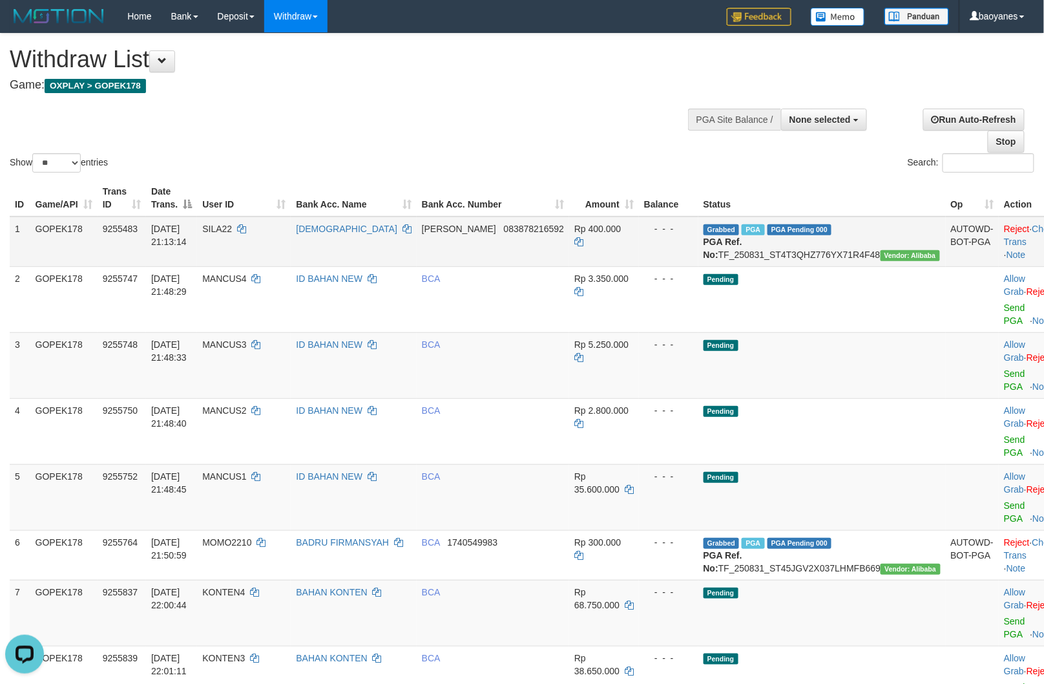
click at [794, 244] on td "Grabbed PGA PGA Pending 000 {"status":"000","data":{"unique_id":"805-9255483-20…" at bounding box center [823, 242] width 248 height 50
click at [795, 249] on td "Grabbed PGA PGA Pending 000 {"status":"000","data":{"unique_id":"805-9255483-20…" at bounding box center [823, 242] width 248 height 50
click at [795, 250] on td "Grabbed PGA PGA Pending 000 {"status":"000","data":{"unique_id":"805-9255483-20…" at bounding box center [823, 242] width 248 height 50
click at [275, 247] on td "SILA22" at bounding box center [244, 242] width 94 height 50
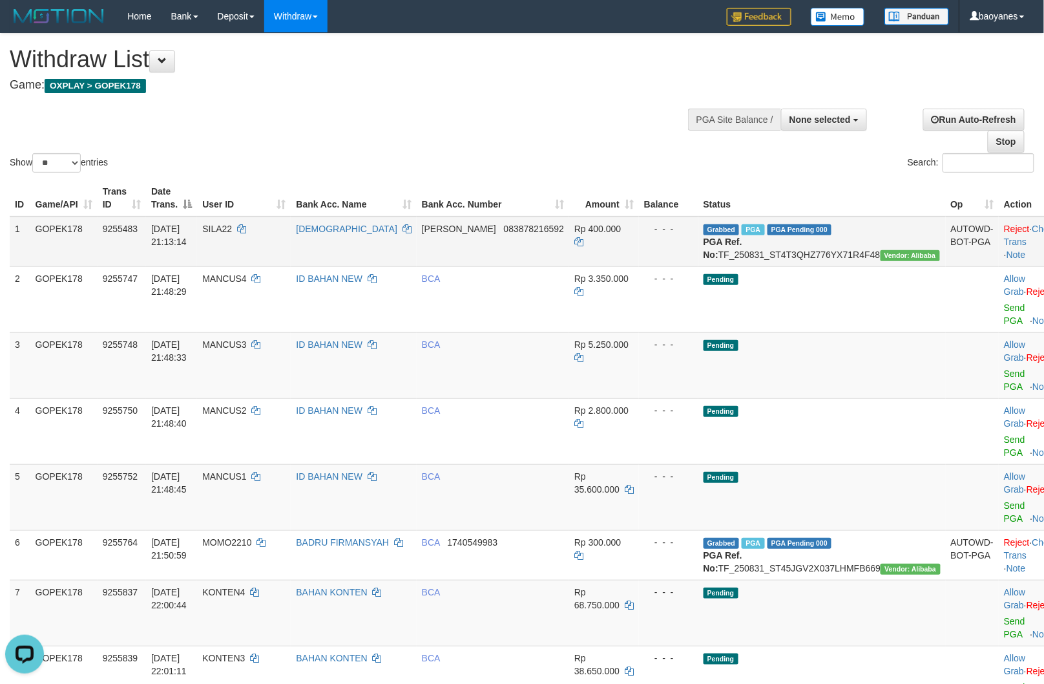
click at [257, 244] on td "SILA22" at bounding box center [244, 242] width 94 height 50
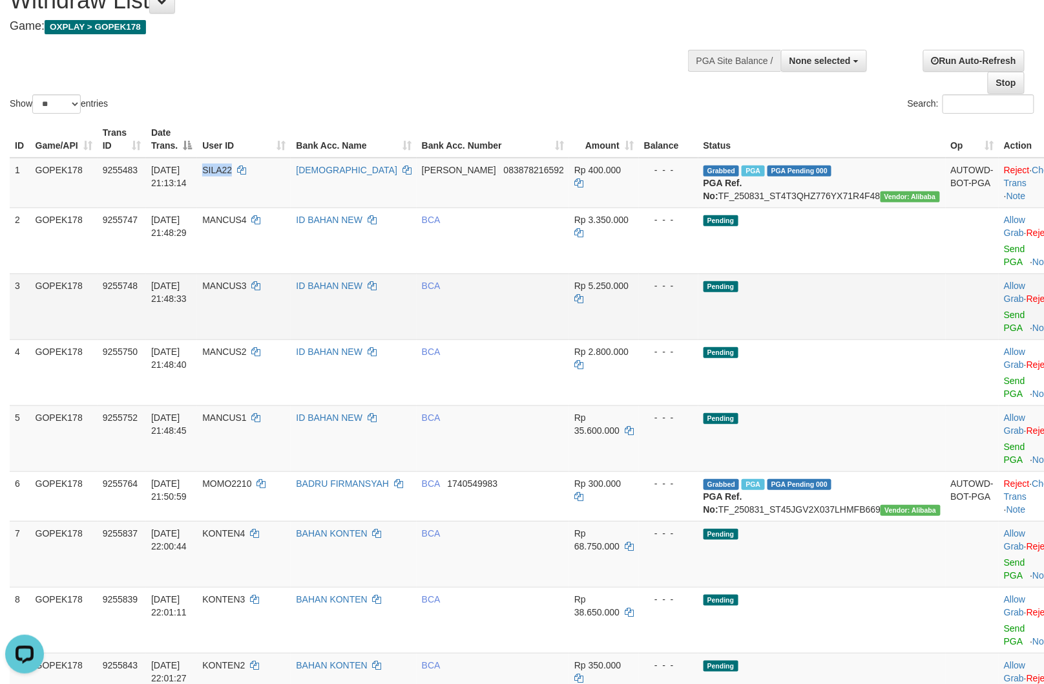
scroll to position [143, 0]
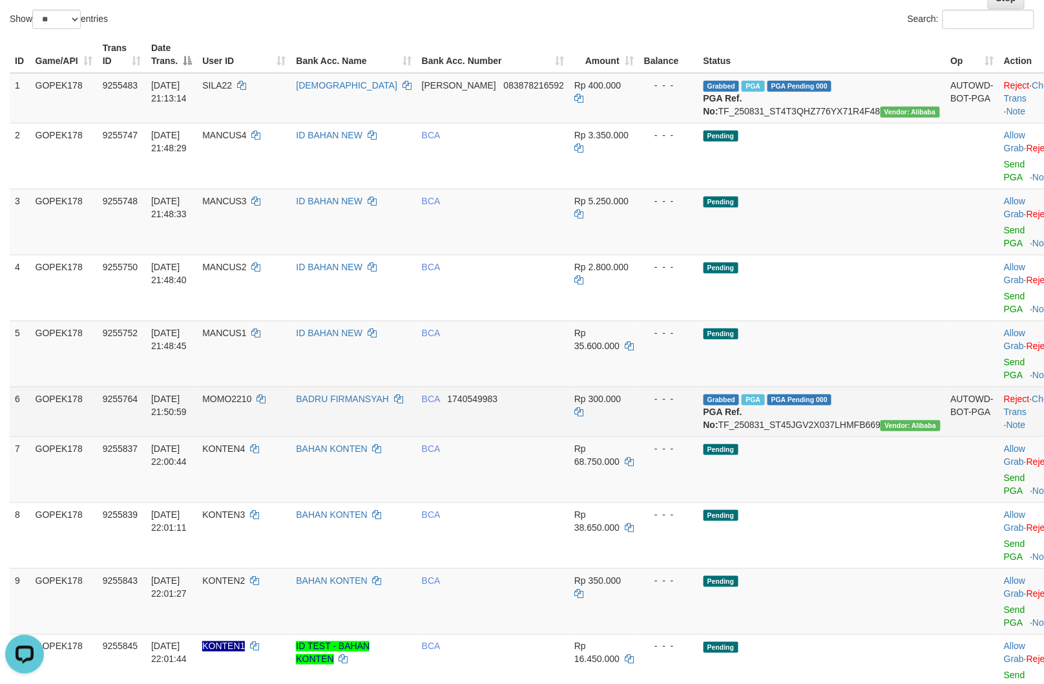
click at [795, 389] on td "Grabbed PGA PGA Pending 000 {"status":"000","data":{"unique_id":"805-9255764-20…" at bounding box center [823, 411] width 248 height 50
click at [274, 386] on td "MOMO2210" at bounding box center [244, 411] width 94 height 50
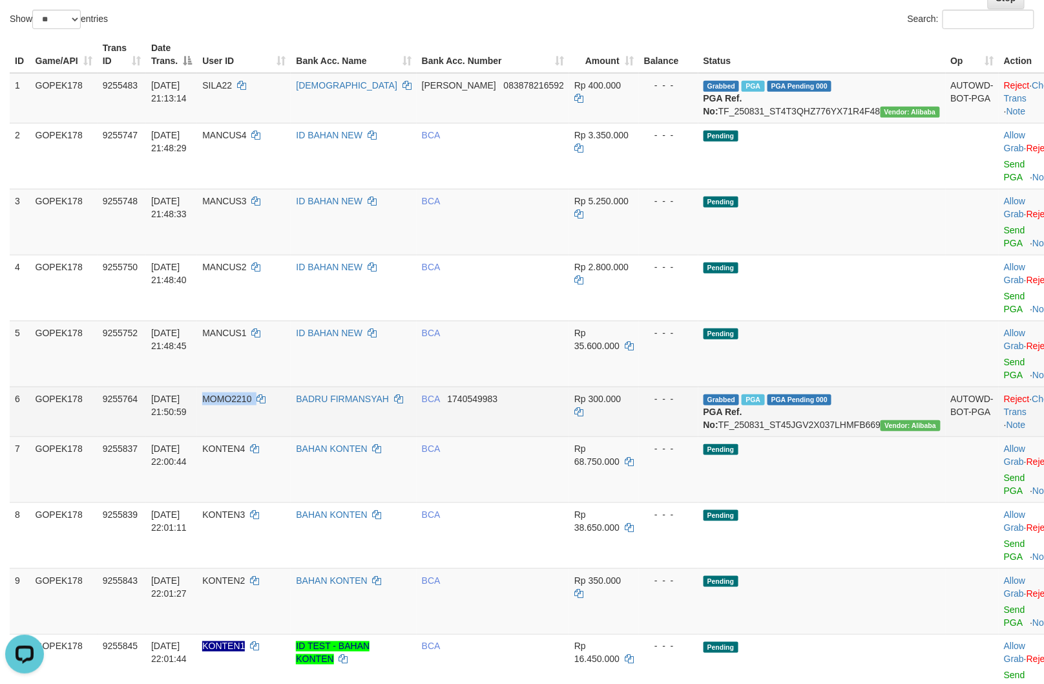
click at [274, 386] on td "MOMO2210" at bounding box center [244, 411] width 94 height 50
click at [268, 386] on td "MOMO2210" at bounding box center [244, 411] width 94 height 50
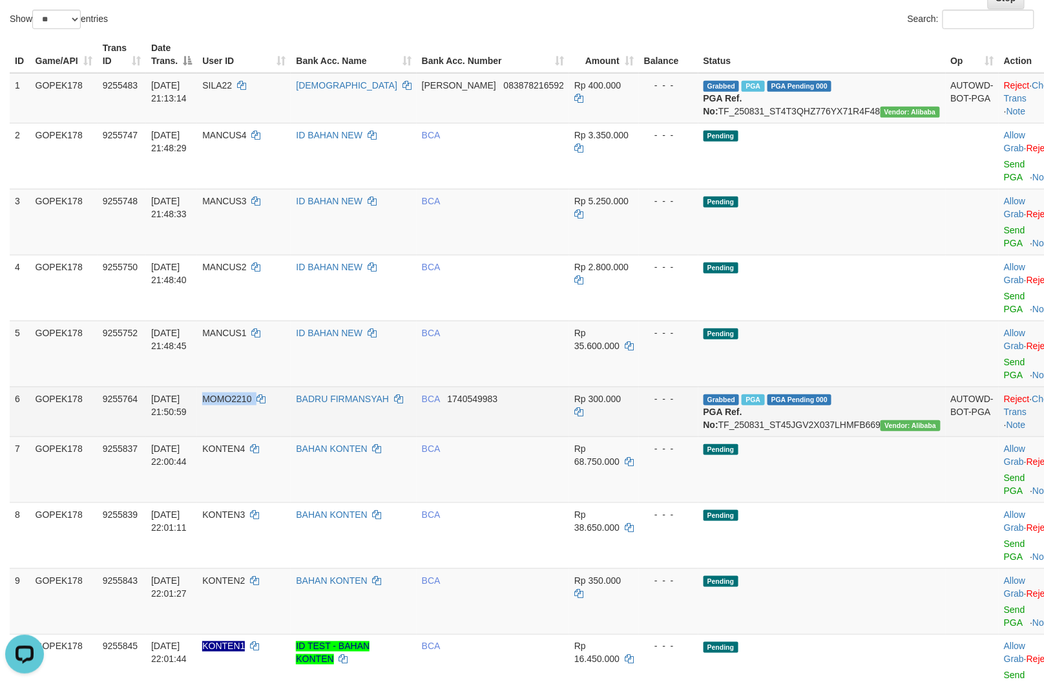
click at [269, 386] on td "MOMO2210" at bounding box center [244, 411] width 94 height 50
click at [251, 394] on span "MOMO2210" at bounding box center [226, 399] width 49 height 10
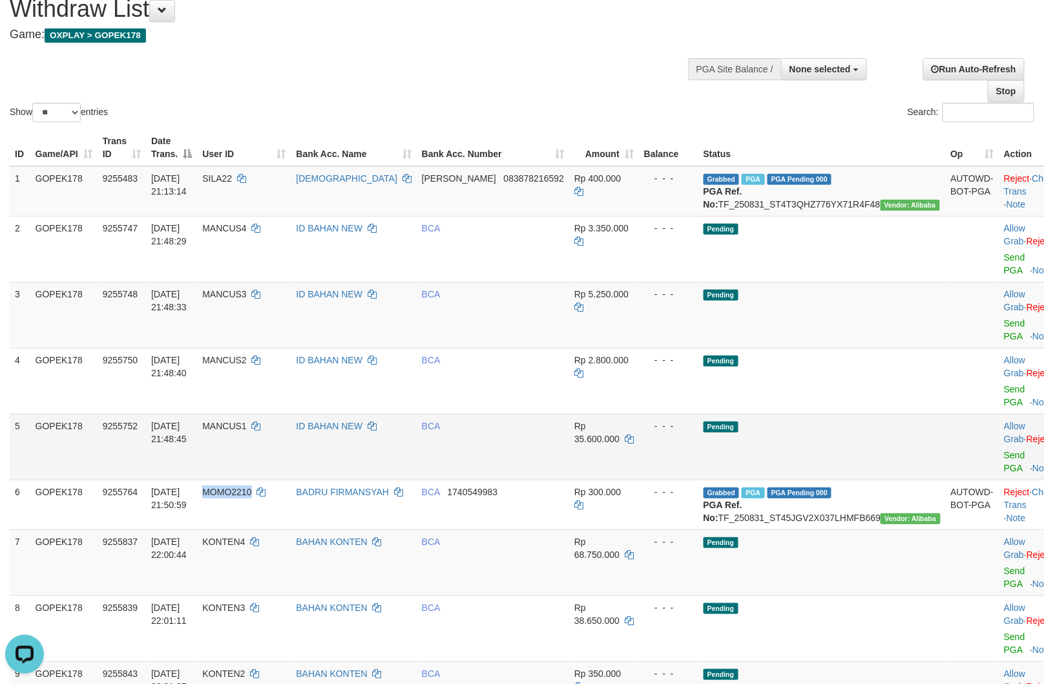
scroll to position [0, 0]
